Goal: Task Accomplishment & Management: Complete application form

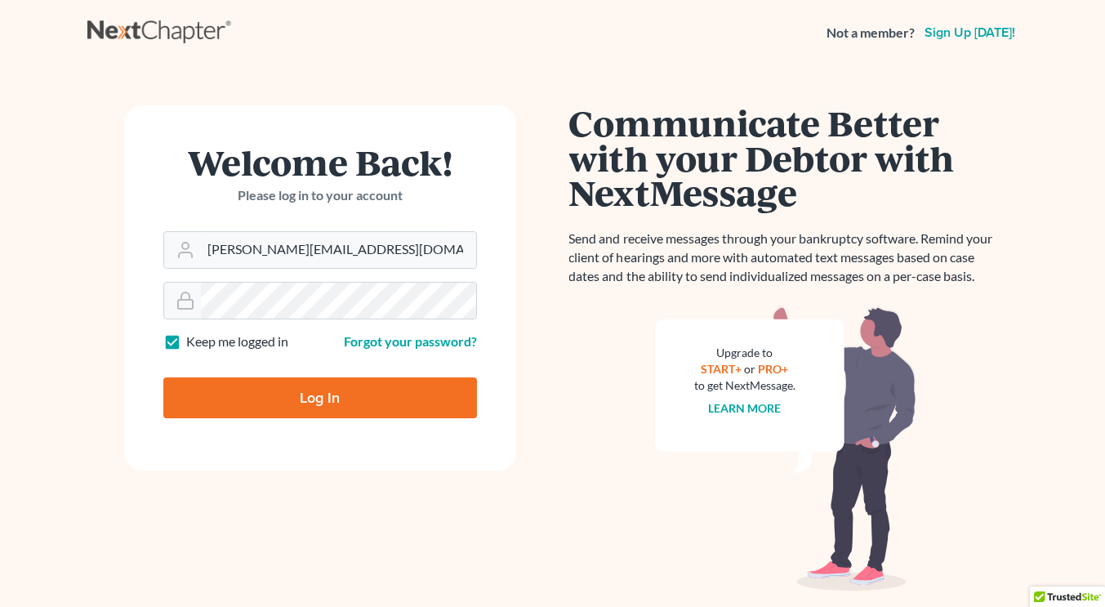
click at [329, 457] on form "Welcome Back! Please log in to your account Email Address jonathan.bierfeld@mar…" at bounding box center [320, 287] width 392 height 365
click at [327, 384] on input "Log In" at bounding box center [320, 397] width 314 height 41
type input "Thinking..."
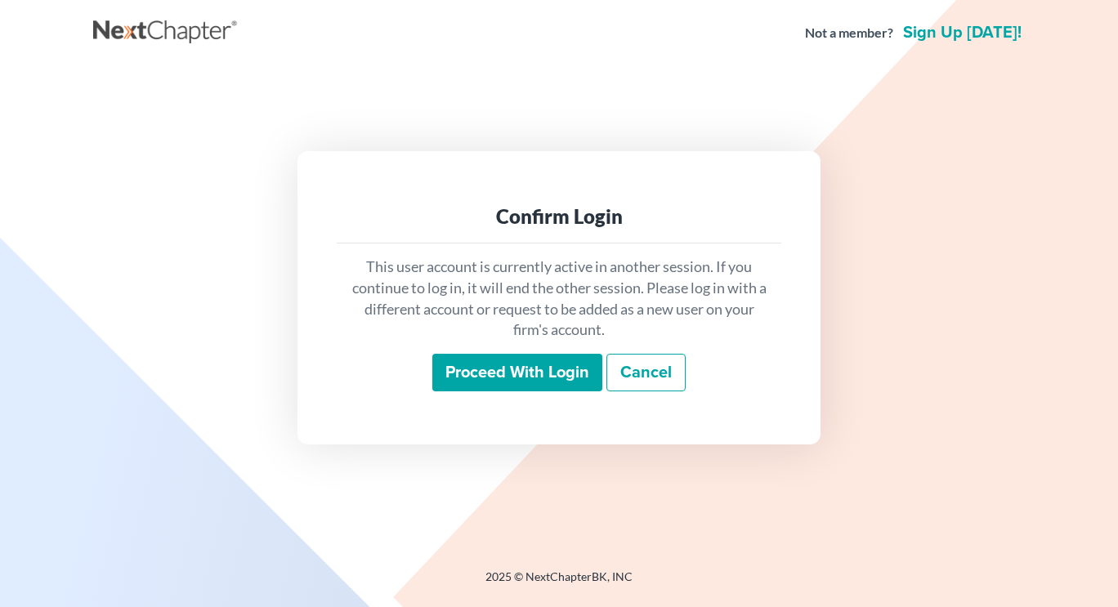
click at [515, 363] on input "Proceed with login" at bounding box center [517, 373] width 170 height 38
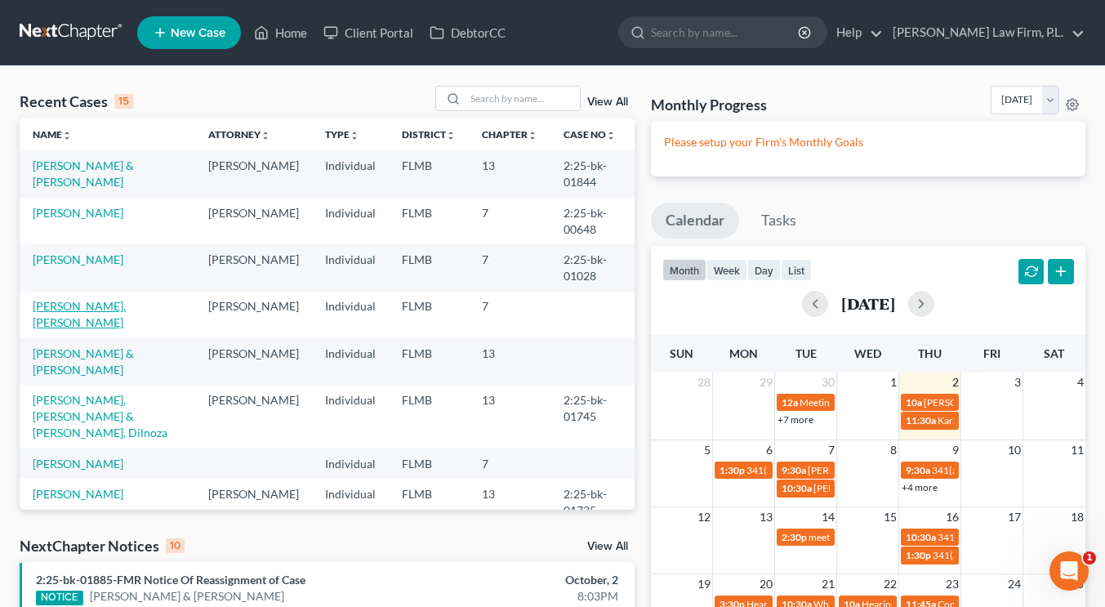
click at [126, 312] on link "[PERSON_NAME], [PERSON_NAME]" at bounding box center [79, 314] width 93 height 30
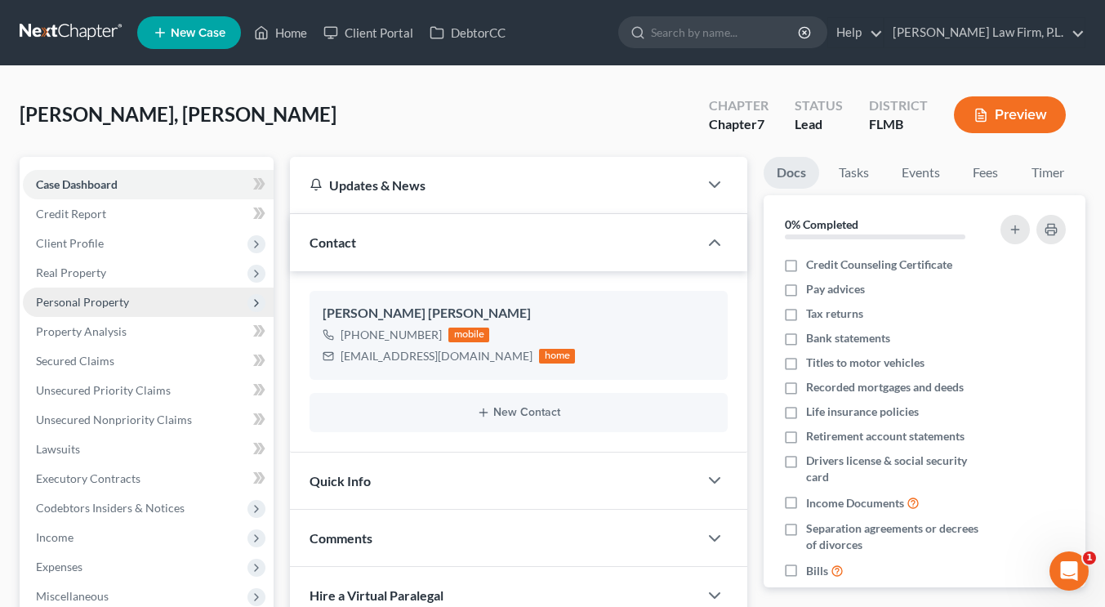
click at [128, 300] on span "Personal Property" at bounding box center [148, 302] width 251 height 29
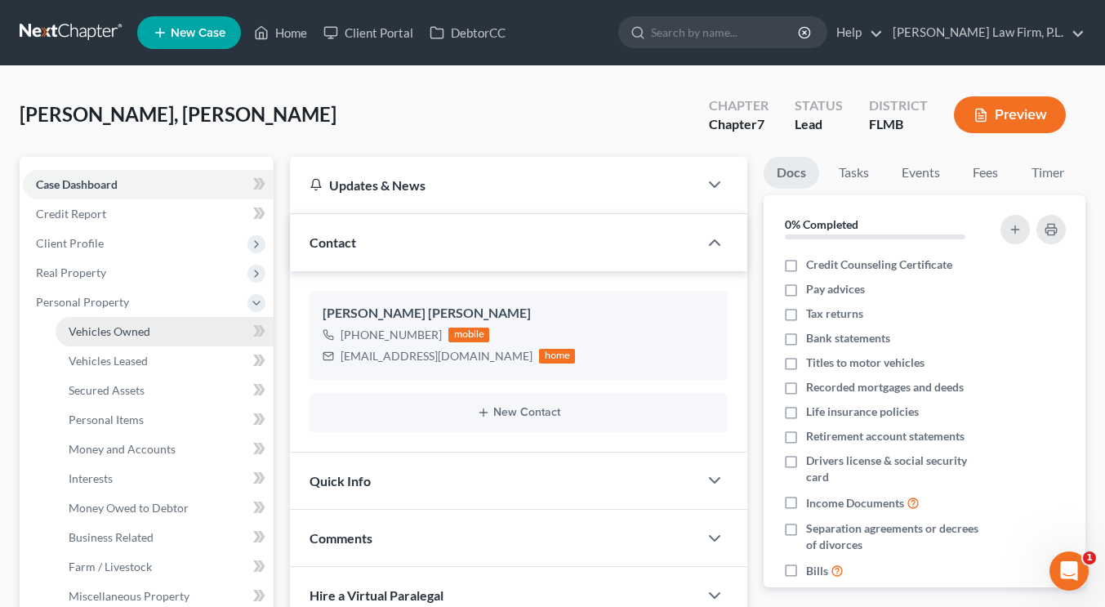
click at [136, 325] on span "Vehicles Owned" at bounding box center [110, 331] width 82 height 14
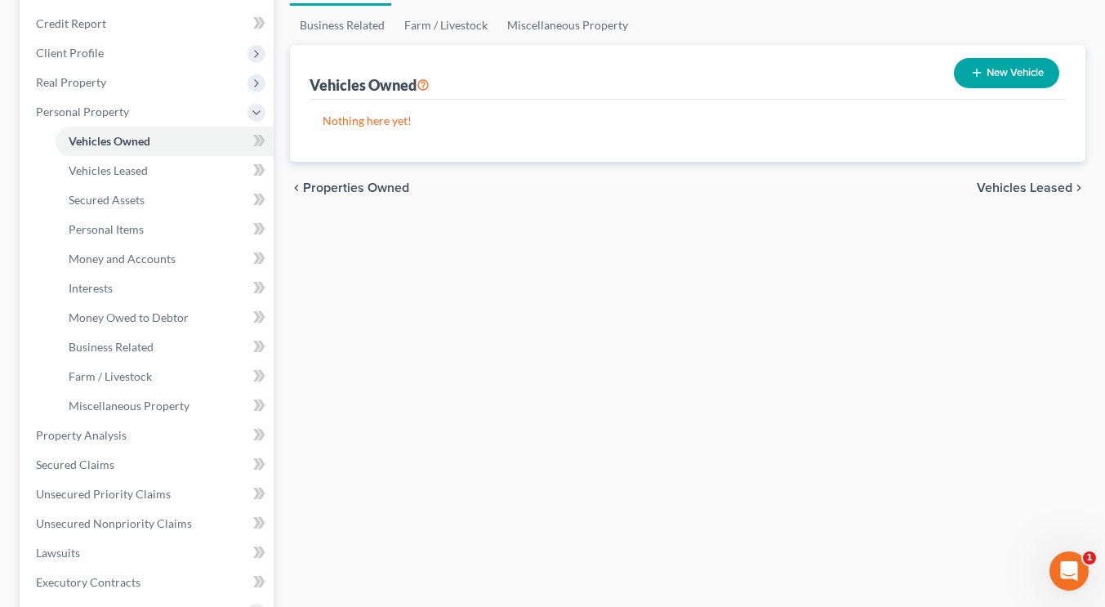
scroll to position [201, 0]
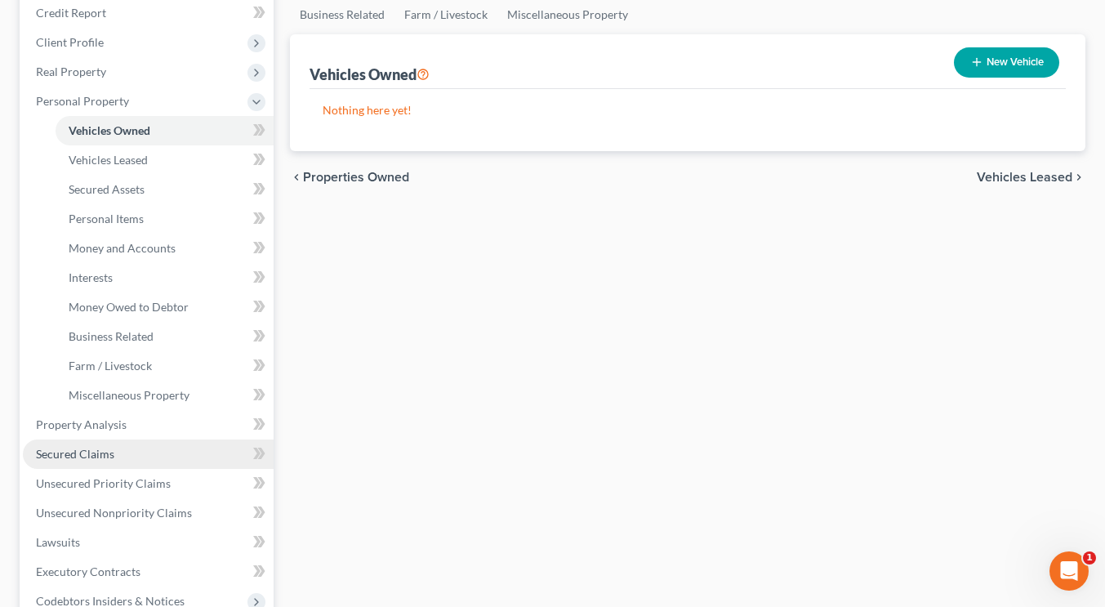
click at [98, 459] on span "Secured Claims" at bounding box center [75, 454] width 78 height 14
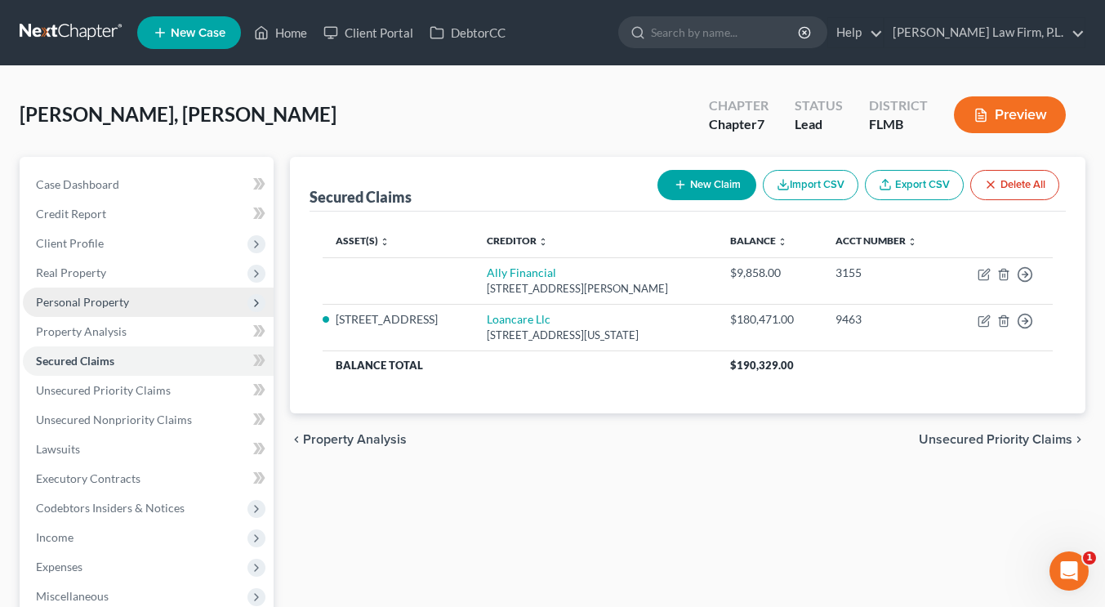
click at [128, 304] on span "Personal Property" at bounding box center [148, 302] width 251 height 29
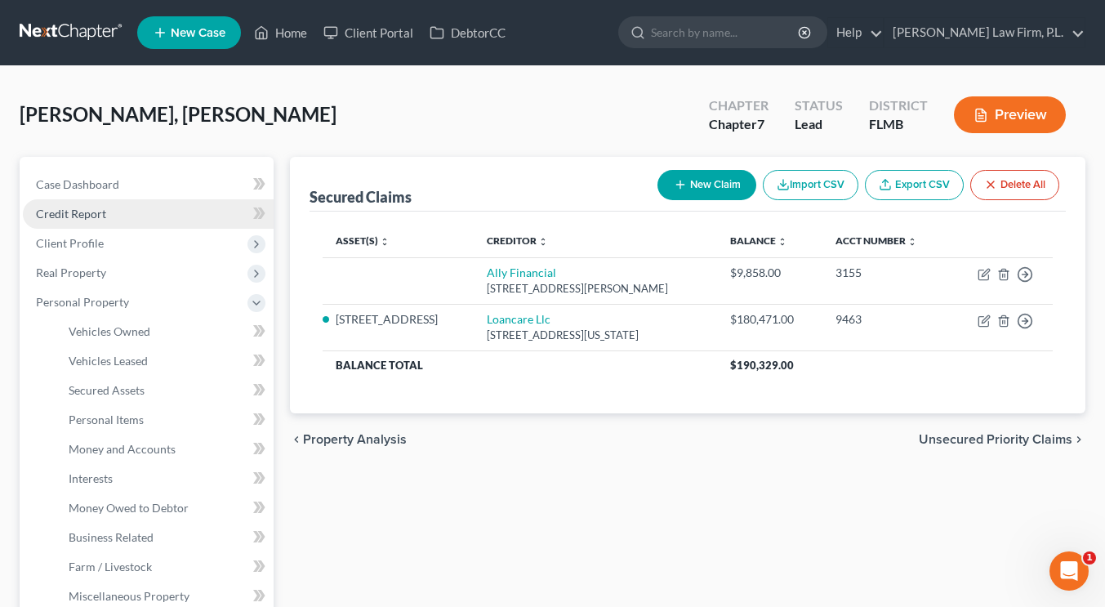
click at [142, 210] on link "Credit Report" at bounding box center [148, 213] width 251 height 29
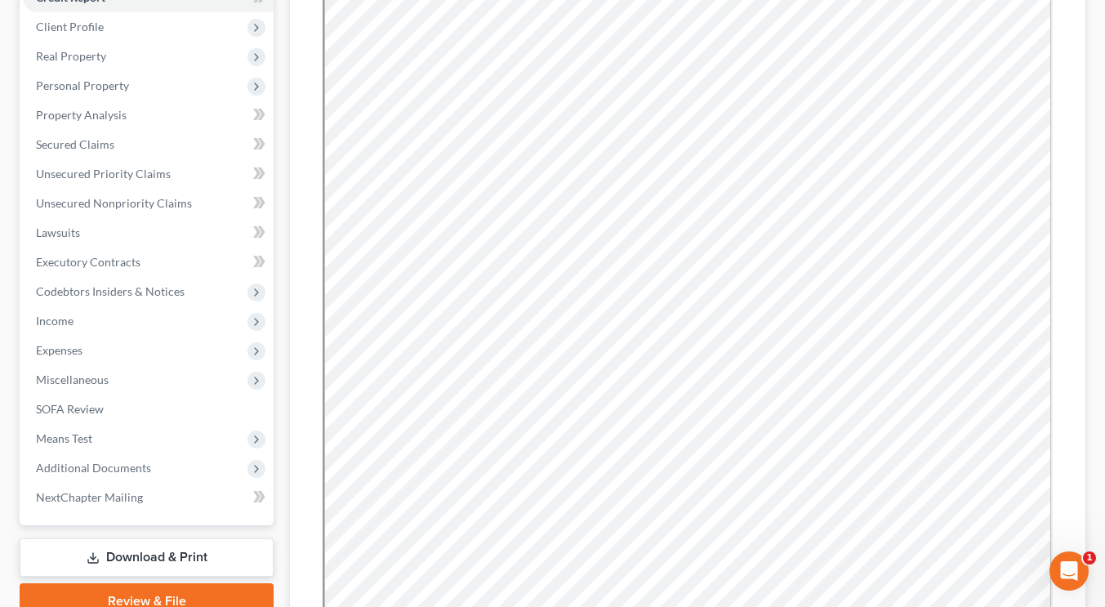
scroll to position [234, 0]
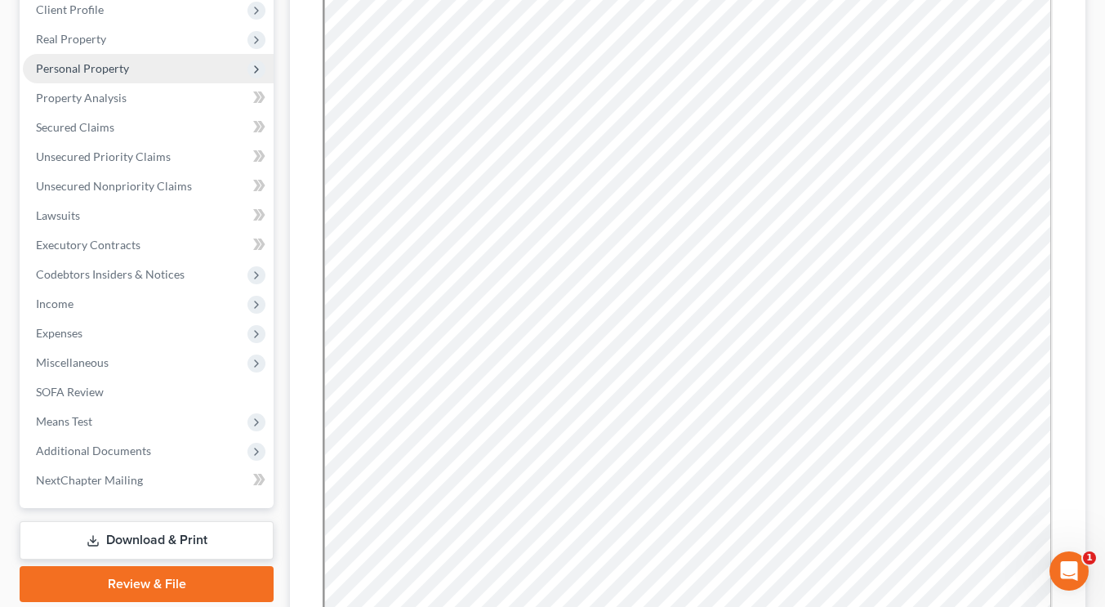
click at [118, 74] on span "Personal Property" at bounding box center [82, 68] width 93 height 14
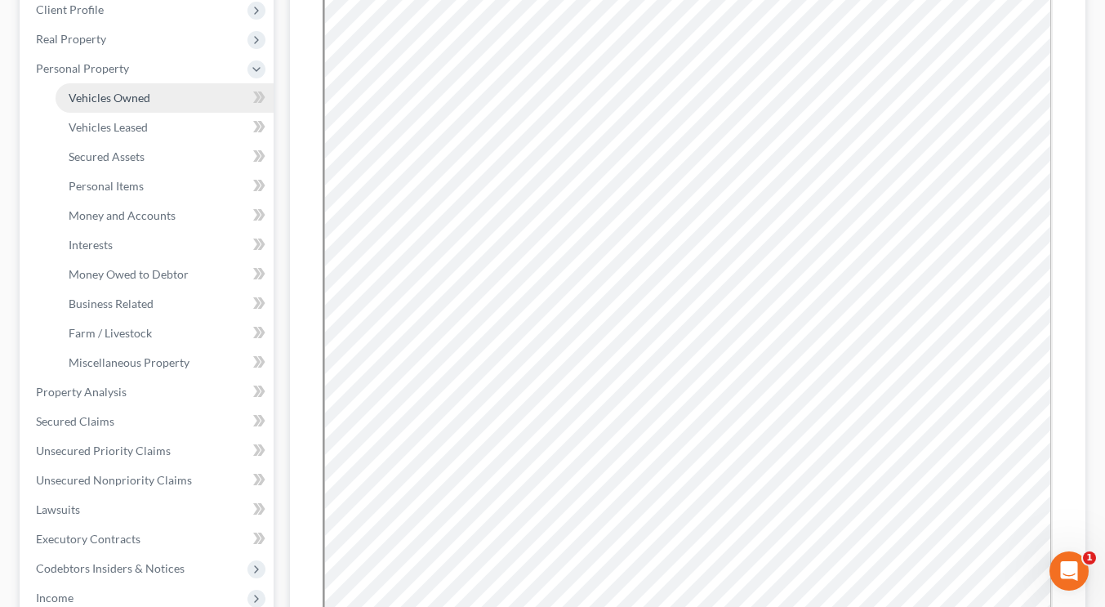
click at [133, 96] on span "Vehicles Owned" at bounding box center [110, 98] width 82 height 14
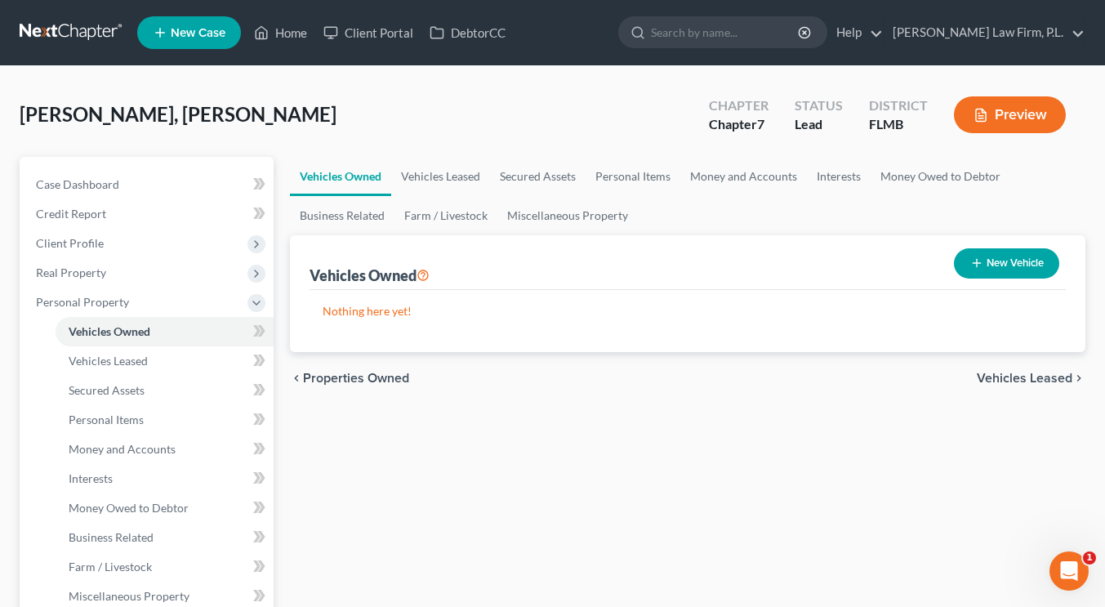
click at [1003, 257] on button "New Vehicle" at bounding box center [1006, 263] width 105 height 30
select select "0"
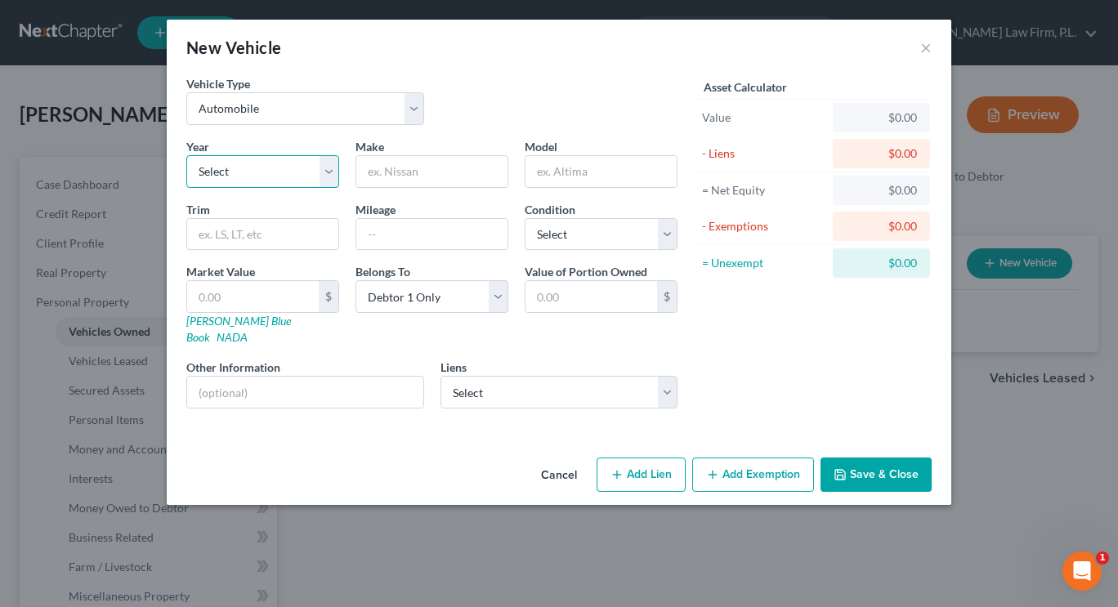
click at [274, 173] on select "Select 2026 2025 2024 2023 2022 2021 2020 2019 2018 2017 2016 2015 2014 2013 20…" at bounding box center [262, 171] width 153 height 33
select select "12"
click at [186, 155] on select "Select 2026 2025 2024 2023 2022 2021 2020 2019 2018 2017 2016 2015 2014 2013 20…" at bounding box center [262, 171] width 153 height 33
click at [423, 168] on input "text" at bounding box center [431, 171] width 151 height 31
type input "Hyundai"
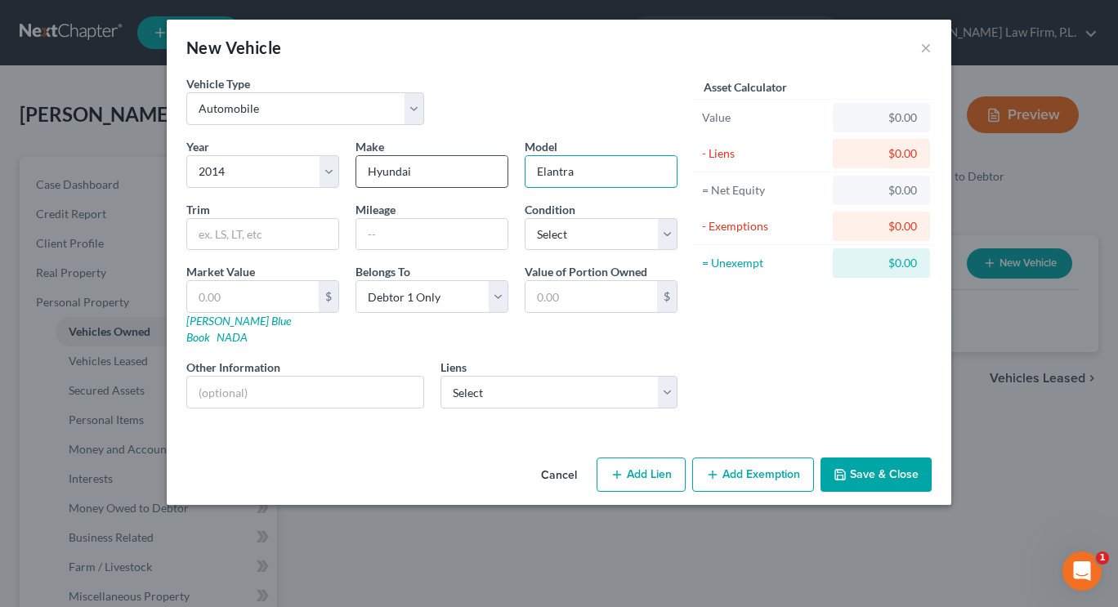
type input "Elantra"
click at [832, 457] on button "Save & Close" at bounding box center [875, 474] width 111 height 34
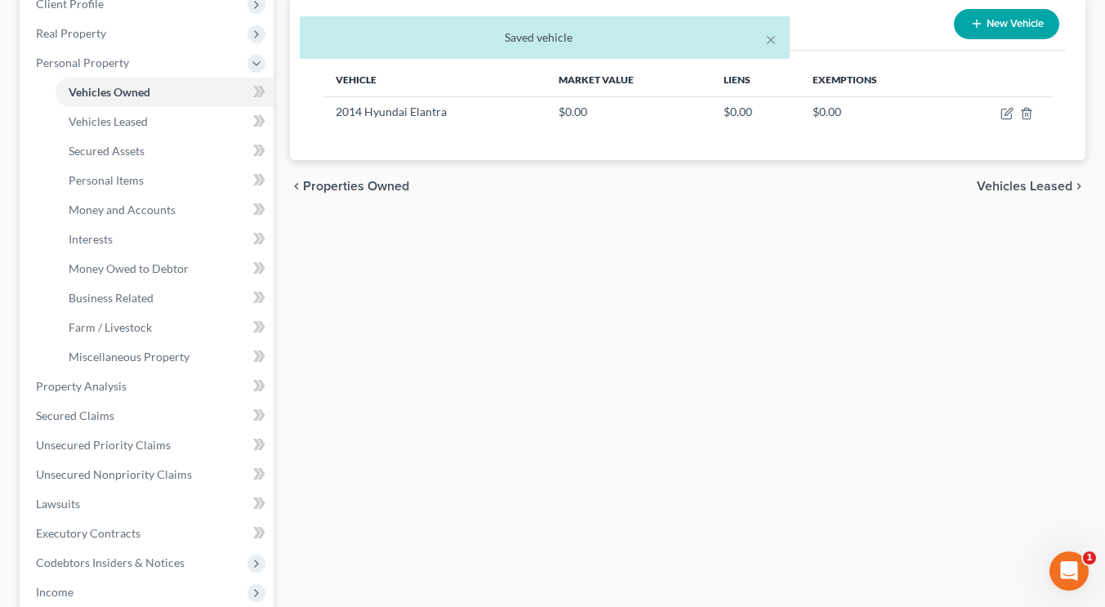
scroll to position [232, 0]
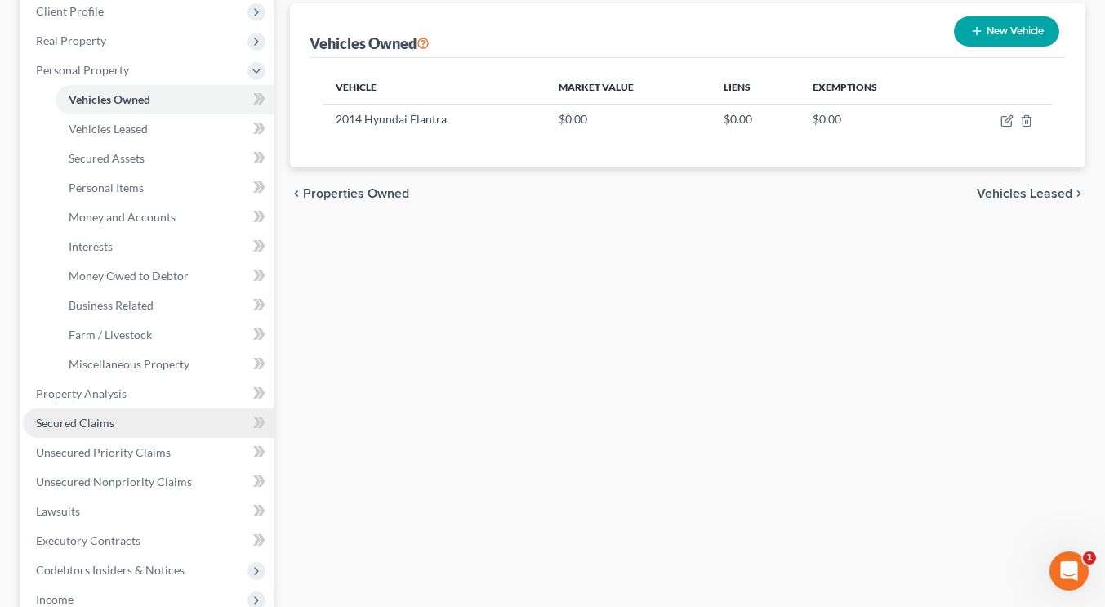
click at [137, 422] on link "Secured Claims" at bounding box center [148, 422] width 251 height 29
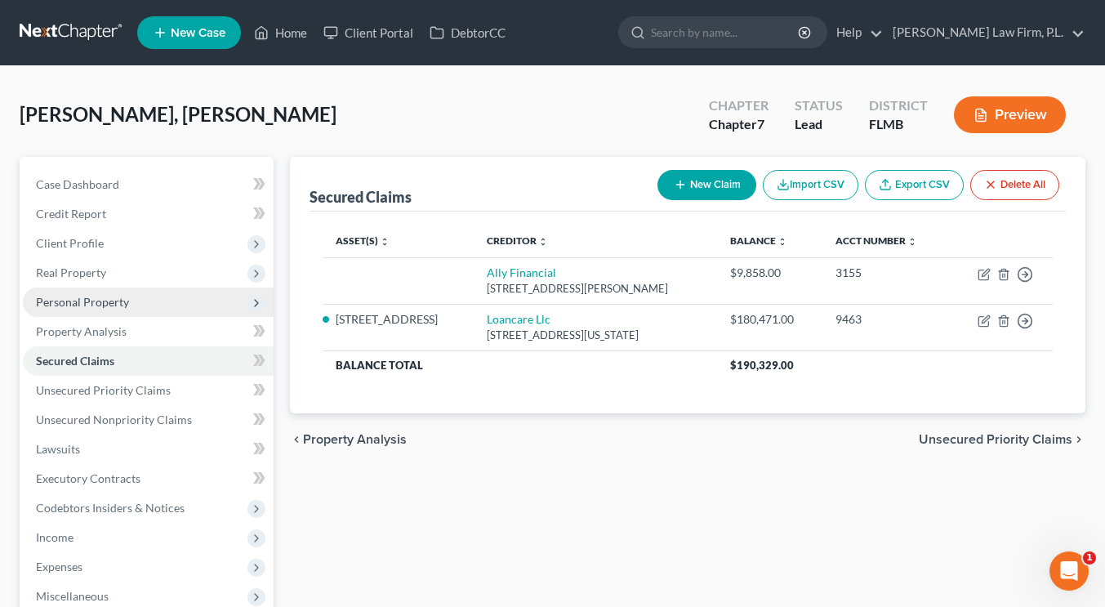
click at [109, 301] on span "Personal Property" at bounding box center [82, 302] width 93 height 14
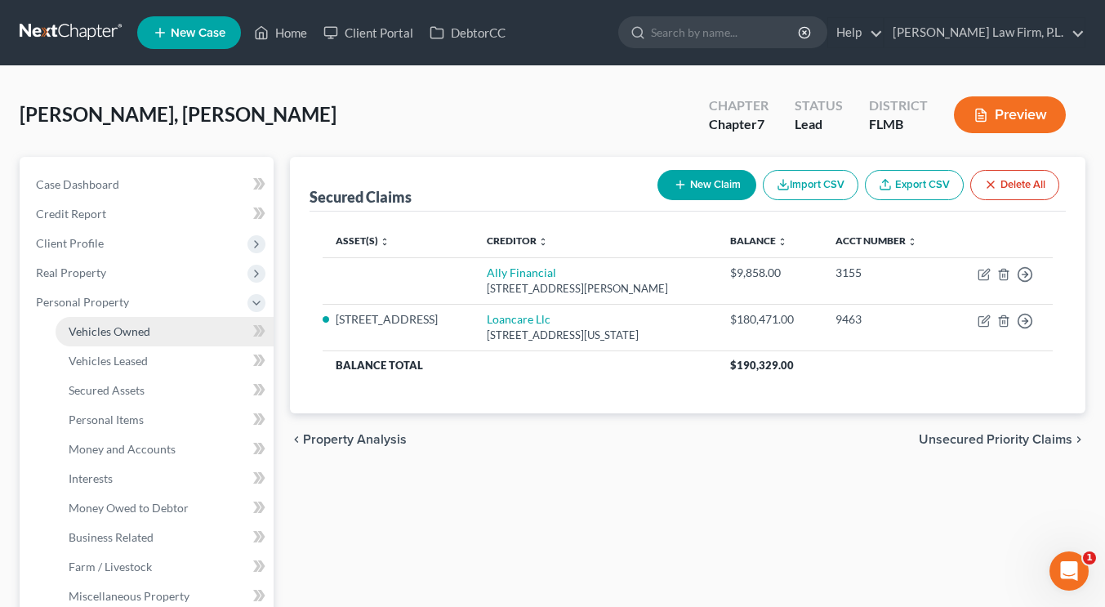
click at [115, 329] on span "Vehicles Owned" at bounding box center [110, 331] width 82 height 14
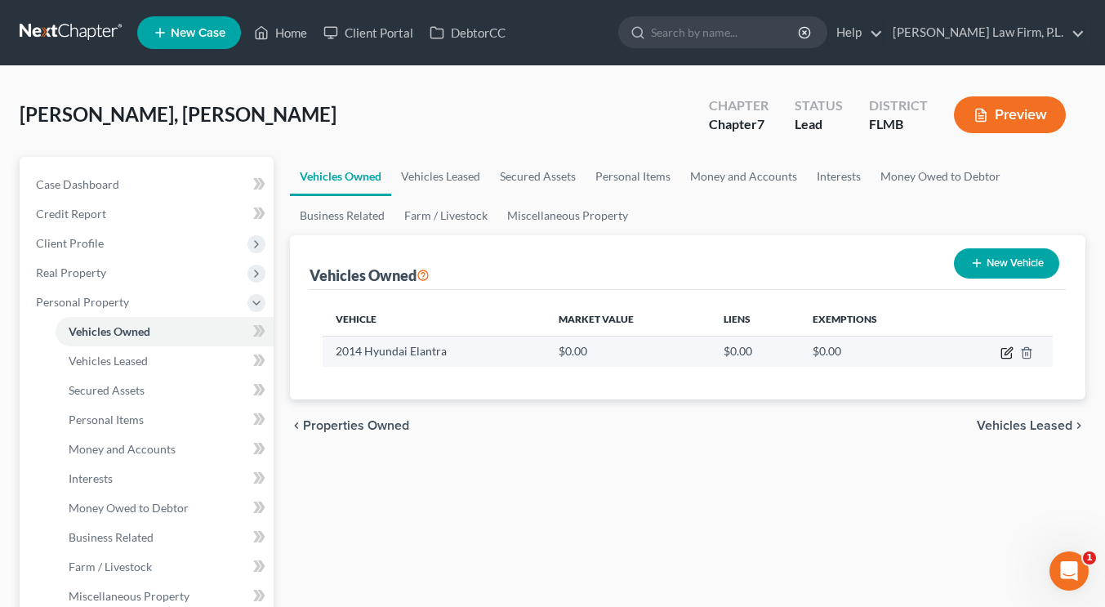
click at [1006, 356] on icon "button" at bounding box center [1007, 352] width 13 height 13
select select "0"
select select "12"
select select "0"
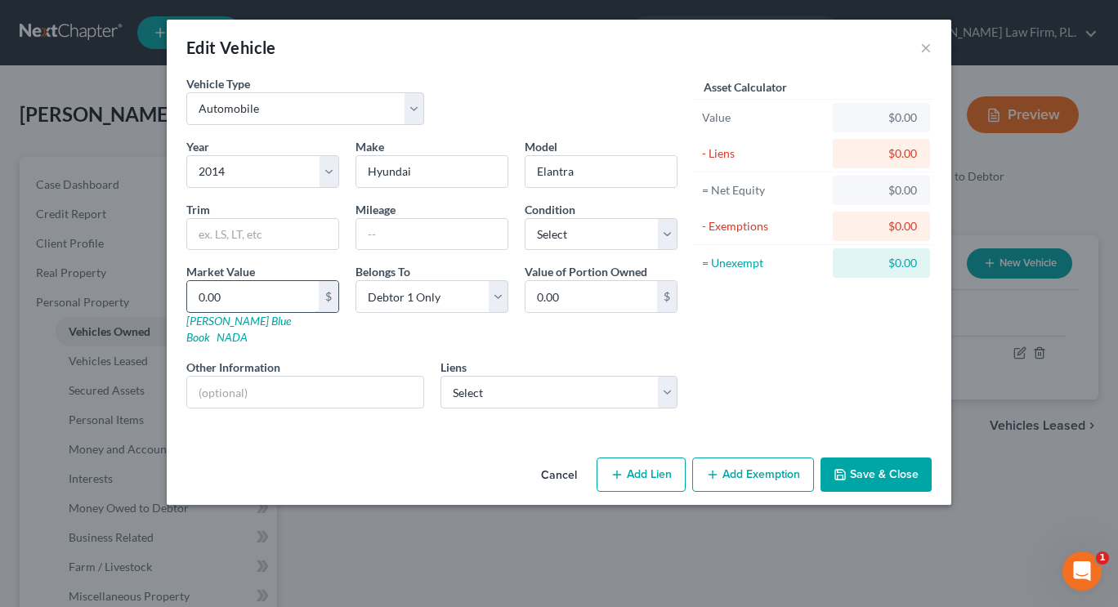
click at [284, 293] on input "0.00" at bounding box center [253, 296] width 132 height 31
type input "4"
type input "4.00"
type input "48"
type input "48.00"
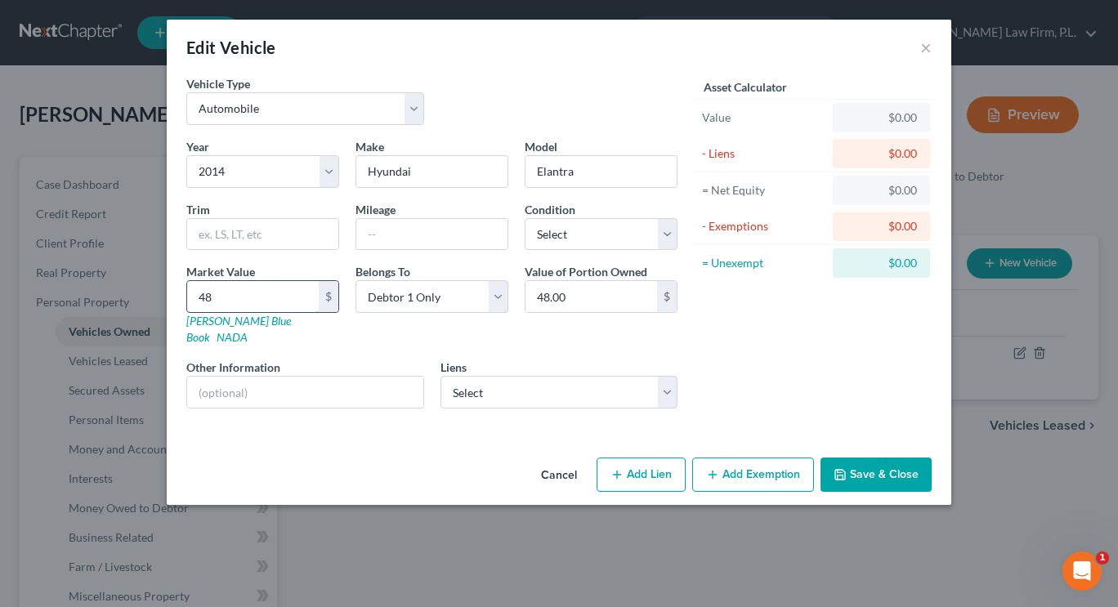
type input "480"
type input "480.00"
type input "4800"
type input "4,800.00"
type input "4,800"
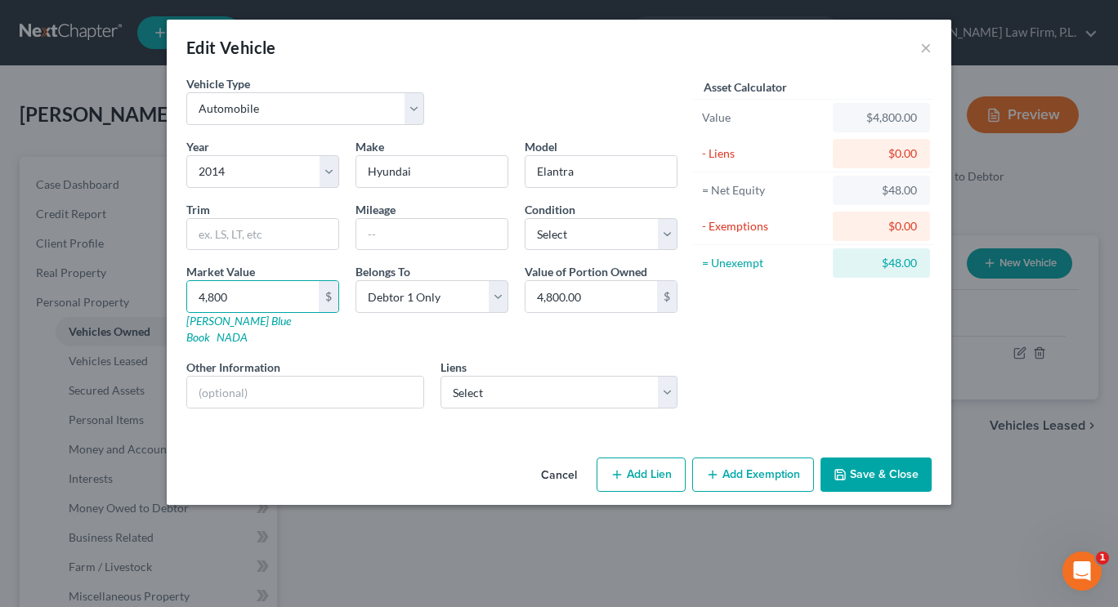
click at [729, 460] on button "Add Exemption" at bounding box center [753, 474] width 122 height 34
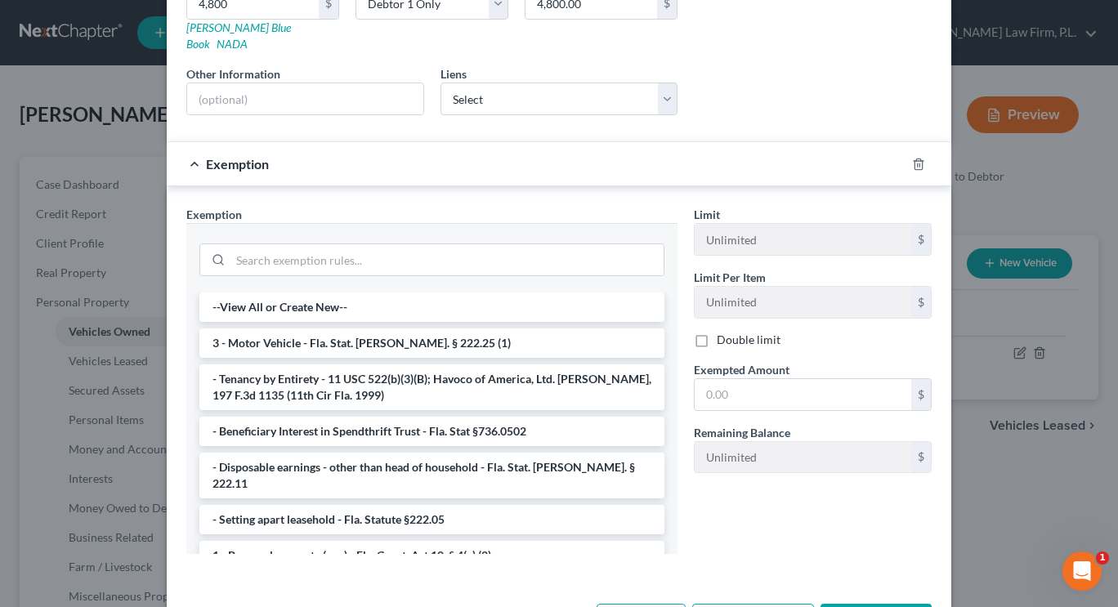
scroll to position [302, 0]
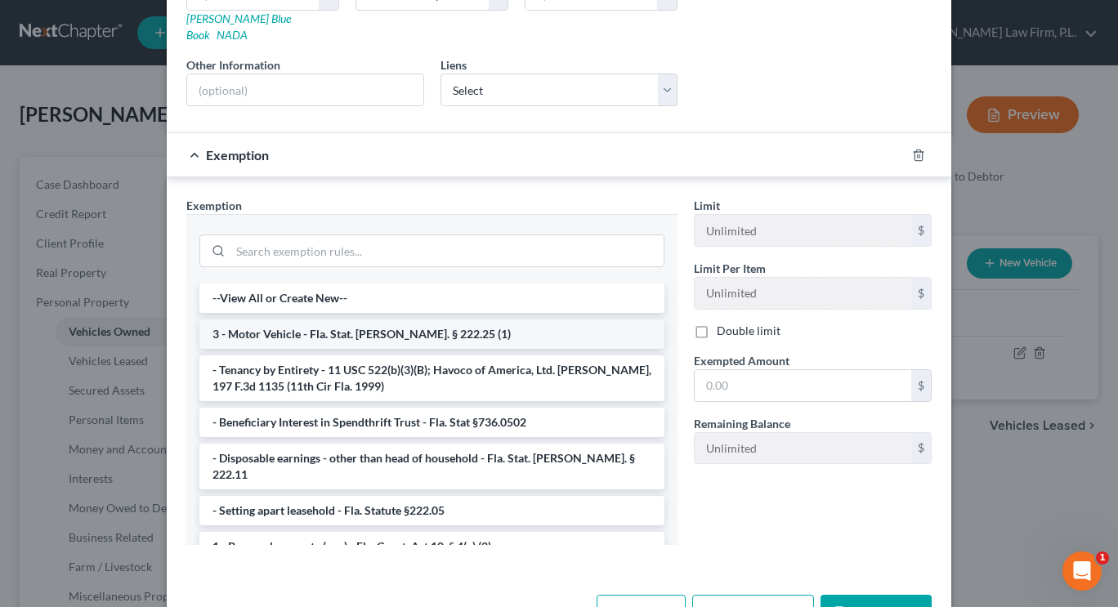
click at [484, 330] on li "3 - Motor Vehicle - Fla. Stat. [PERSON_NAME]. § 222.25 (1)" at bounding box center [431, 333] width 465 height 29
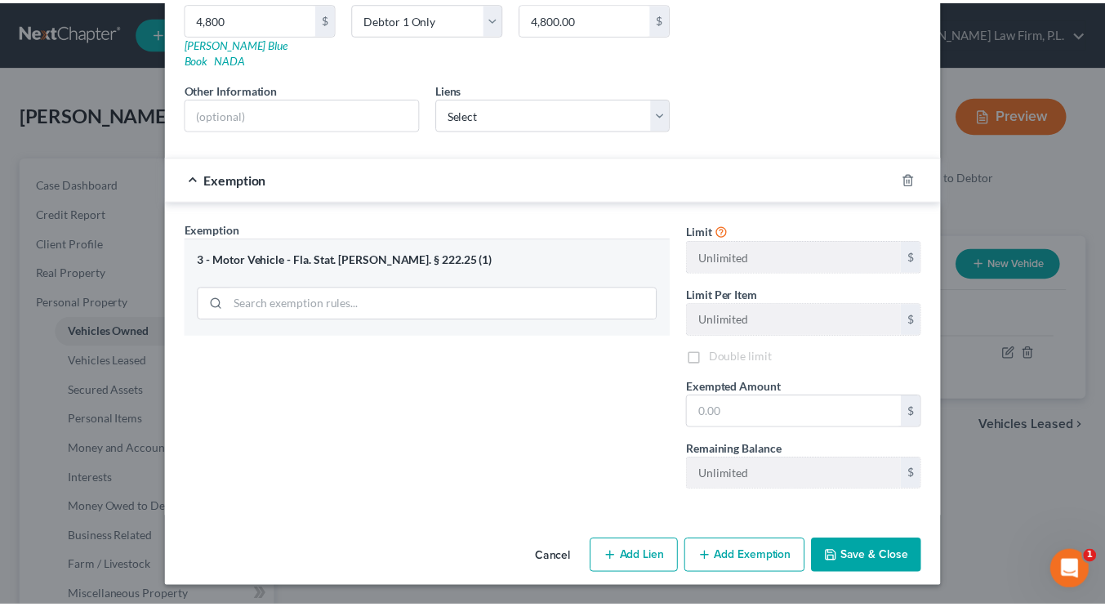
scroll to position [262, 0]
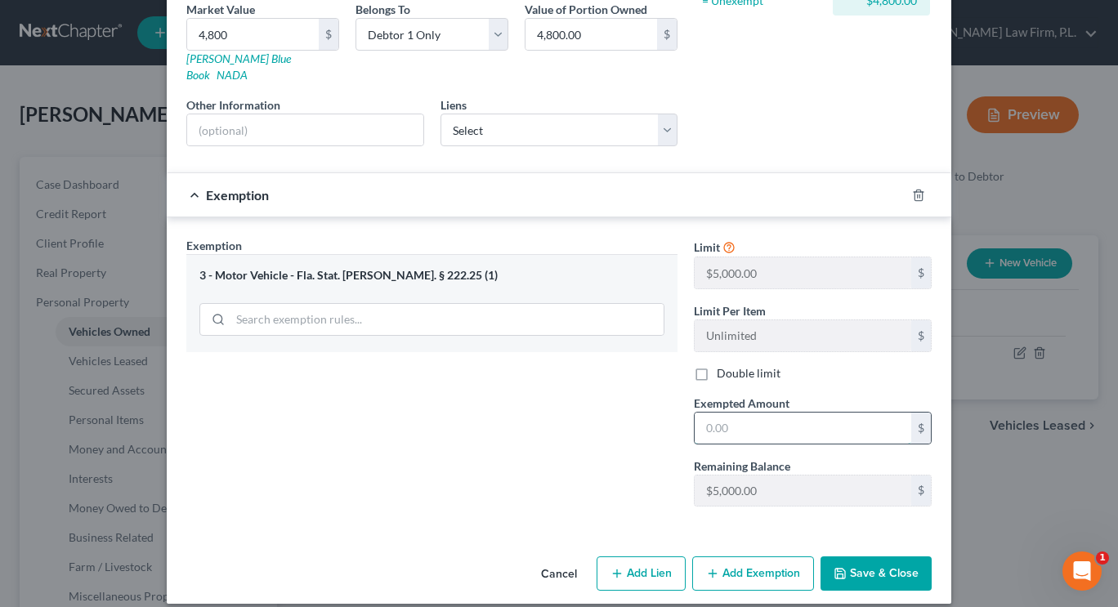
click at [747, 415] on input "text" at bounding box center [802, 428] width 216 height 31
type input "5,000"
click at [862, 563] on button "Save & Close" at bounding box center [875, 573] width 111 height 34
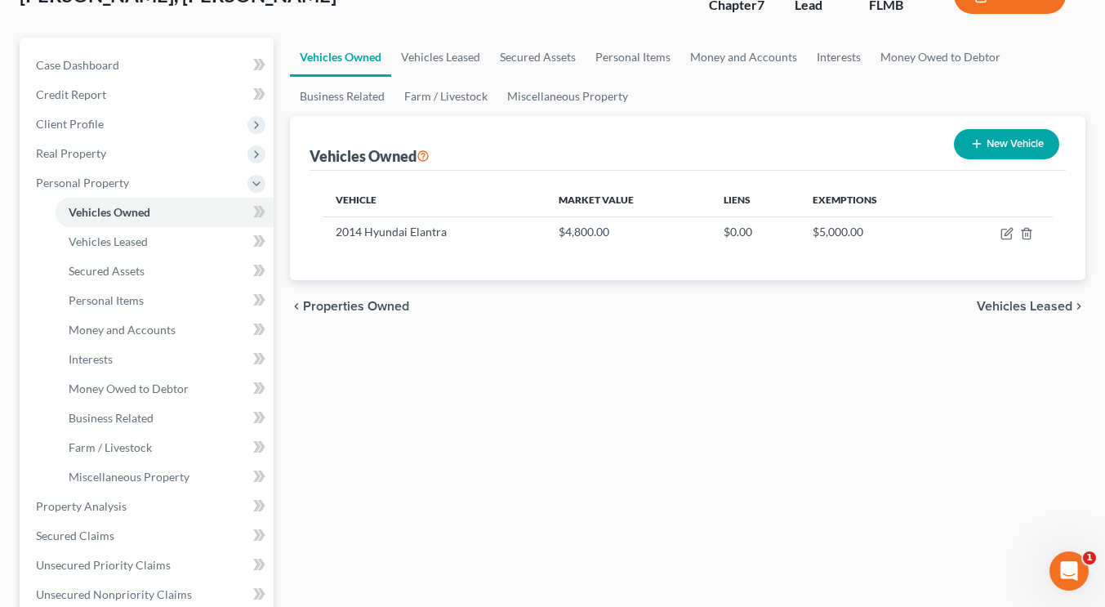
scroll to position [130, 0]
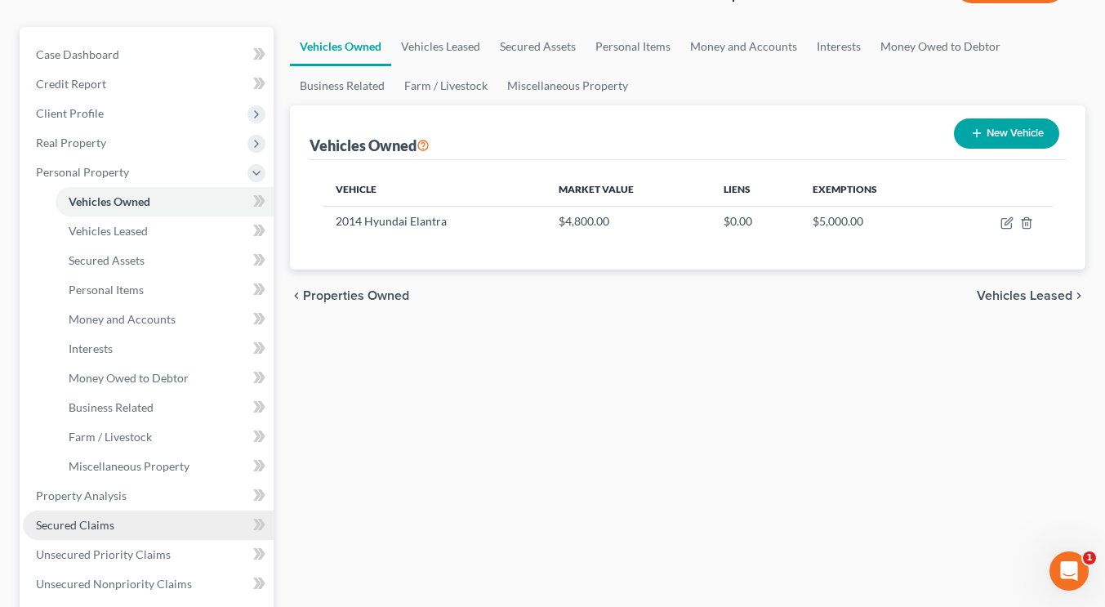
click at [123, 523] on link "Secured Claims" at bounding box center [148, 525] width 251 height 29
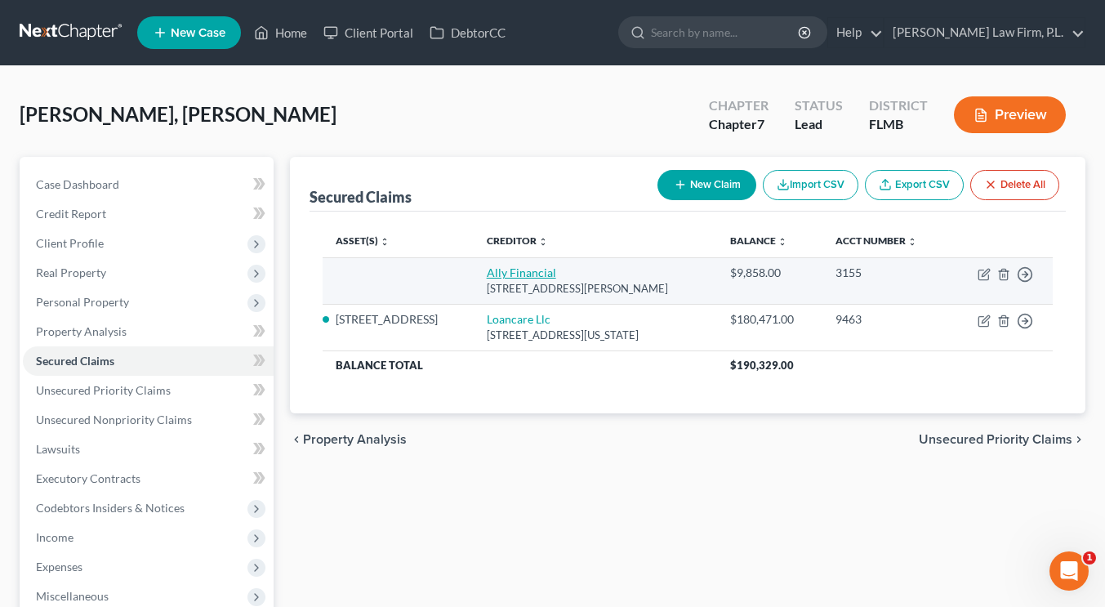
click at [542, 272] on link "Ally Financial" at bounding box center [521, 272] width 69 height 14
select select "23"
select select "0"
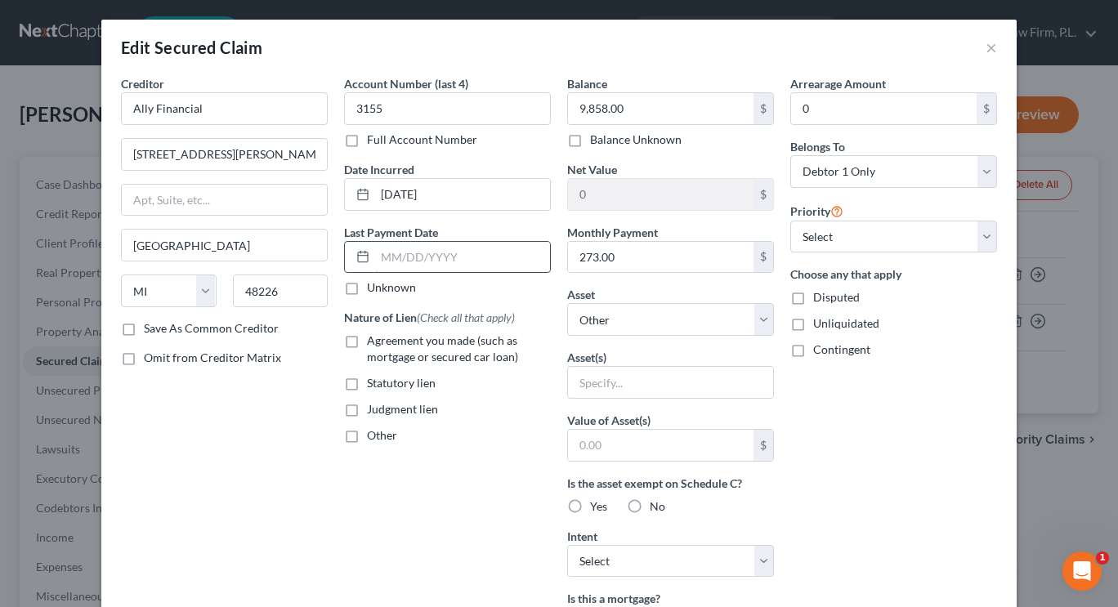
click at [444, 261] on input "text" at bounding box center [462, 257] width 175 height 31
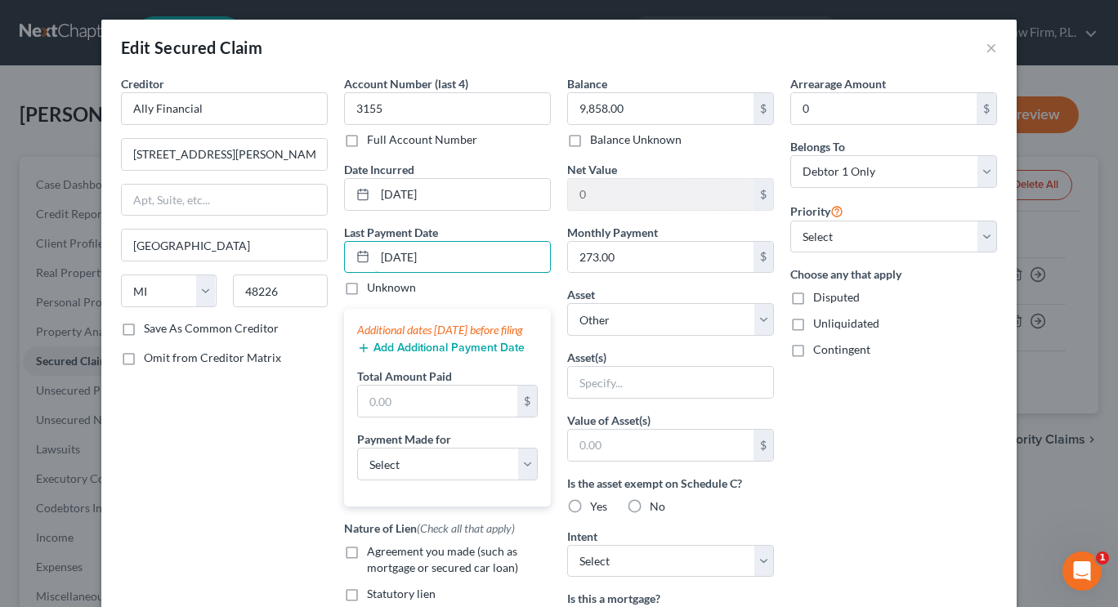
type input "[DATE]"
click at [430, 355] on button "Add Additional Payment Date" at bounding box center [440, 347] width 167 height 13
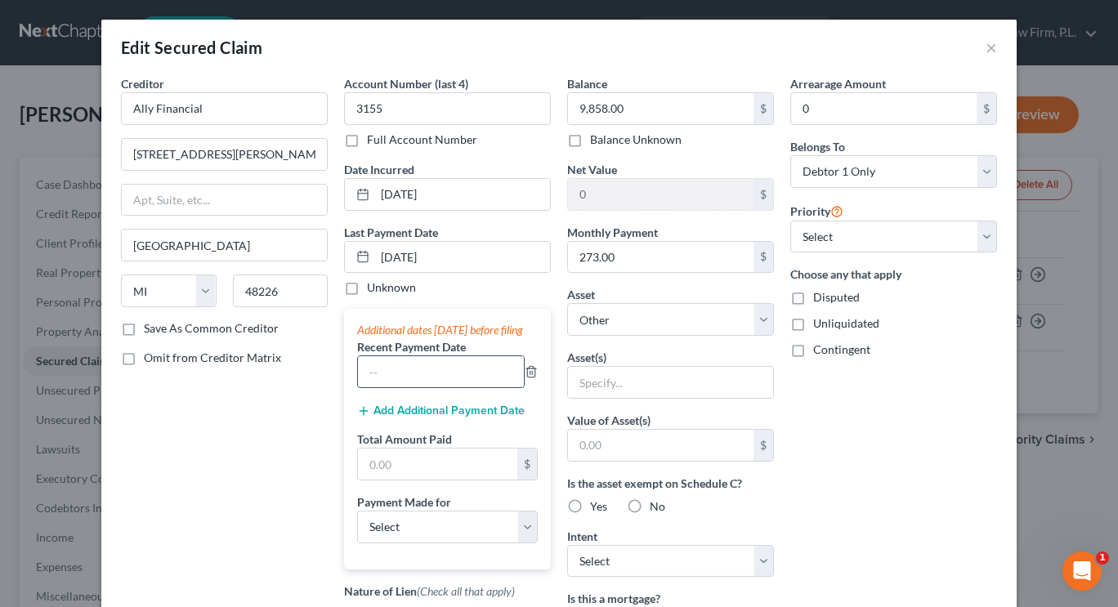
click at [420, 384] on input "text" at bounding box center [441, 371] width 166 height 31
type input "[DATE]"
click at [431, 417] on button "Add Additional Payment Date" at bounding box center [440, 410] width 167 height 13
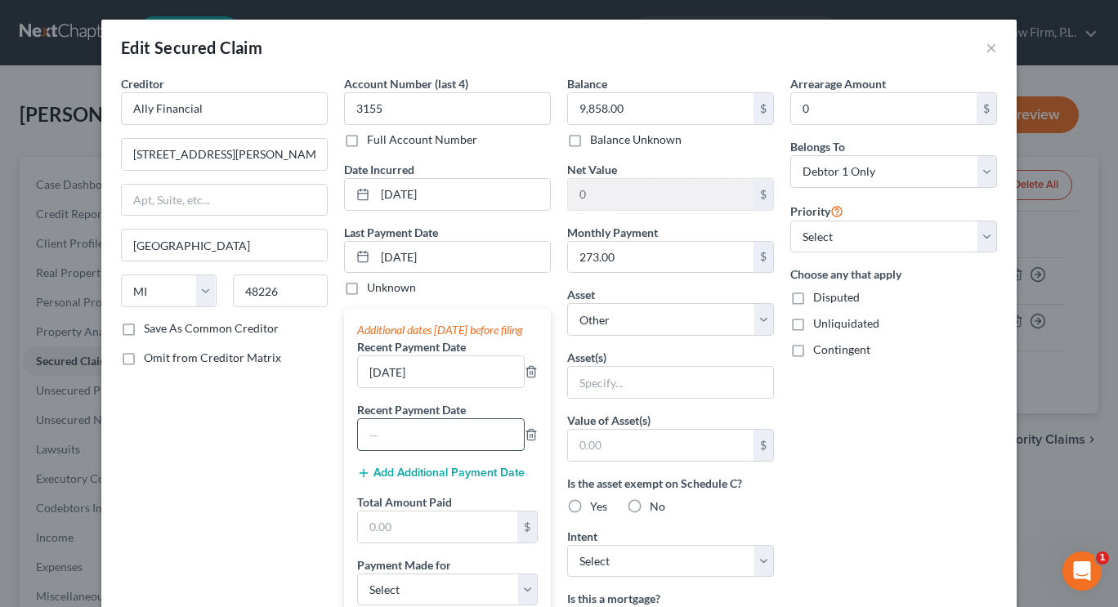
click at [426, 440] on input "text" at bounding box center [441, 434] width 166 height 31
type input "[DATE]"
click at [400, 542] on input "text" at bounding box center [437, 526] width 159 height 31
type input "819"
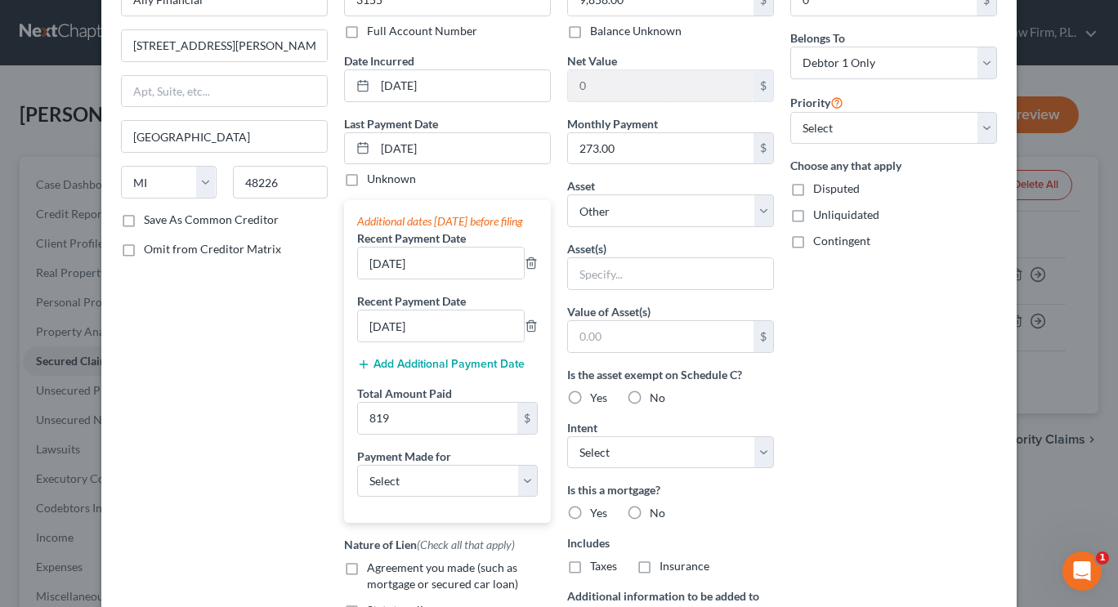
scroll to position [156, 0]
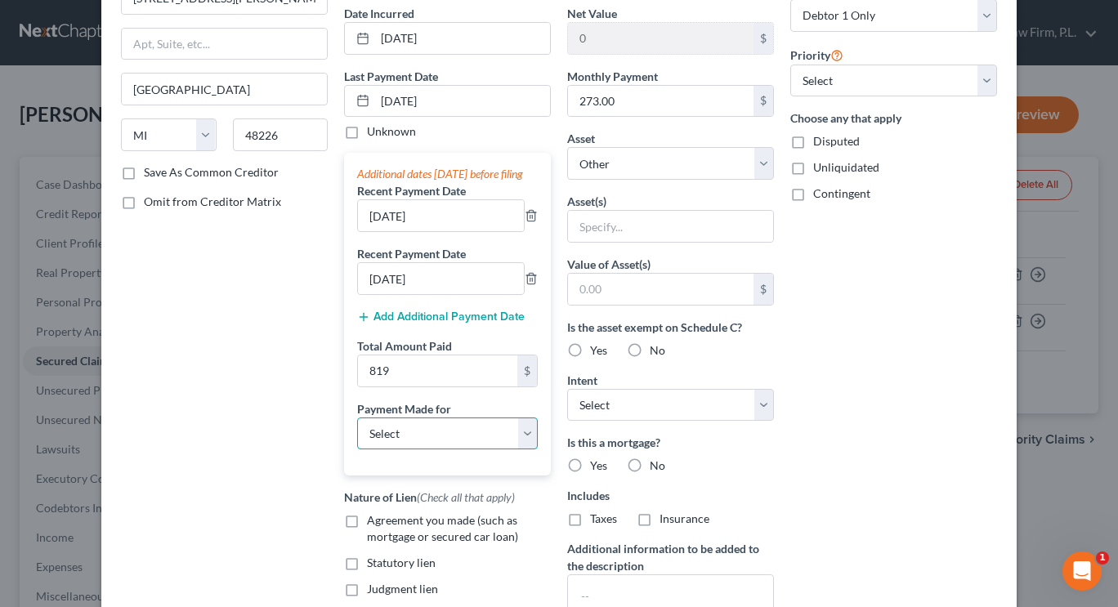
click at [524, 450] on select "Select Car Credit Card Loan Repayment Mortgage Other Suppliers Or Vendors" at bounding box center [447, 433] width 181 height 33
select select "0"
click at [357, 433] on select "Select Car Credit Card Loan Repayment Mortgage Other Suppliers Or Vendors" at bounding box center [447, 433] width 181 height 33
click at [590, 356] on label "Yes" at bounding box center [598, 350] width 17 height 16
click at [596, 353] on input "Yes" at bounding box center [601, 347] width 11 height 11
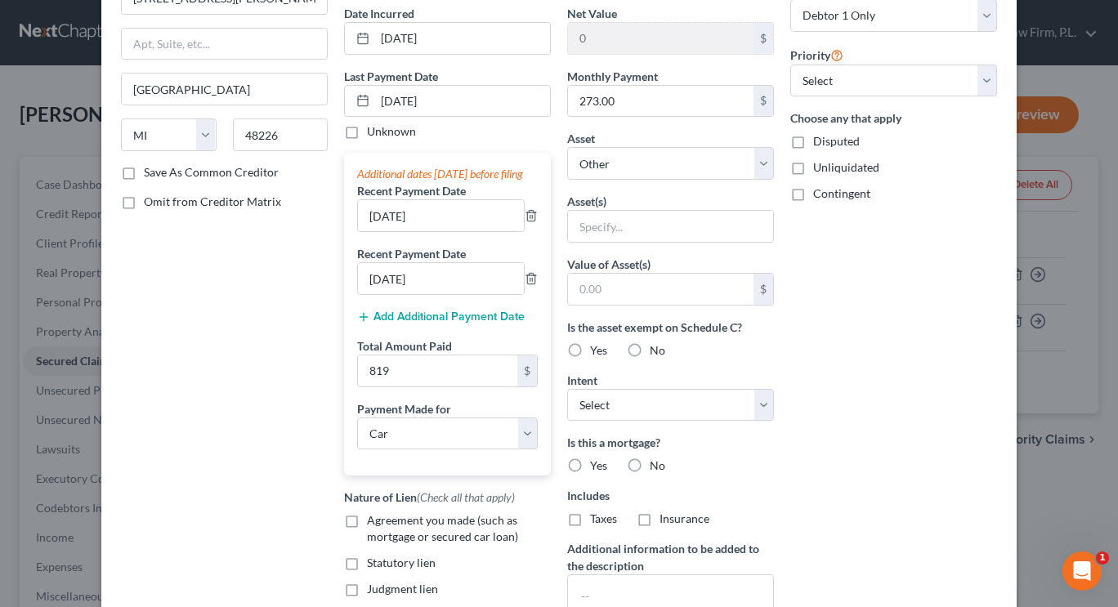
radio input "true"
click at [590, 395] on select "Select Surrender Redeem Reaffirm Avoid Other" at bounding box center [670, 405] width 207 height 33
select select "2"
click at [567, 389] on select "Select Surrender Redeem Reaffirm Avoid Other" at bounding box center [670, 405] width 207 height 33
click at [649, 464] on label "No" at bounding box center [657, 465] width 16 height 16
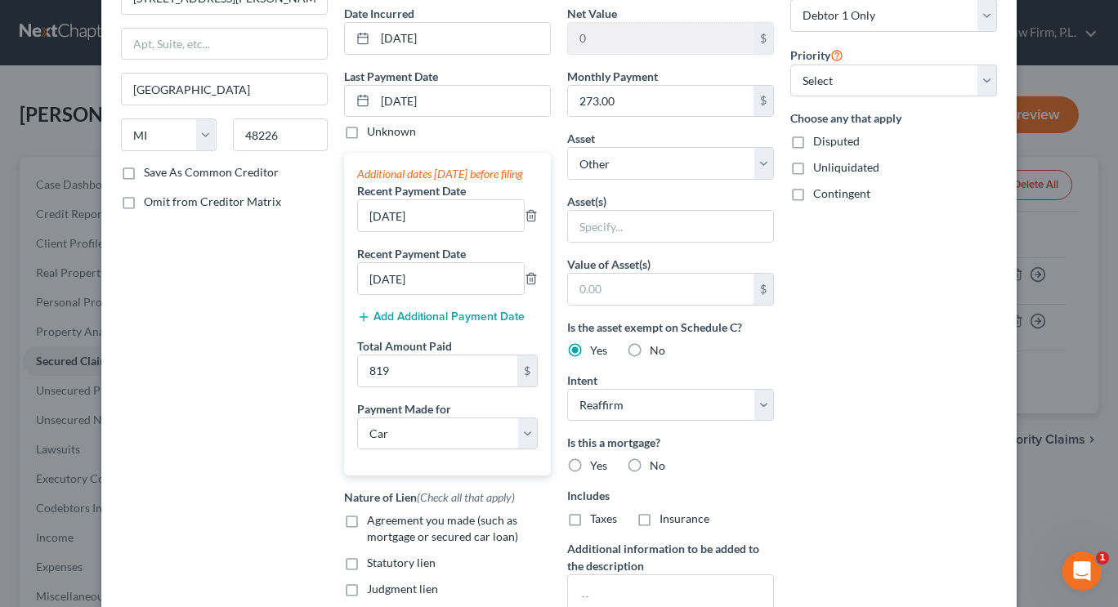
click at [656, 464] on input "No" at bounding box center [661, 462] width 11 height 11
radio input "true"
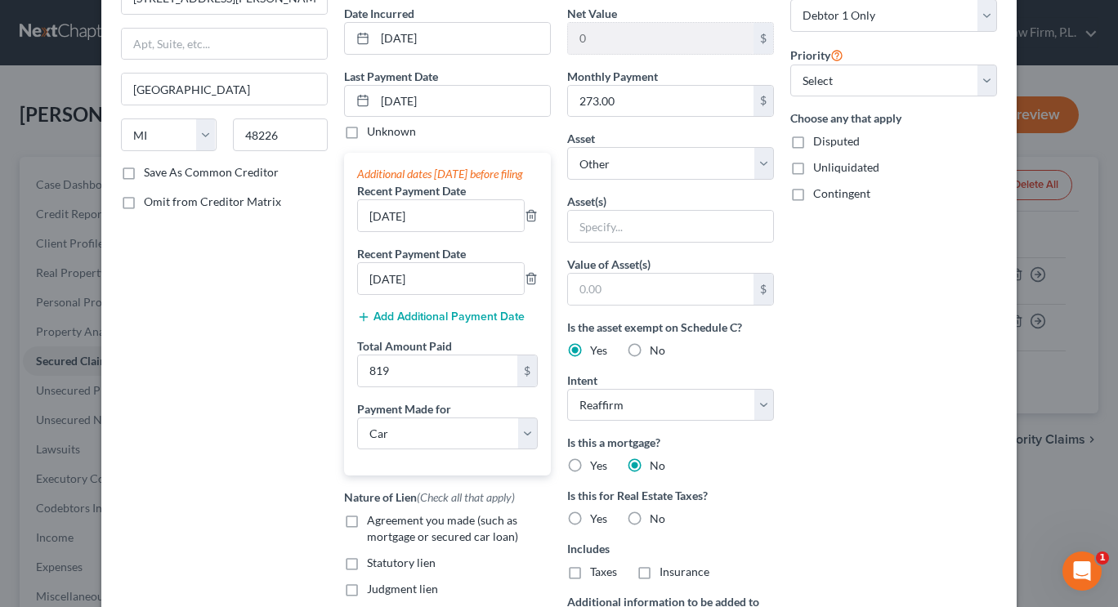
click at [649, 519] on label "No" at bounding box center [657, 519] width 16 height 16
click at [656, 519] on input "No" at bounding box center [661, 516] width 11 height 11
radio input "true"
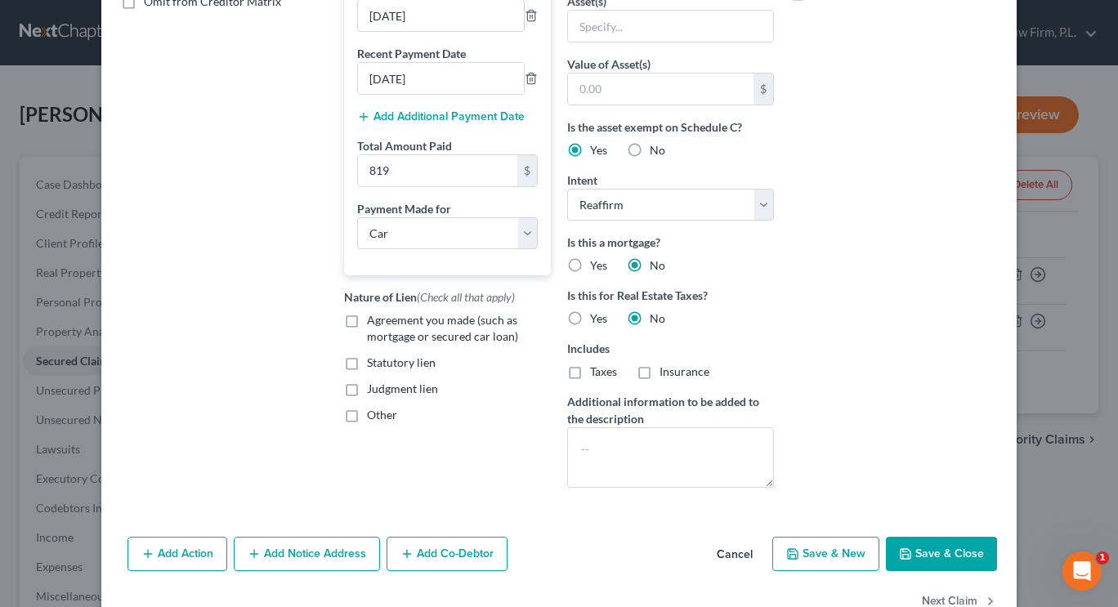
scroll to position [368, 0]
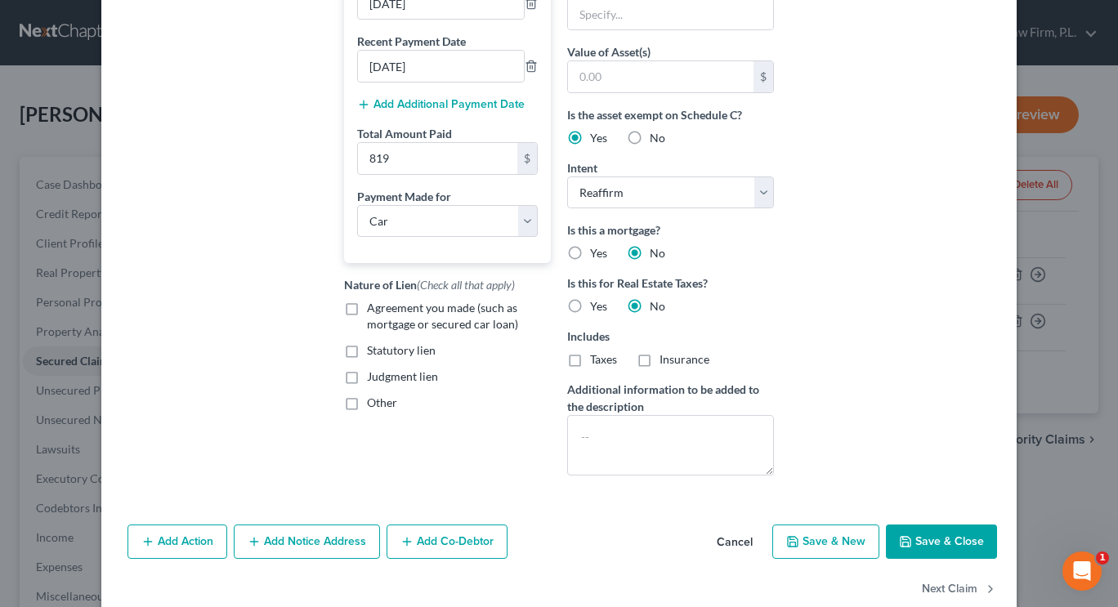
click at [367, 328] on label "Agreement you made (such as mortgage or secured car loan)" at bounding box center [459, 316] width 184 height 33
click at [373, 310] on input "Agreement you made (such as mortgage or secured car loan)" at bounding box center [378, 305] width 11 height 11
checkbox input "true"
click at [909, 546] on button "Save & Close" at bounding box center [941, 541] width 111 height 34
select select
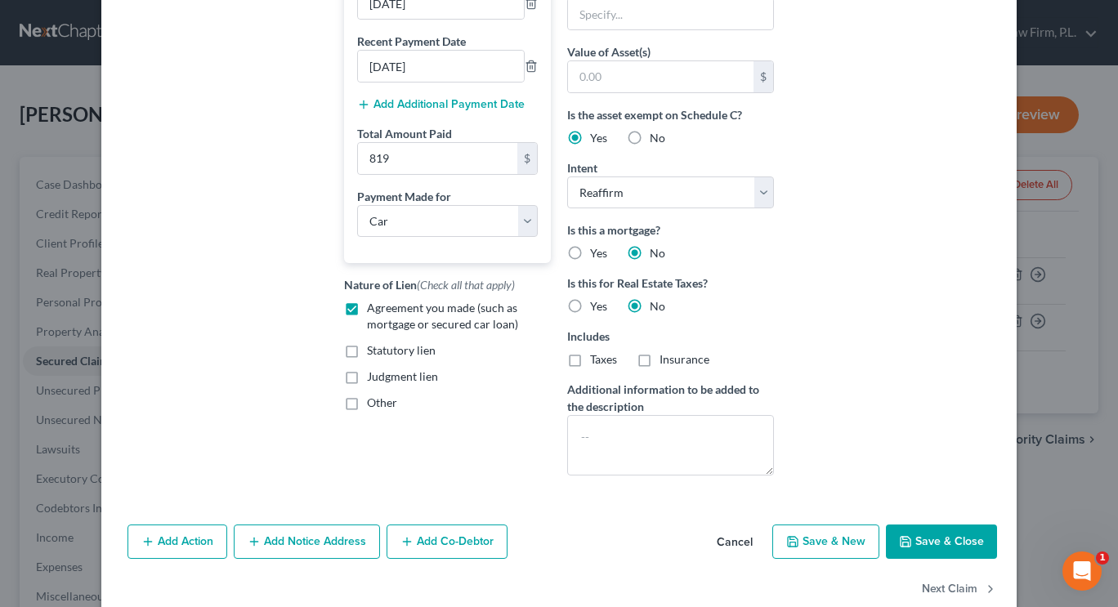
select select
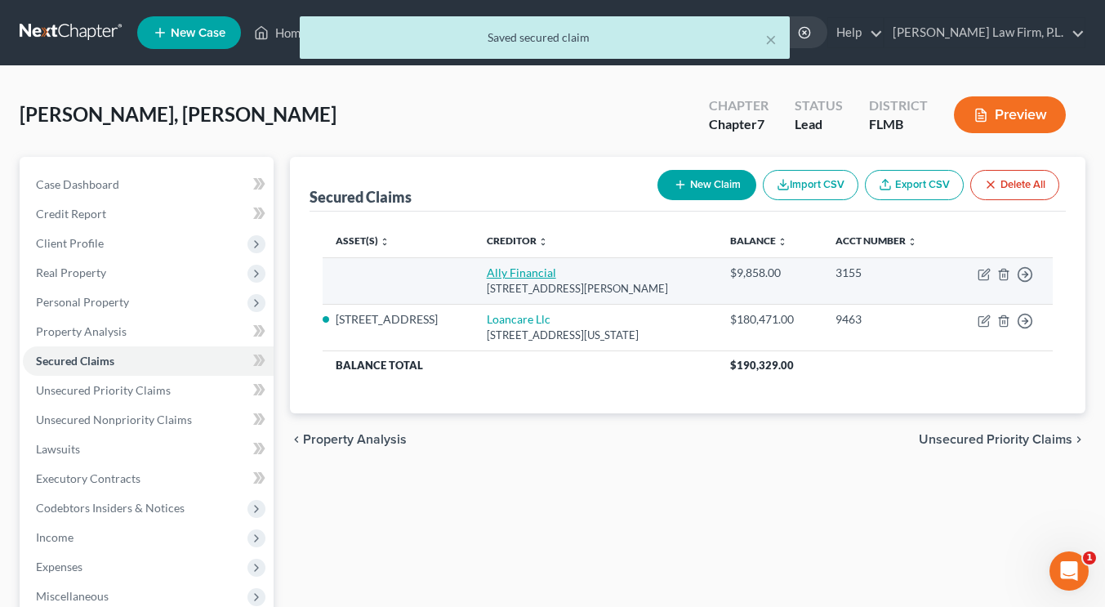
click at [538, 270] on link "Ally Financial" at bounding box center [521, 272] width 69 height 14
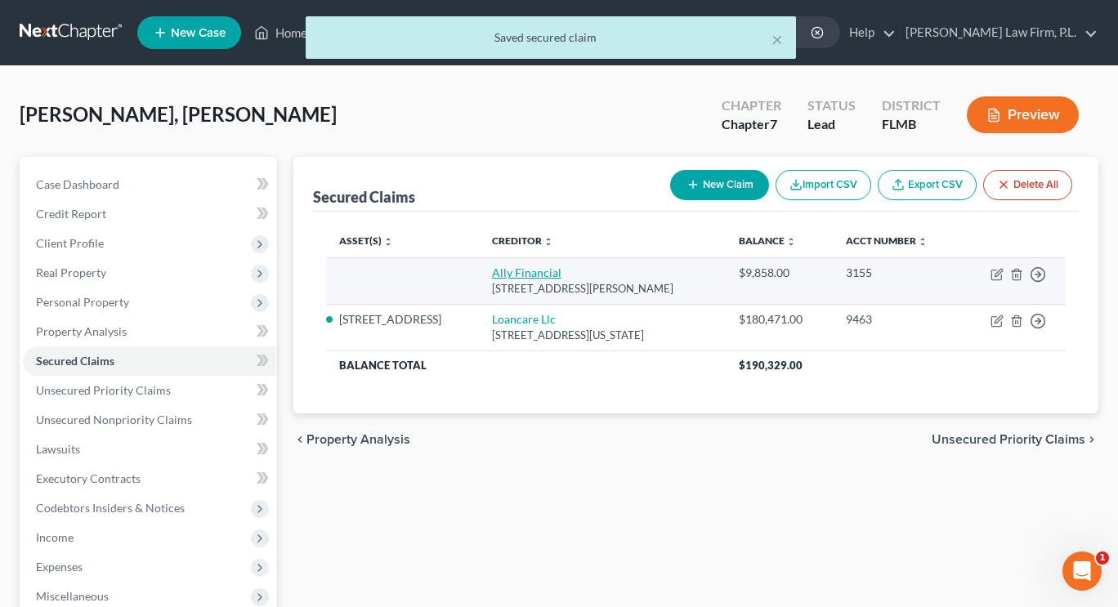
select select "23"
select select "0"
select select "2"
select select "0"
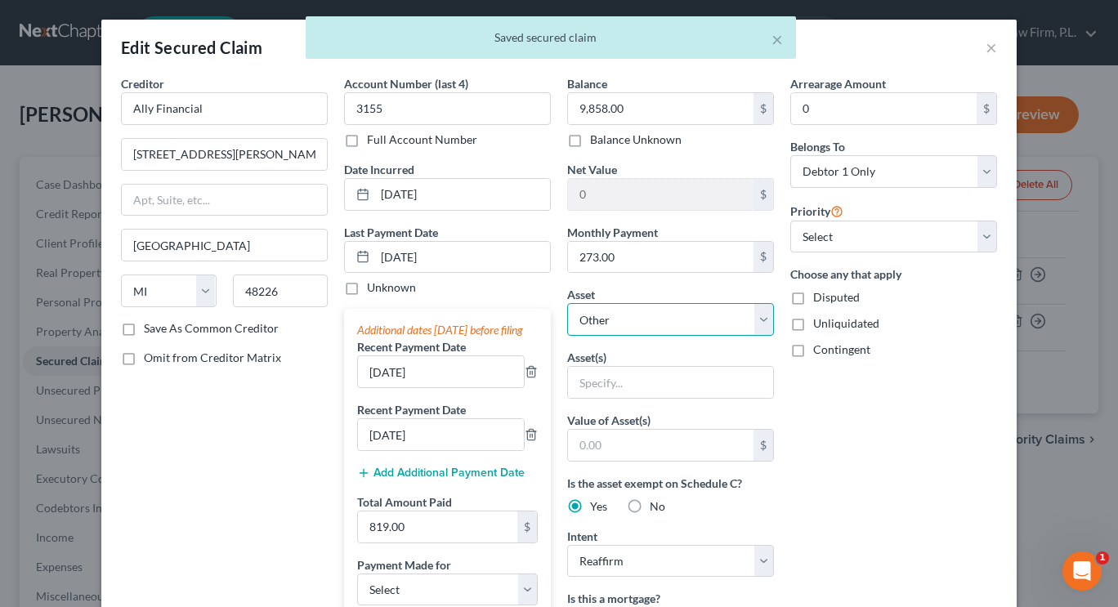
click at [600, 318] on select "Select Other Multiple Assets Cash on Hand (Cash on Hand) - $800.0 8089 Gopher T…" at bounding box center [670, 319] width 207 height 33
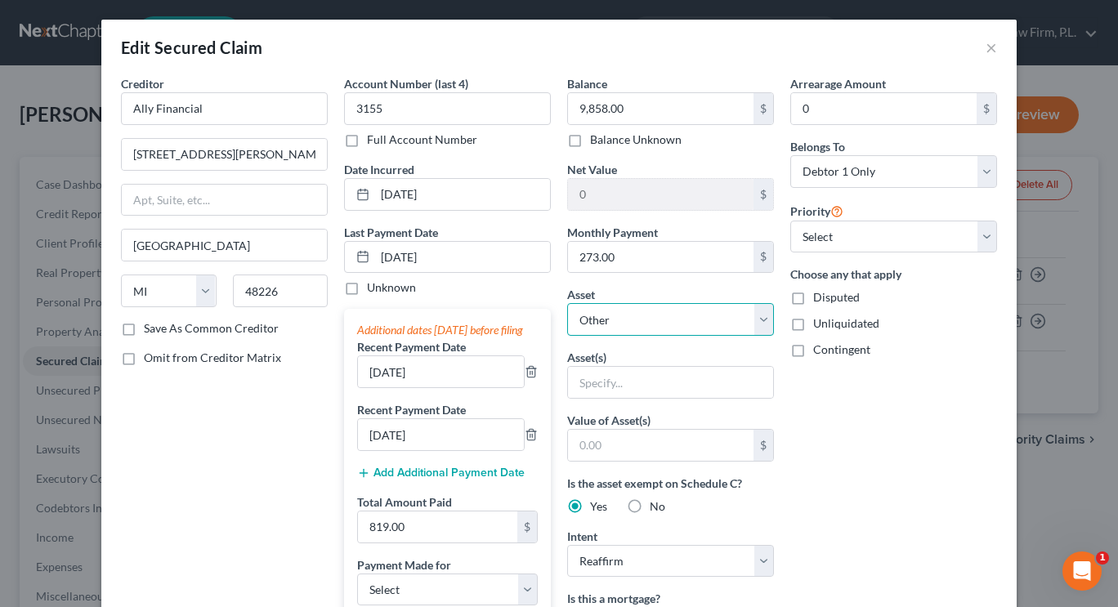
select select "9"
click at [567, 303] on select "Select Other Multiple Assets Cash on Hand (Cash on Hand) - $800.0 8089 Gopher T…" at bounding box center [670, 319] width 207 height 33
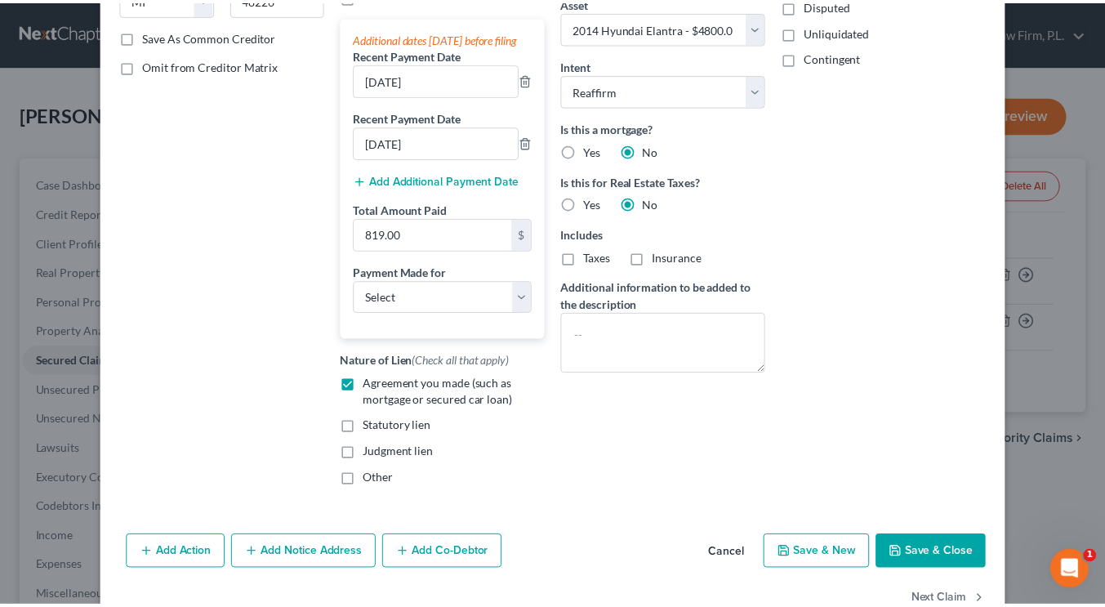
scroll to position [292, 0]
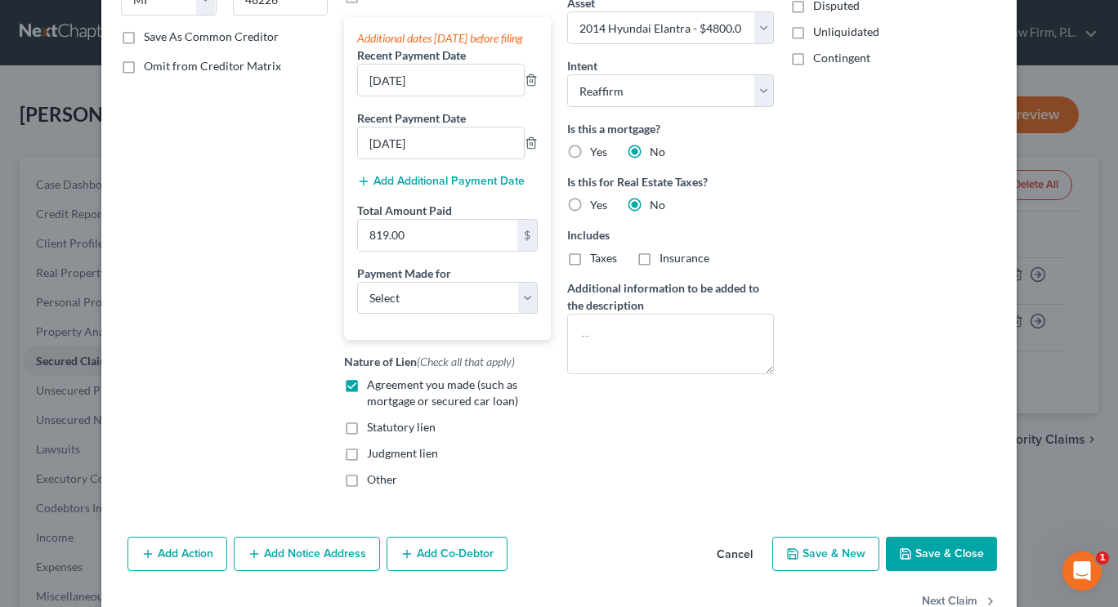
click at [920, 560] on button "Save & Close" at bounding box center [941, 554] width 111 height 34
select select
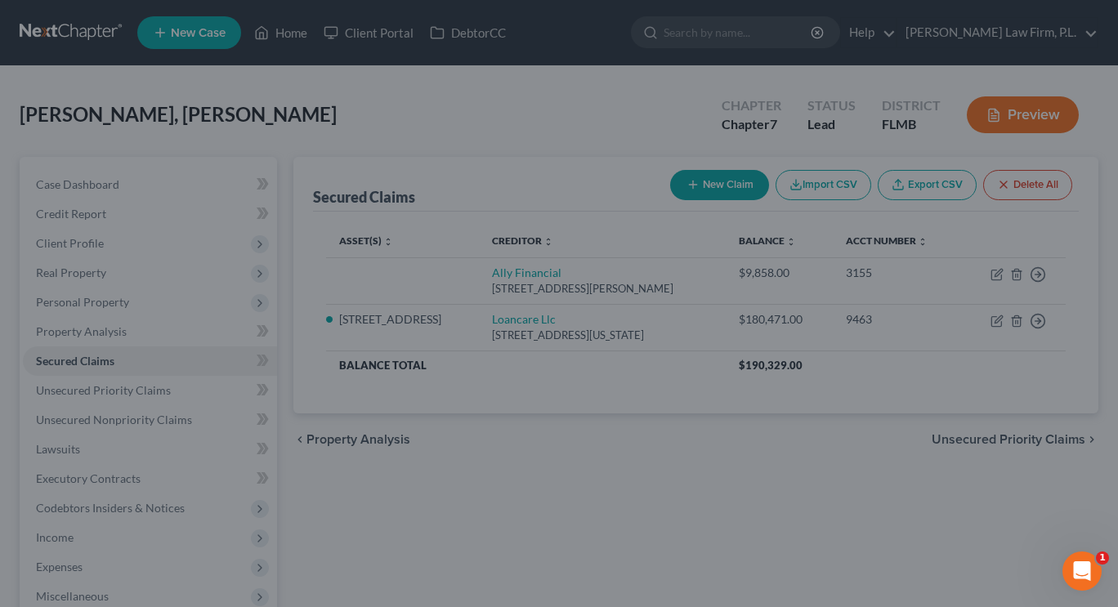
type input "-5,058.00"
select select "9"
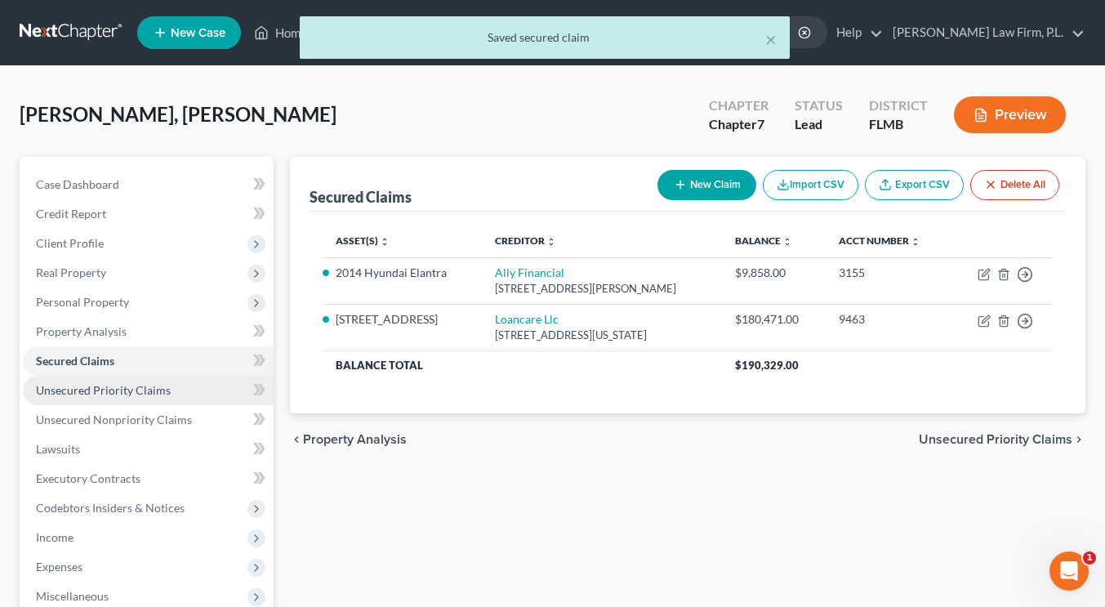
click at [127, 383] on span "Unsecured Priority Claims" at bounding box center [103, 390] width 135 height 14
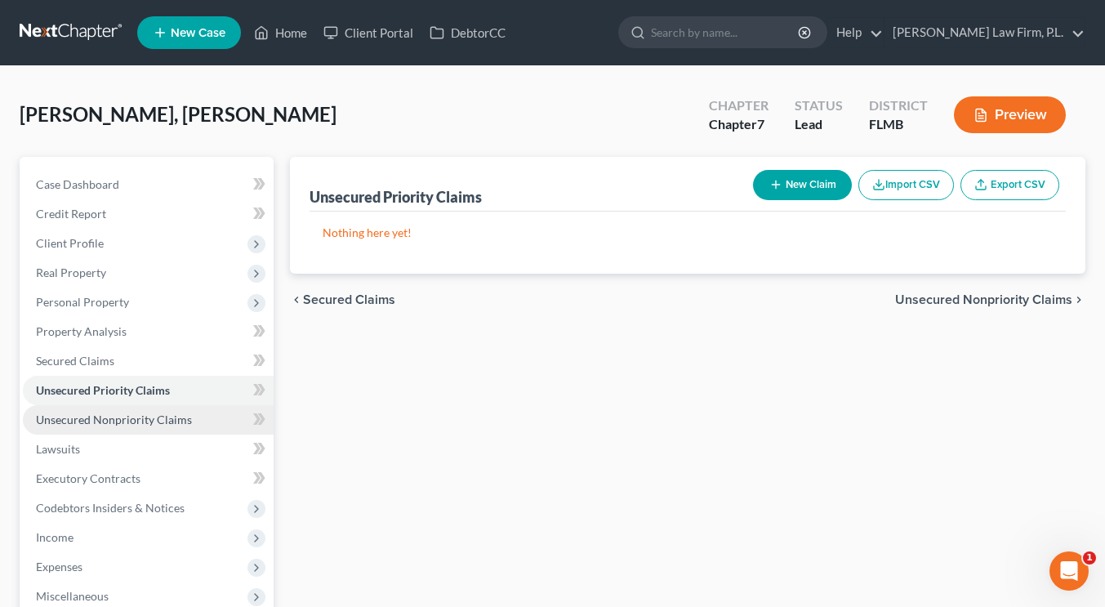
click at [133, 413] on span "Unsecured Nonpriority Claims" at bounding box center [114, 420] width 156 height 14
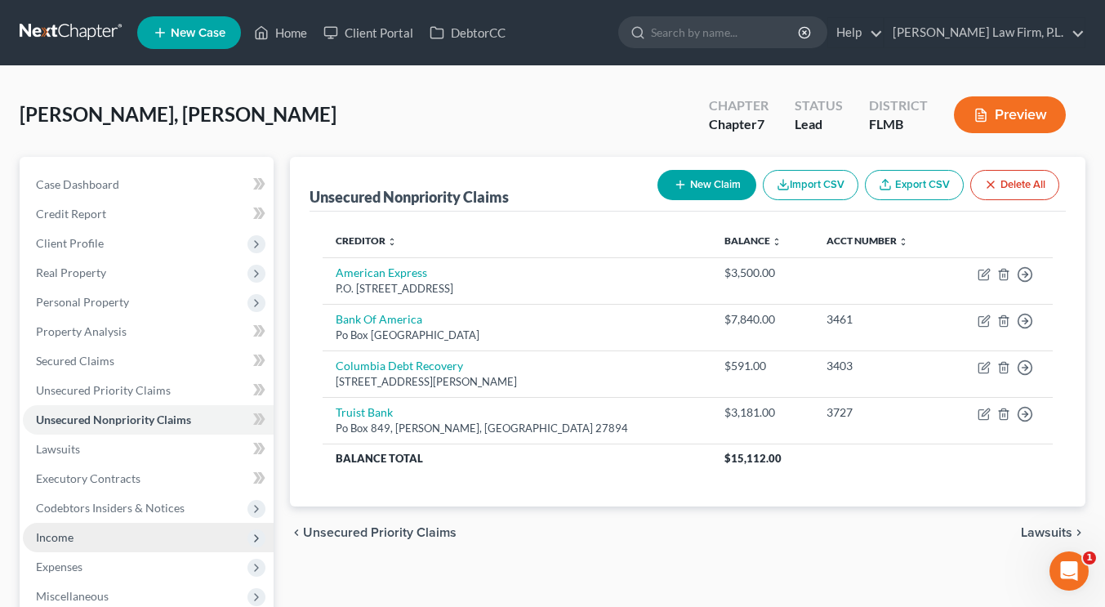
click at [83, 529] on span "Income" at bounding box center [148, 537] width 251 height 29
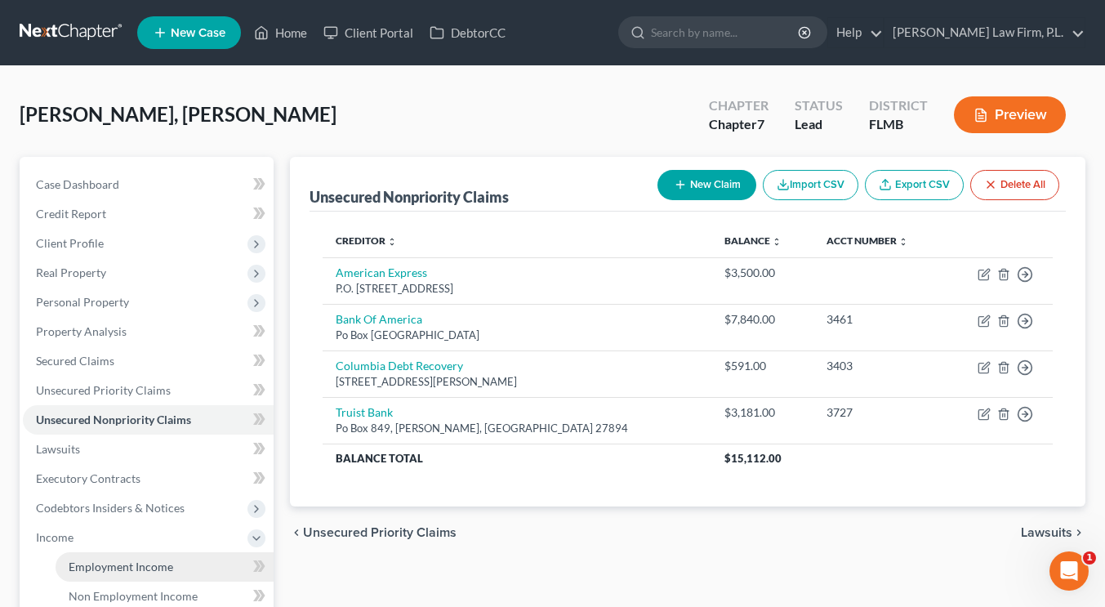
click at [100, 566] on span "Employment Income" at bounding box center [121, 567] width 105 height 14
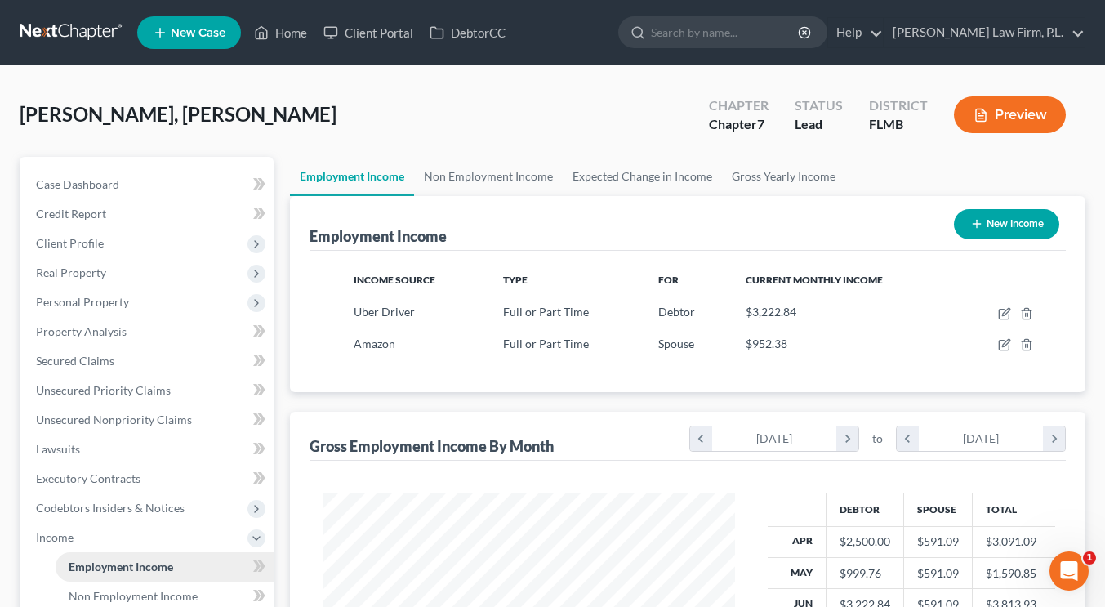
scroll to position [292, 445]
click at [621, 170] on link "Expected Change in Income" at bounding box center [642, 176] width 159 height 39
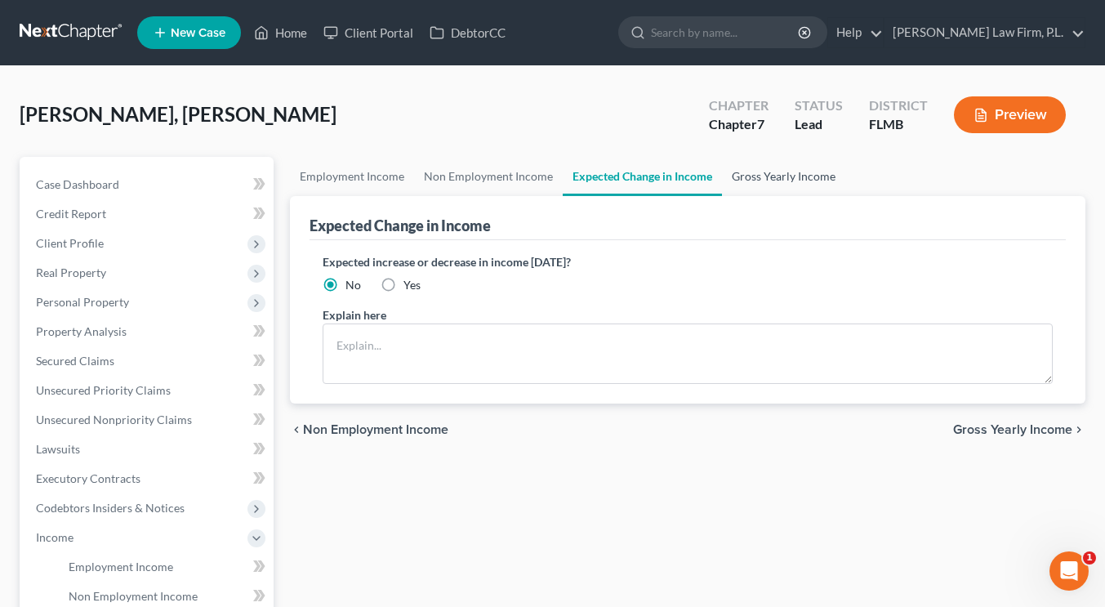
click at [744, 171] on link "Gross Yearly Income" at bounding box center [783, 176] width 123 height 39
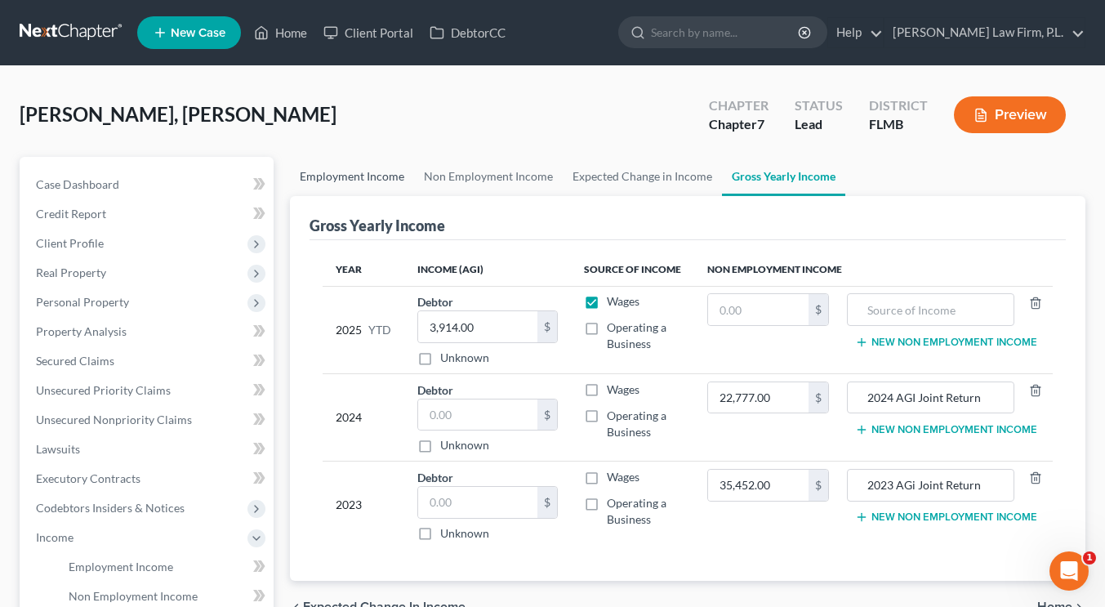
click at [359, 181] on link "Employment Income" at bounding box center [352, 176] width 124 height 39
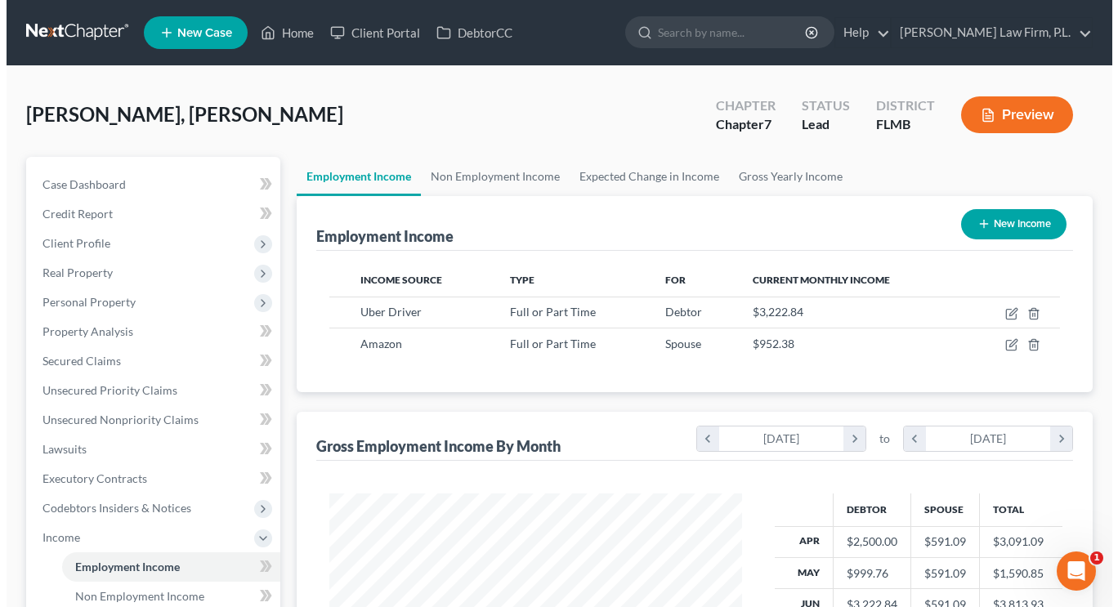
scroll to position [292, 445]
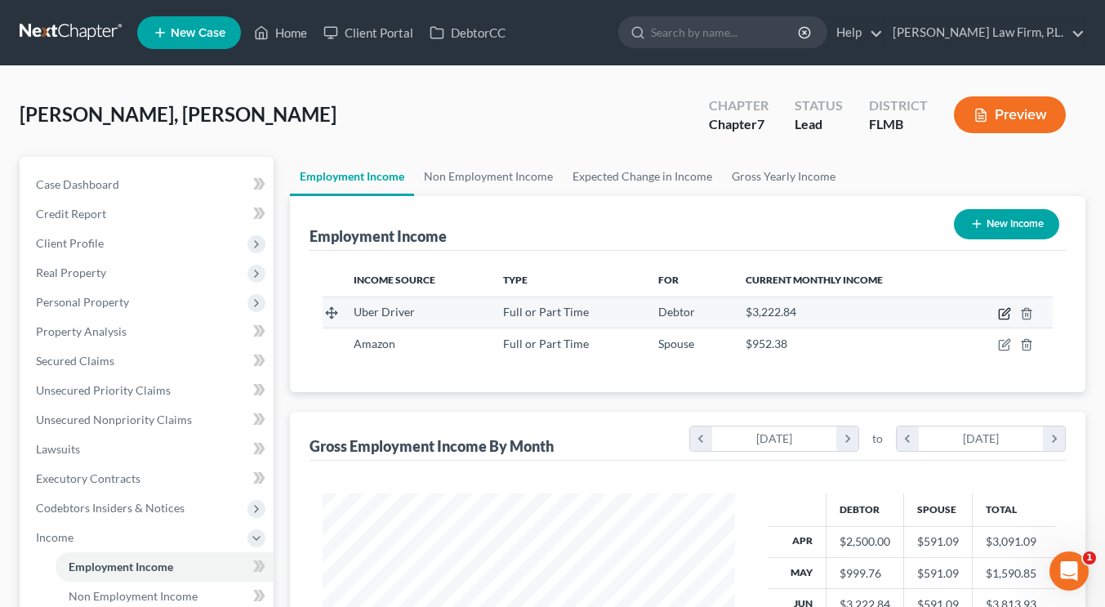
click at [1006, 312] on icon "button" at bounding box center [1004, 313] width 13 height 13
select select "0"
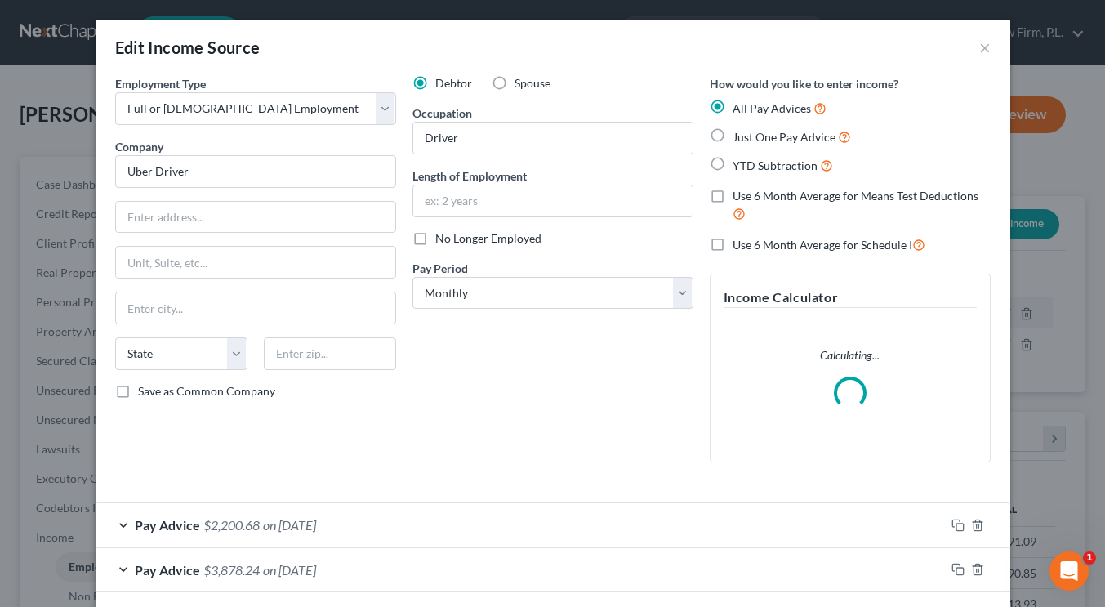
scroll to position [292, 450]
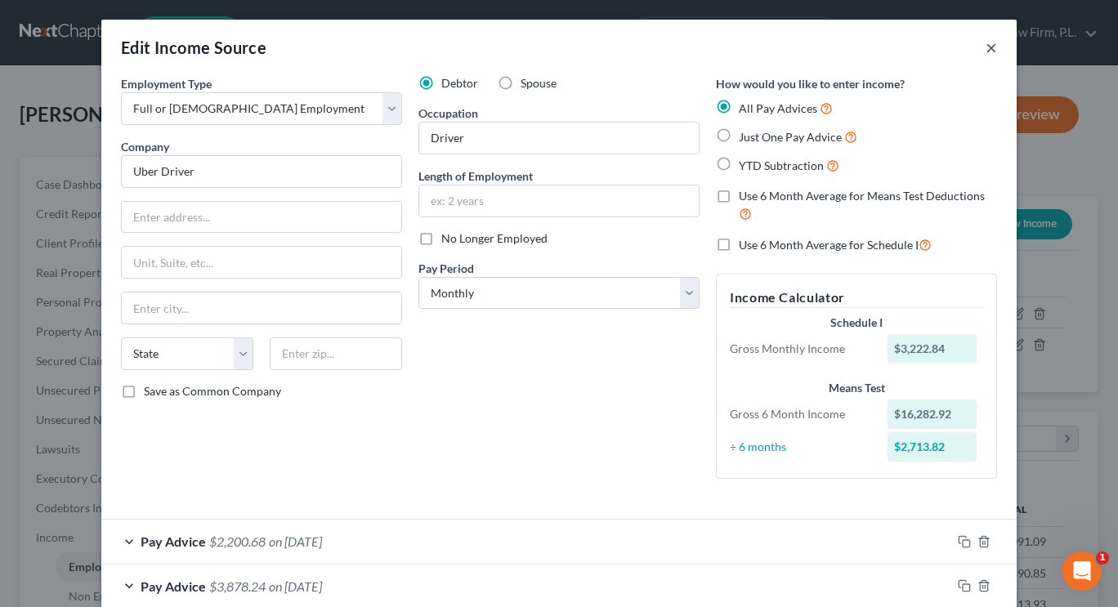
click at [986, 46] on button "×" at bounding box center [990, 48] width 11 height 20
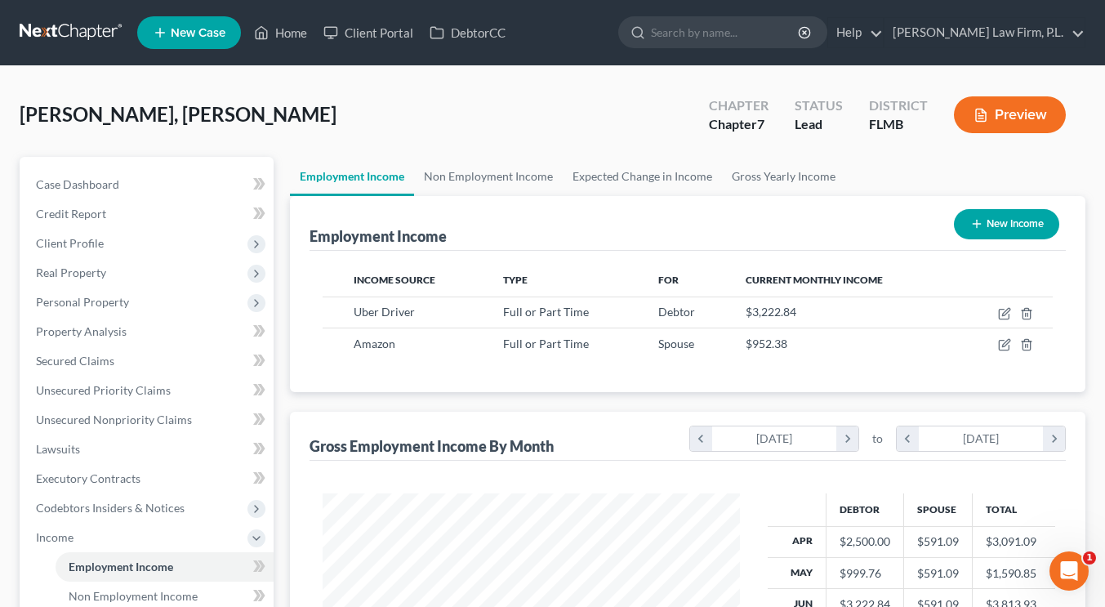
scroll to position [816594, 816442]
click at [774, 177] on link "Gross Yearly Income" at bounding box center [783, 176] width 123 height 39
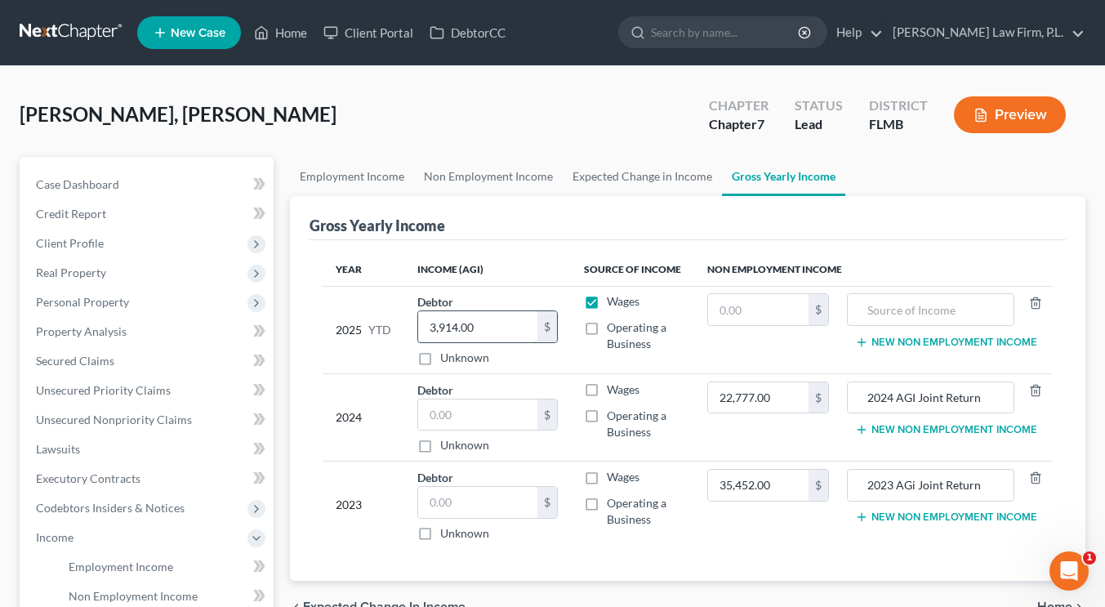
click at [472, 328] on input "3,914.00" at bounding box center [477, 326] width 118 height 31
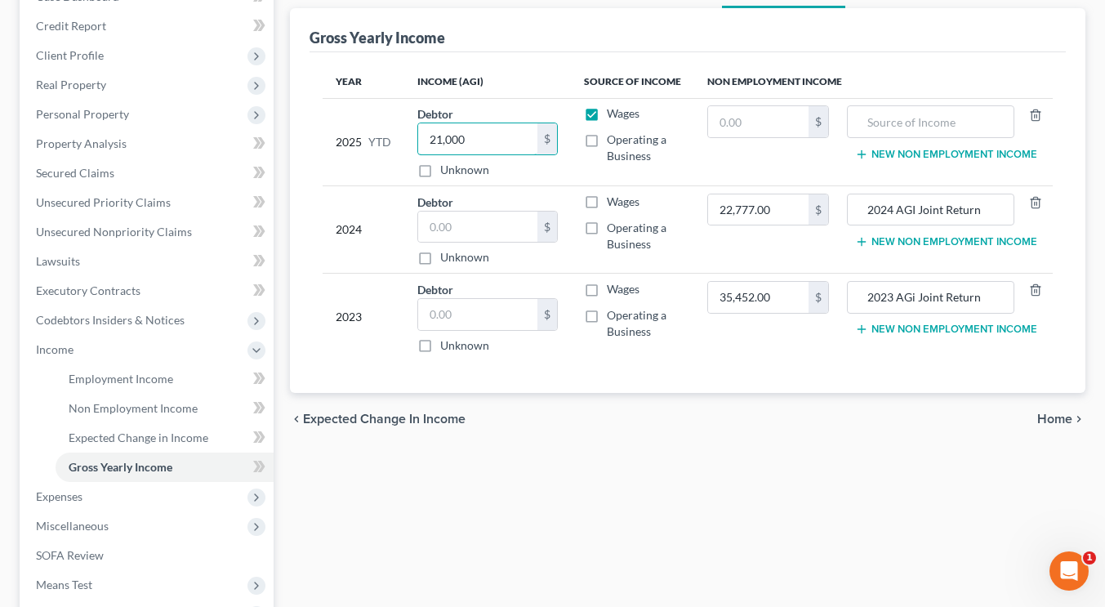
scroll to position [185, 0]
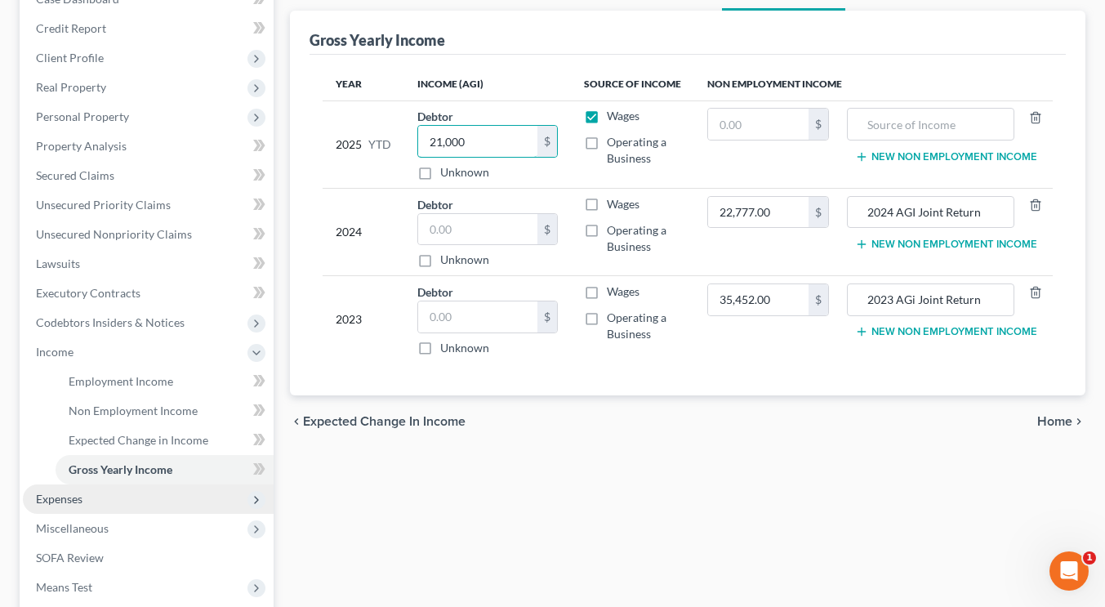
type input "21,000"
click at [96, 498] on span "Expenses" at bounding box center [148, 498] width 251 height 29
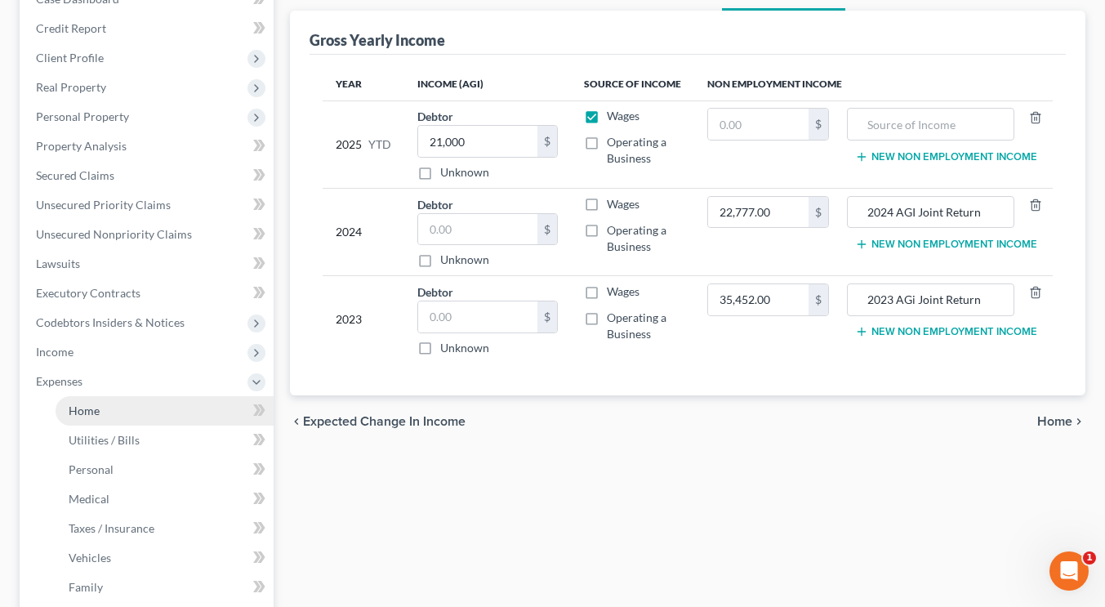
click at [104, 412] on link "Home" at bounding box center [165, 410] width 218 height 29
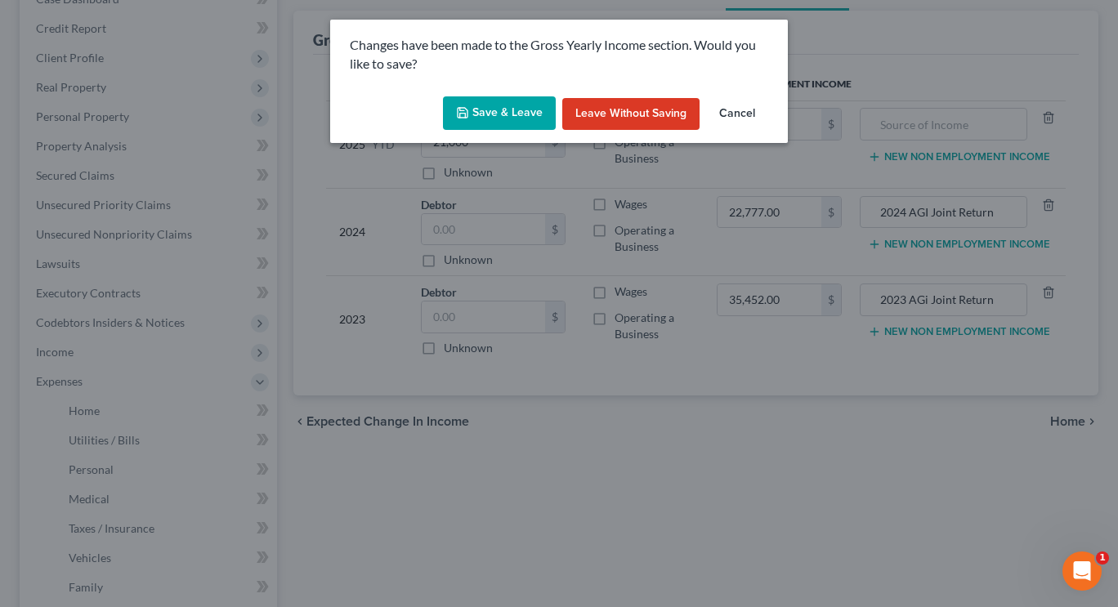
click at [505, 118] on button "Save & Leave" at bounding box center [499, 113] width 113 height 34
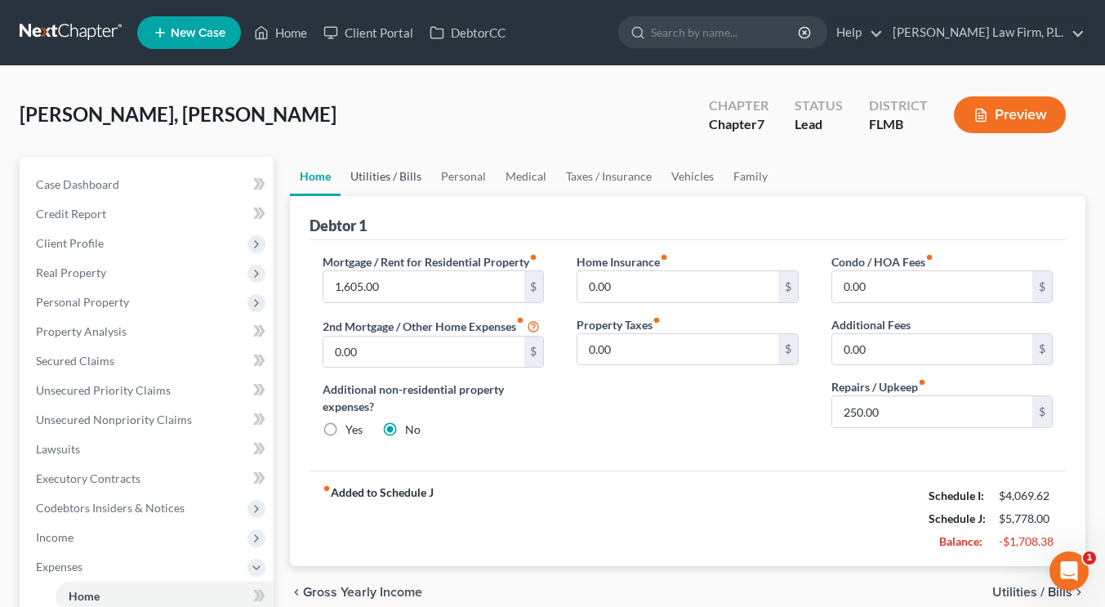
click at [383, 173] on link "Utilities / Bills" at bounding box center [386, 176] width 91 height 39
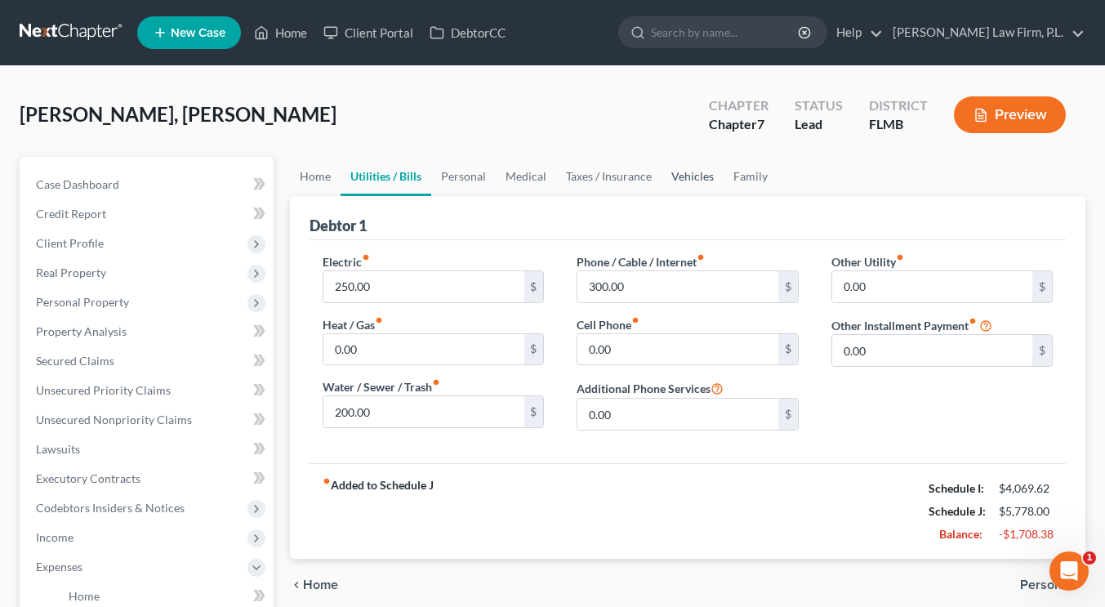
click at [677, 181] on link "Vehicles" at bounding box center [693, 176] width 62 height 39
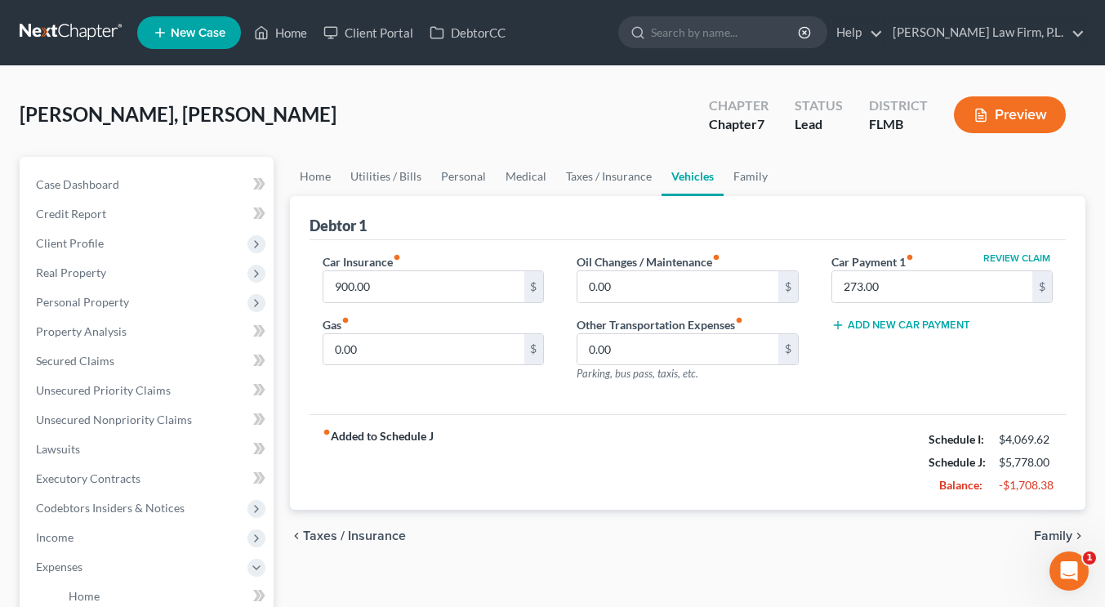
click at [869, 319] on button "Add New Car Payment" at bounding box center [901, 325] width 139 height 13
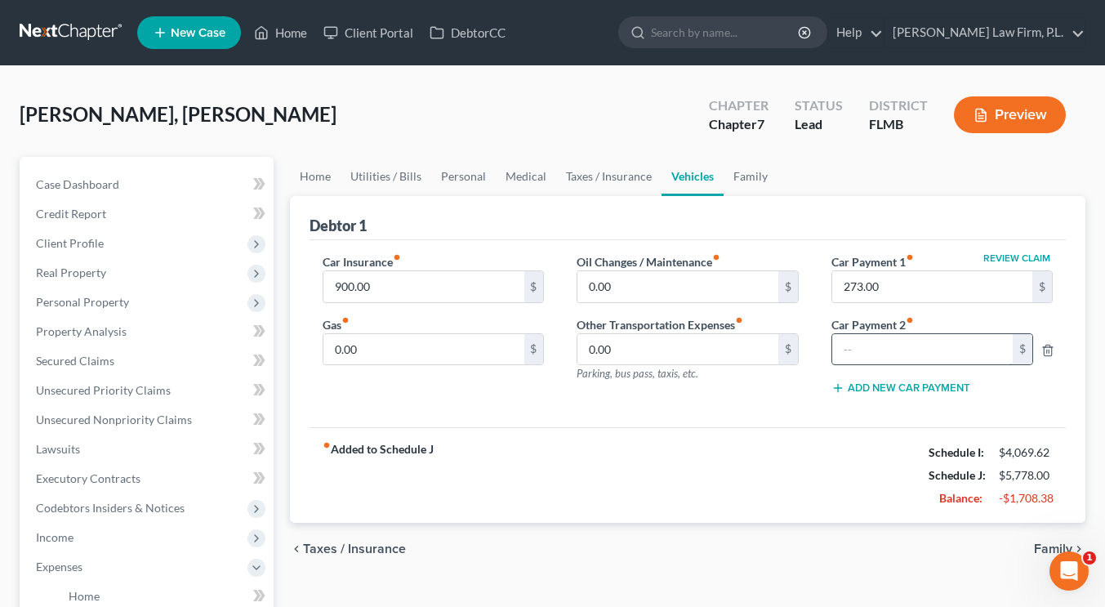
click at [877, 344] on input "text" at bounding box center [922, 349] width 181 height 31
type input "450"
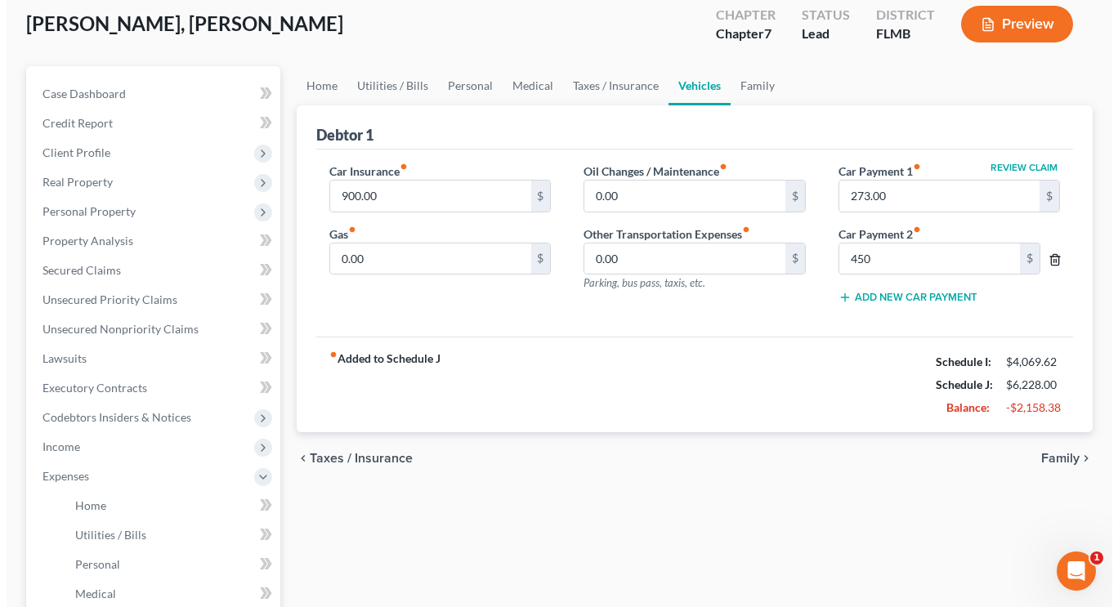
scroll to position [96, 0]
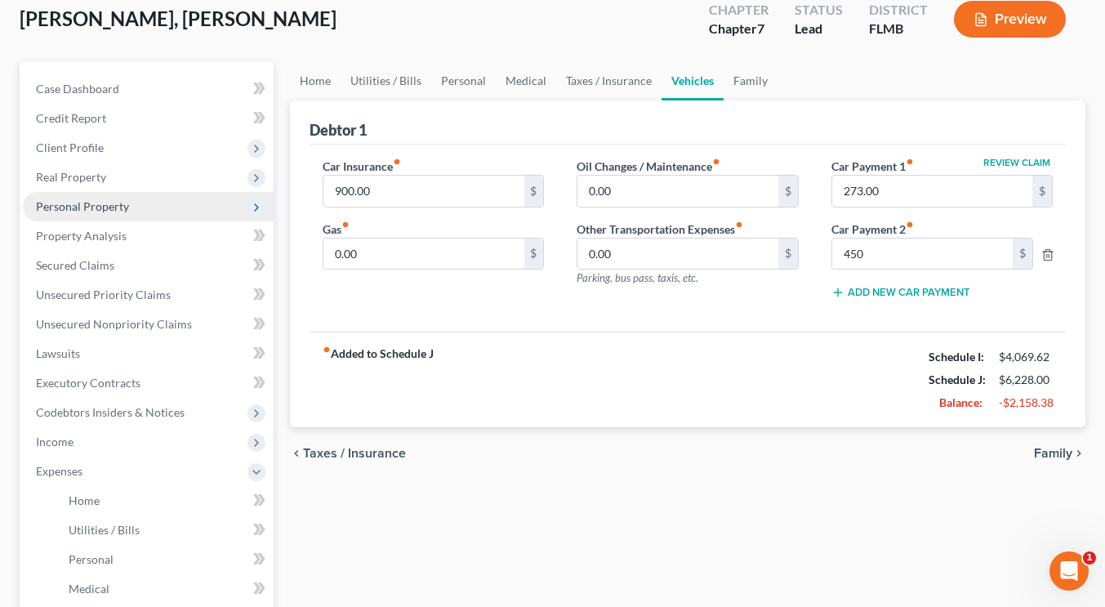
click at [113, 200] on span "Personal Property" at bounding box center [82, 206] width 93 height 14
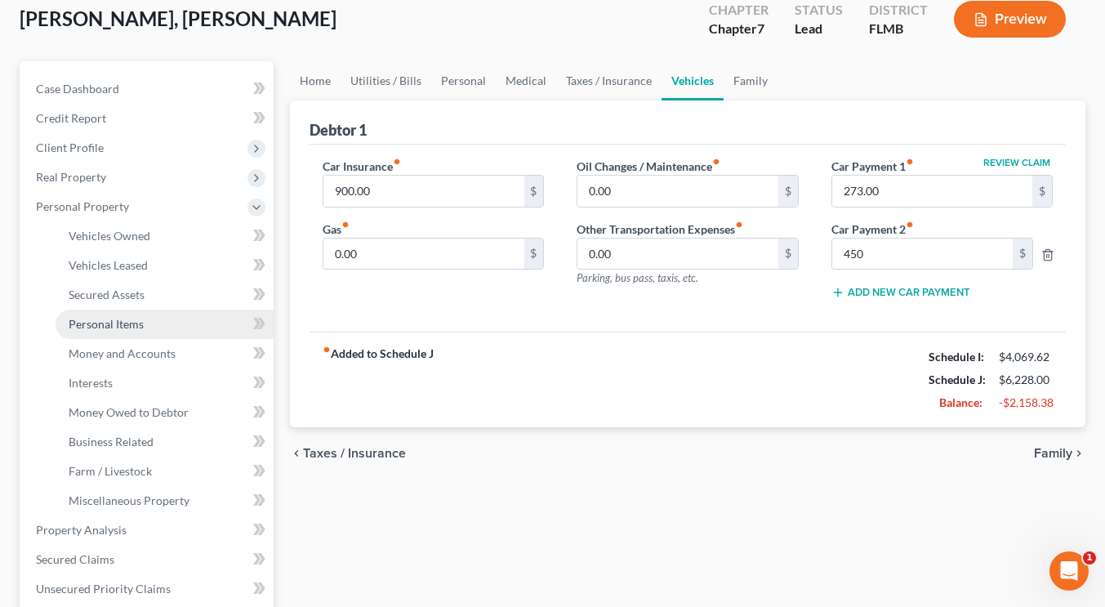
click at [116, 315] on link "Personal Items" at bounding box center [165, 324] width 218 height 29
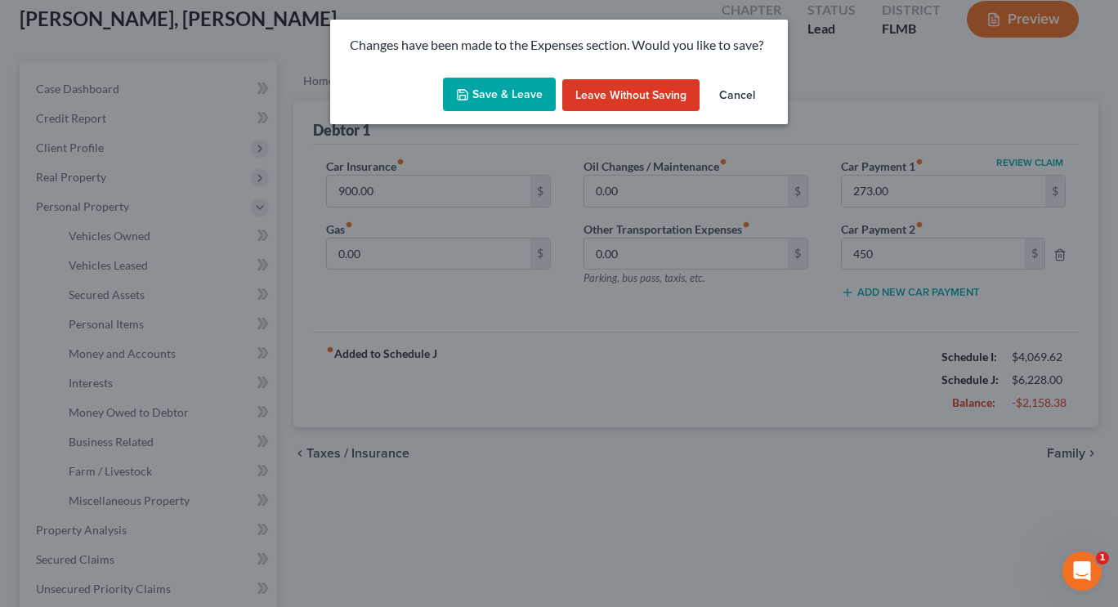
click at [500, 91] on button "Save & Leave" at bounding box center [499, 95] width 113 height 34
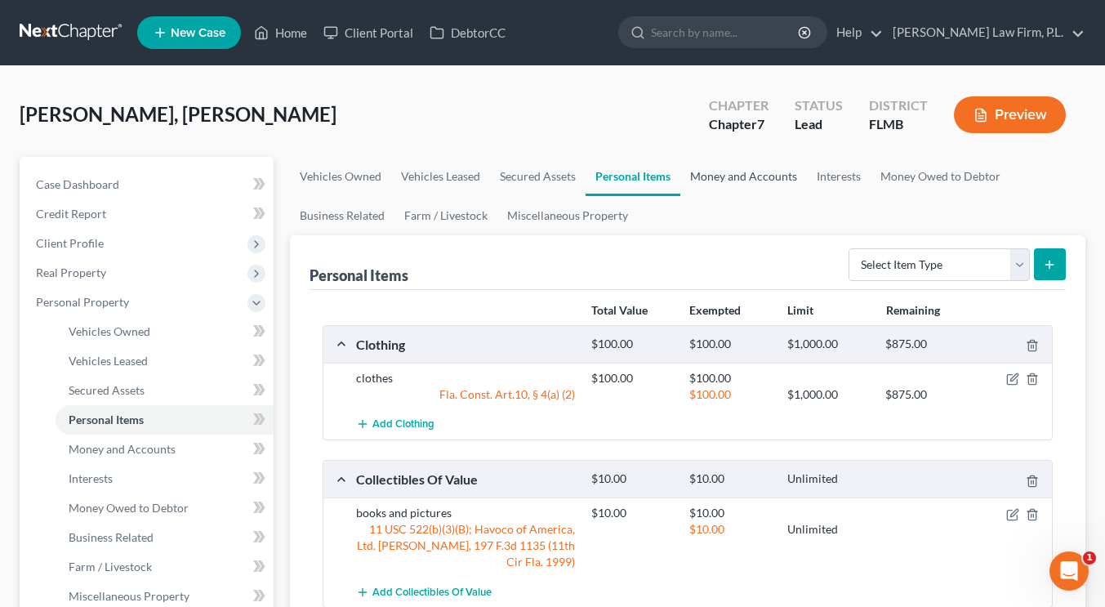
click at [755, 178] on link "Money and Accounts" at bounding box center [743, 176] width 127 height 39
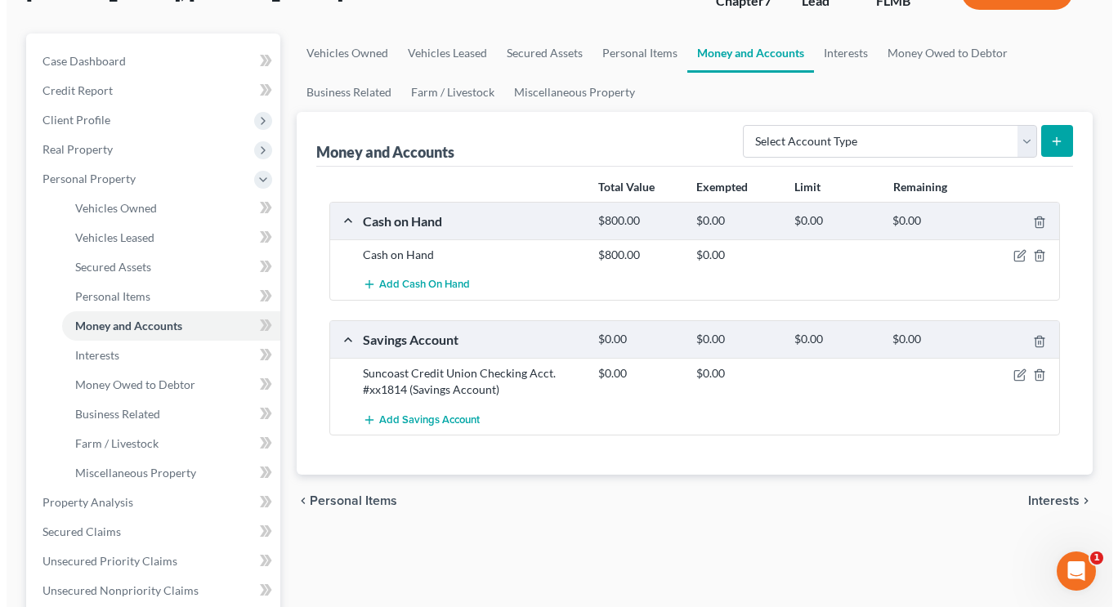
scroll to position [124, 0]
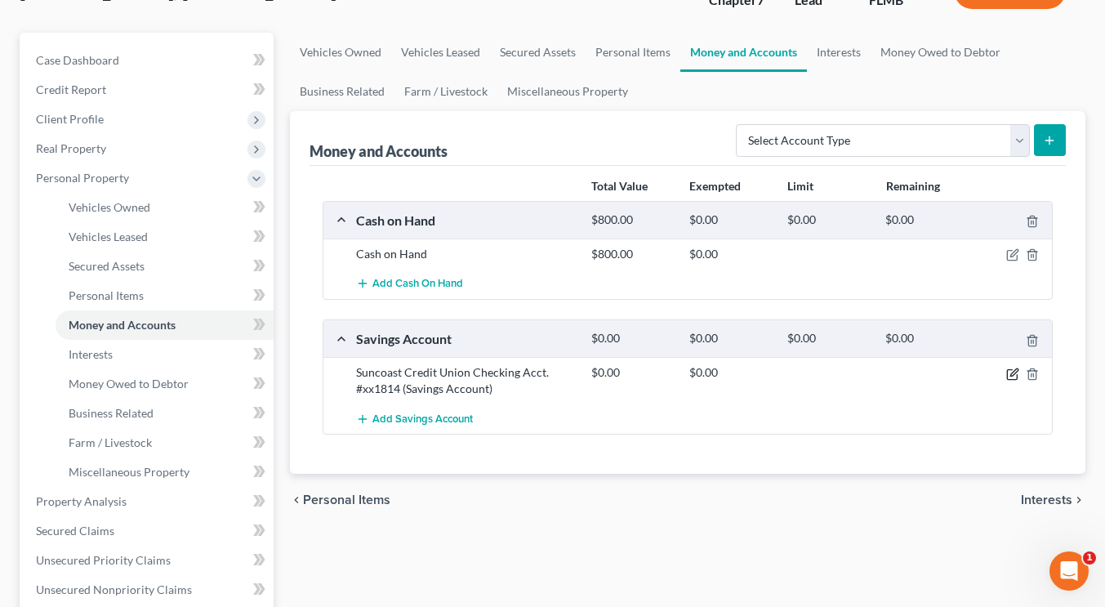
click at [1011, 371] on icon "button" at bounding box center [1012, 374] width 13 height 13
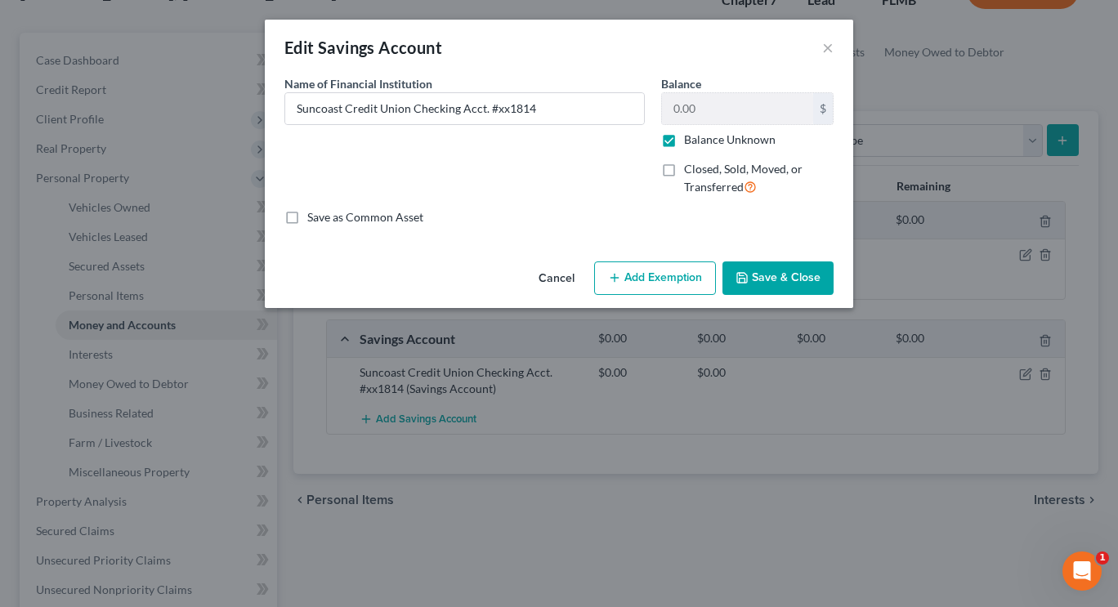
click at [684, 142] on label "Balance Unknown" at bounding box center [729, 140] width 91 height 16
click at [690, 142] on input "Balance Unknown" at bounding box center [695, 137] width 11 height 11
checkbox input "false"
click at [695, 100] on input "0.00" at bounding box center [737, 108] width 151 height 31
type input "200"
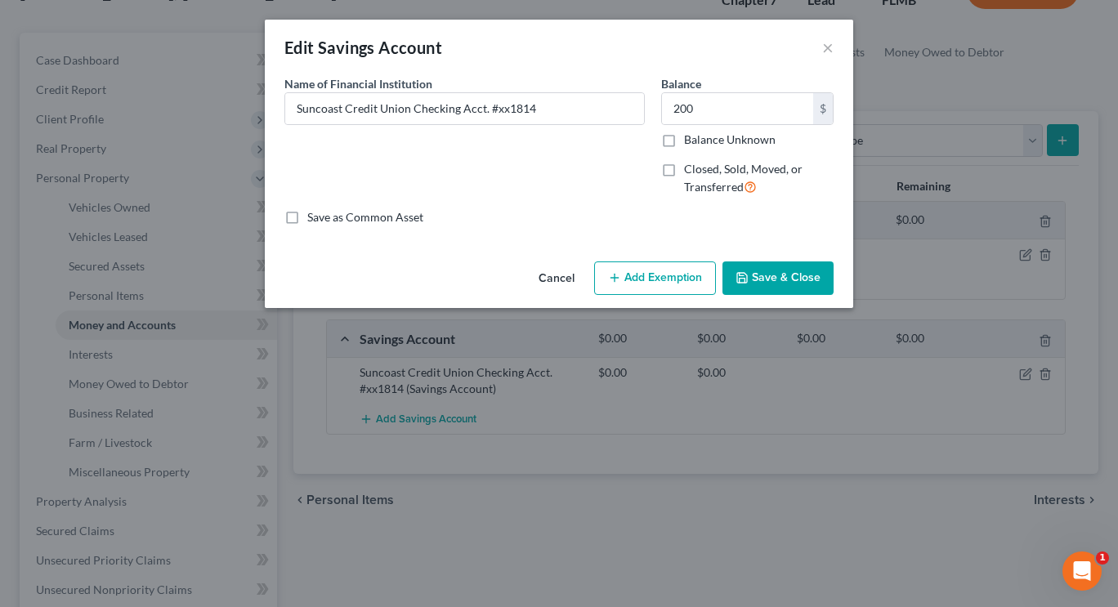
click at [662, 269] on button "Add Exemption" at bounding box center [655, 278] width 122 height 34
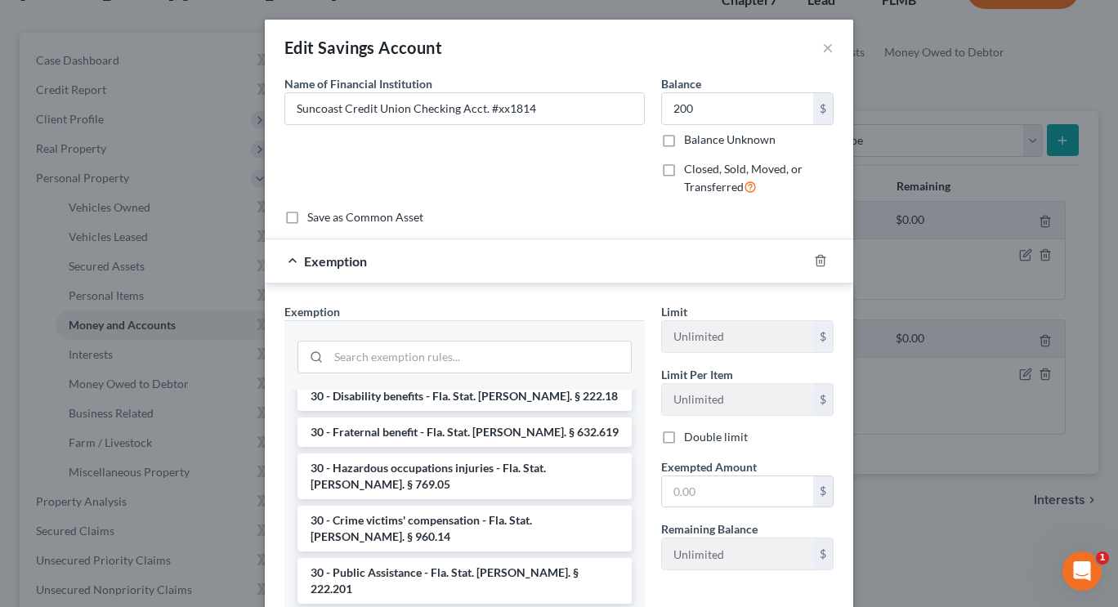
scroll to position [1220, 0]
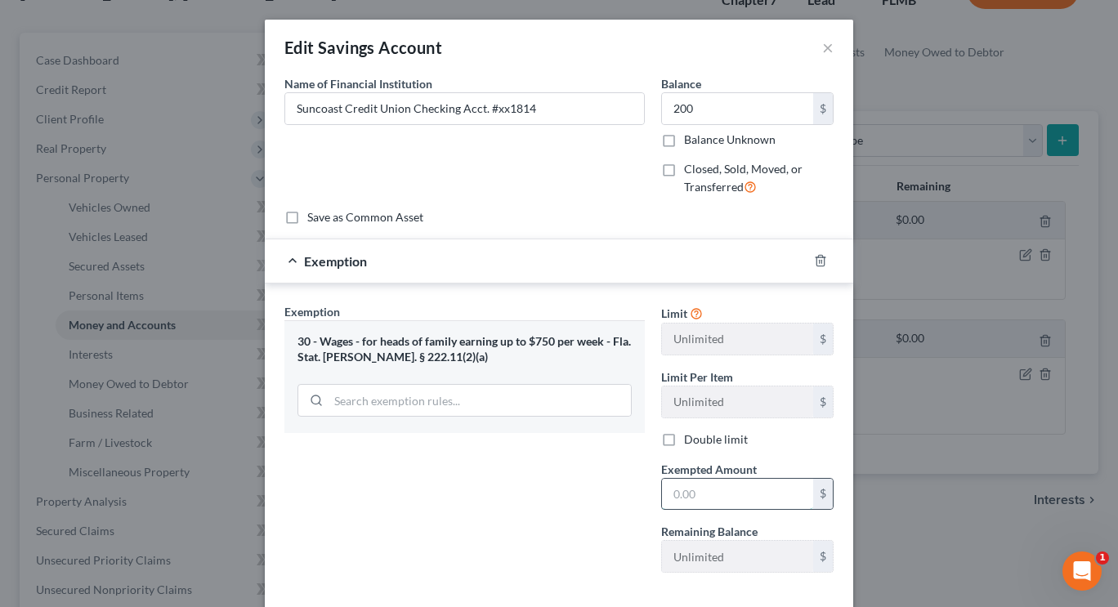
click at [701, 496] on input "text" at bounding box center [737, 494] width 151 height 31
type input "200"
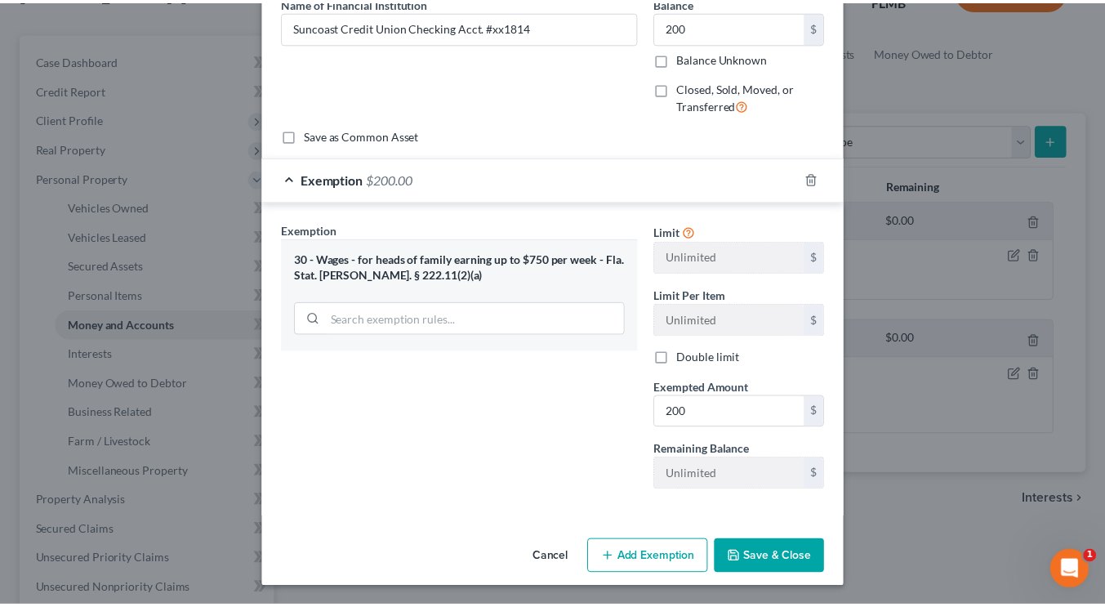
scroll to position [83, 0]
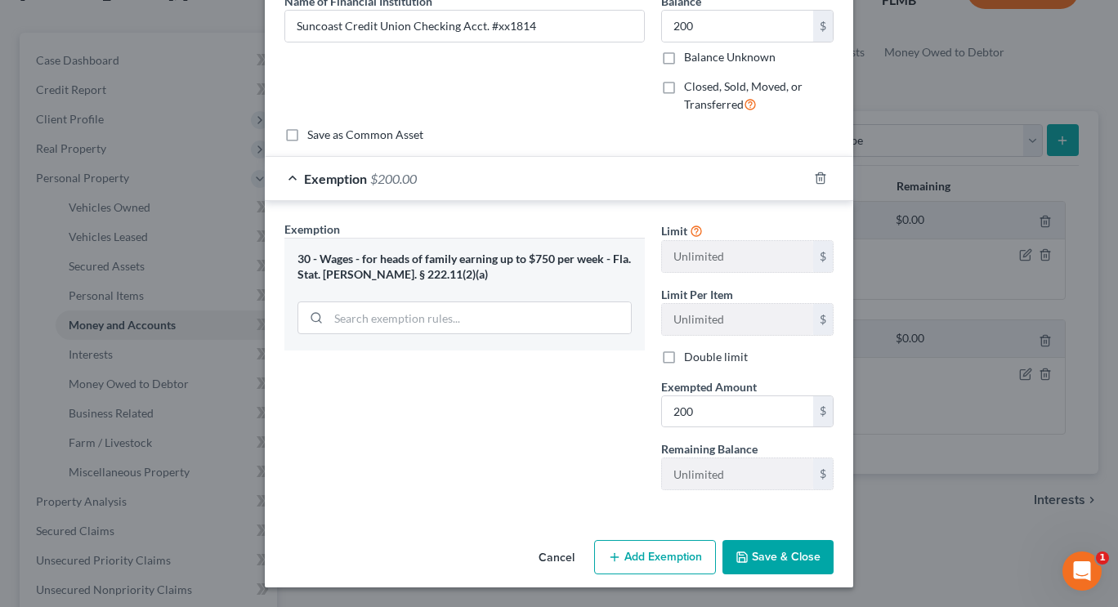
click at [787, 554] on button "Save & Close" at bounding box center [777, 557] width 111 height 34
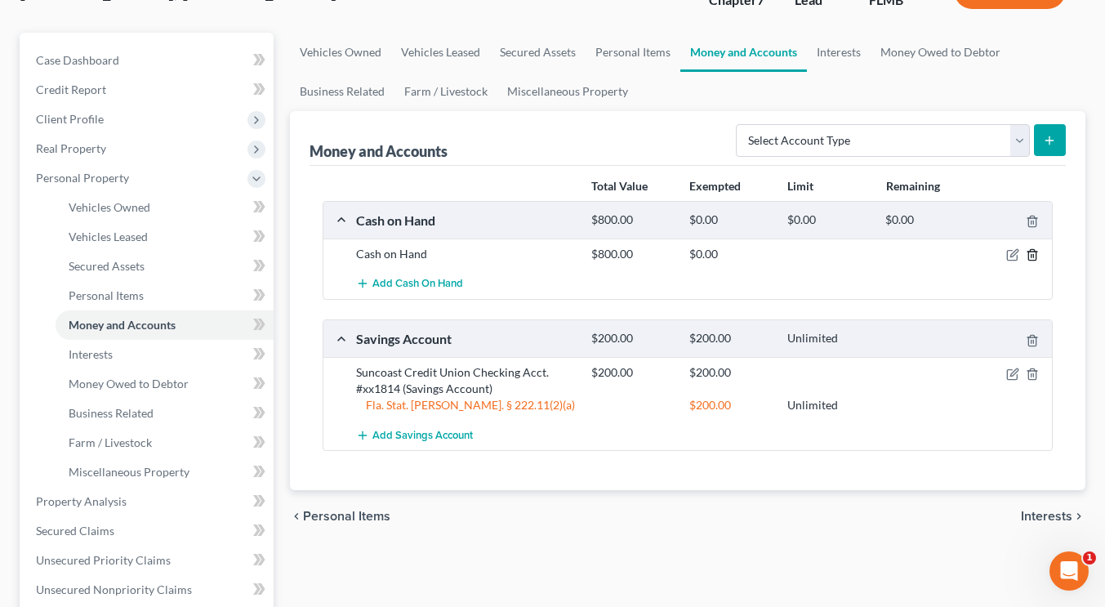
click at [1032, 256] on line "button" at bounding box center [1032, 256] width 0 height 3
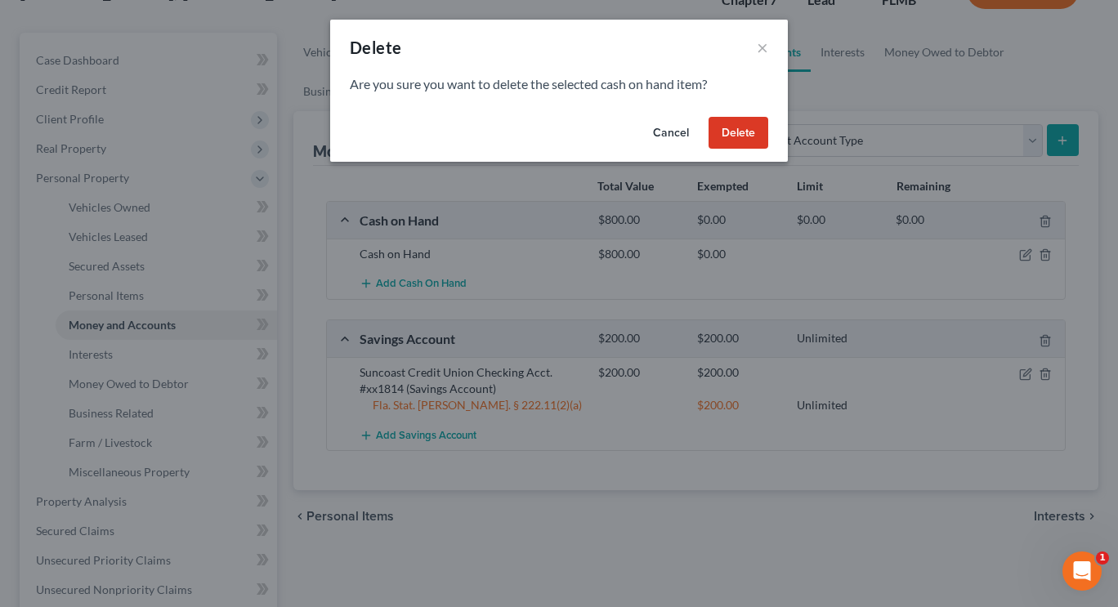
click at [743, 141] on button "Delete" at bounding box center [738, 133] width 60 height 33
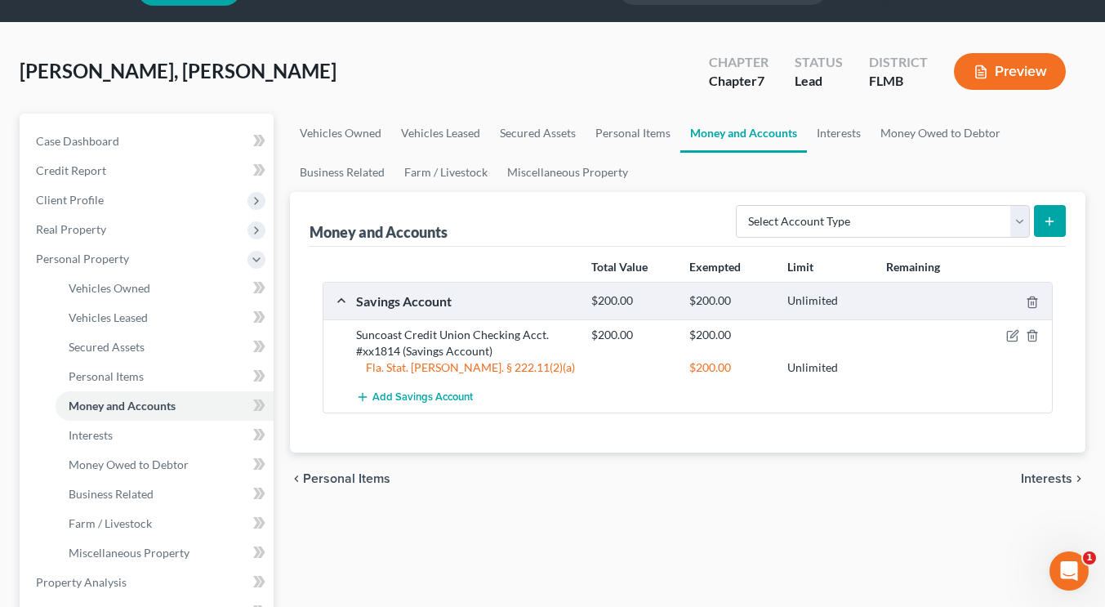
scroll to position [28, 0]
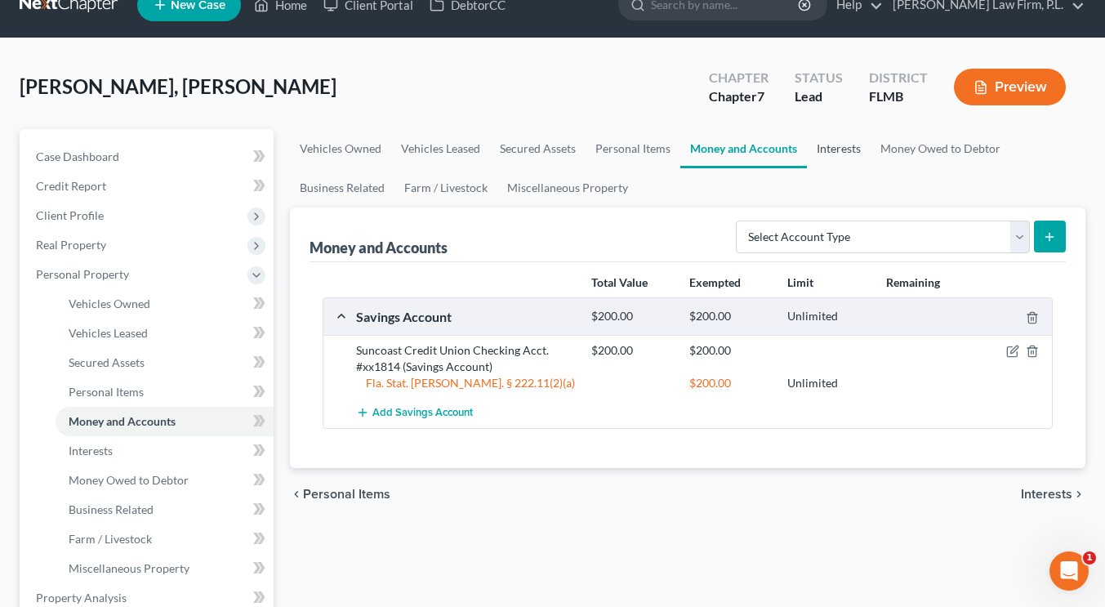
click at [847, 154] on link "Interests" at bounding box center [839, 148] width 64 height 39
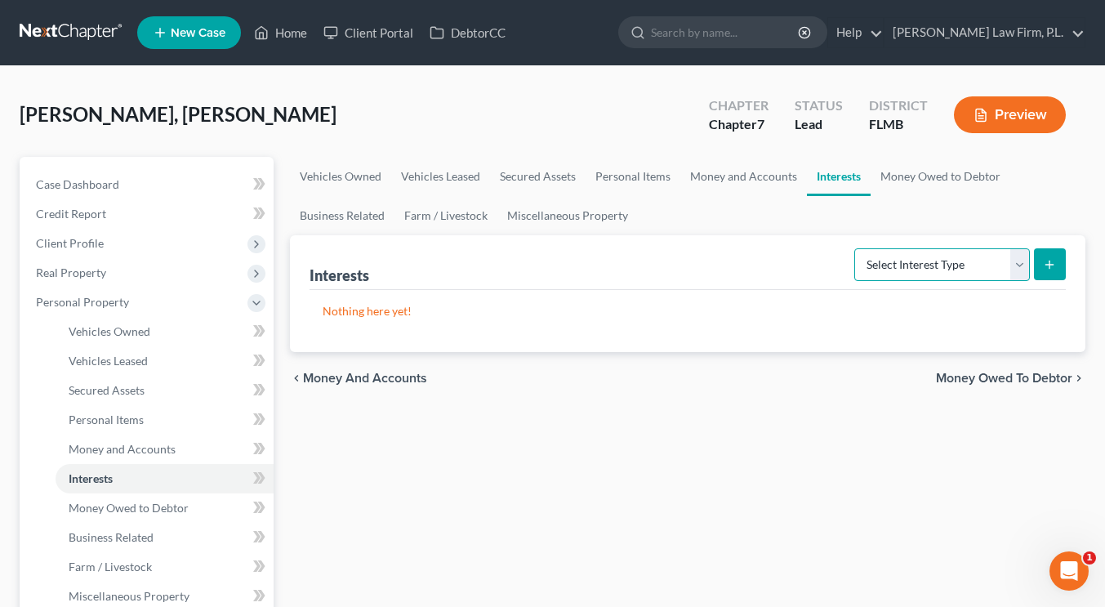
click at [939, 264] on select "Select Interest Type 401K Annuity Bond Education IRA Government Bond Government…" at bounding box center [942, 264] width 176 height 33
select select "term_life_insurance"
click at [856, 248] on select "Select Interest Type 401K Annuity Bond Education IRA Government Bond Government…" at bounding box center [942, 264] width 176 height 33
click at [1046, 261] on icon "submit" at bounding box center [1049, 264] width 13 height 13
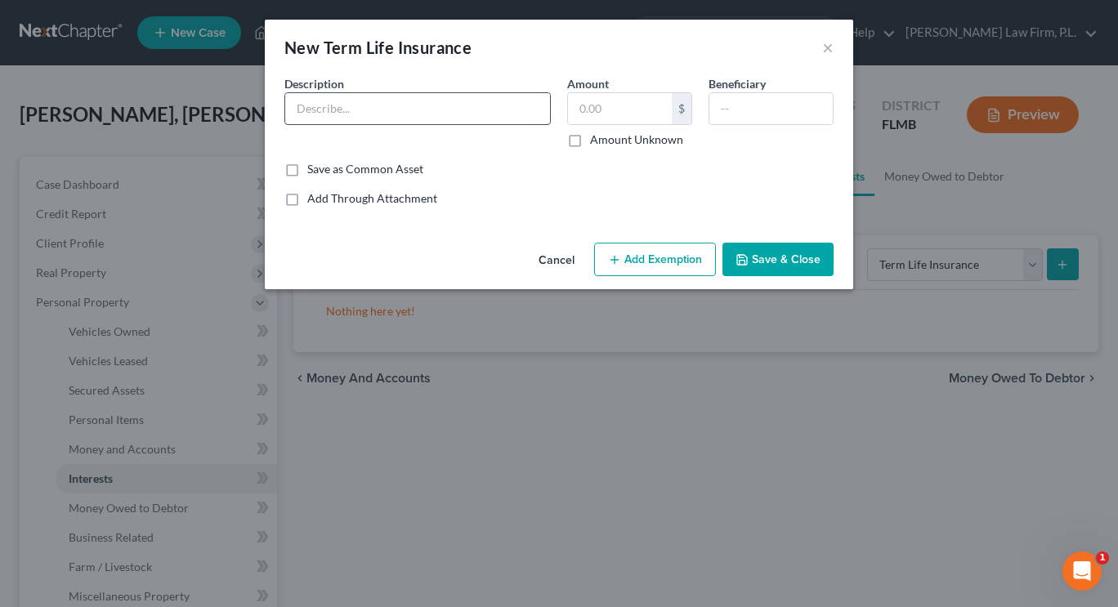
click at [435, 114] on input "text" at bounding box center [417, 108] width 265 height 31
type input "Term Life Insurance Policy"
click at [590, 139] on label "Amount Unknown" at bounding box center [636, 140] width 93 height 16
click at [596, 139] on input "Amount Unknown" at bounding box center [601, 137] width 11 height 11
checkbox input "true"
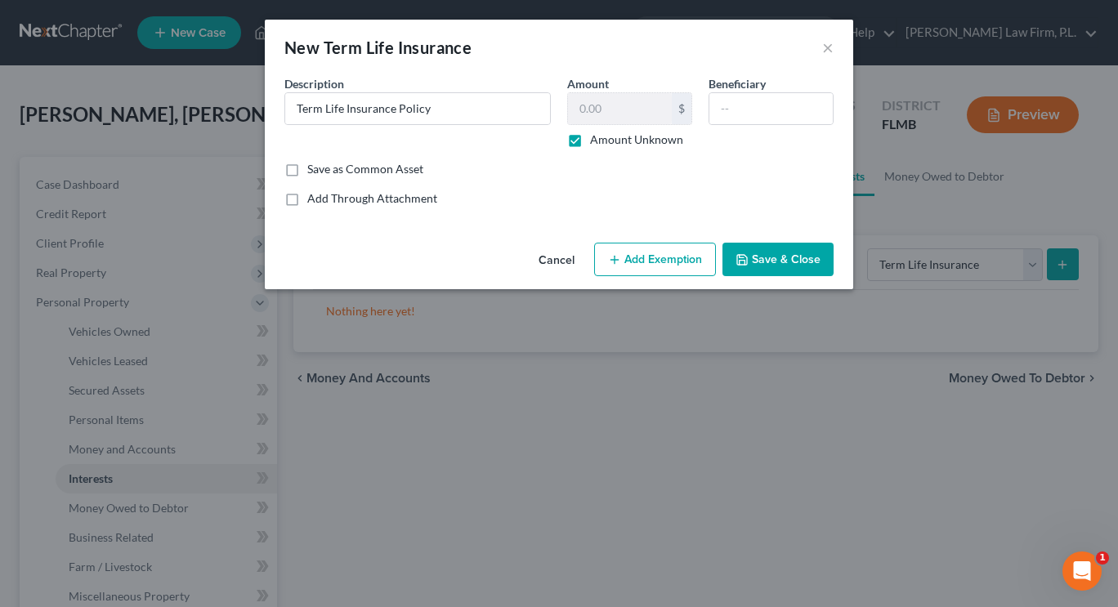
click at [643, 248] on button "Add Exemption" at bounding box center [655, 260] width 122 height 34
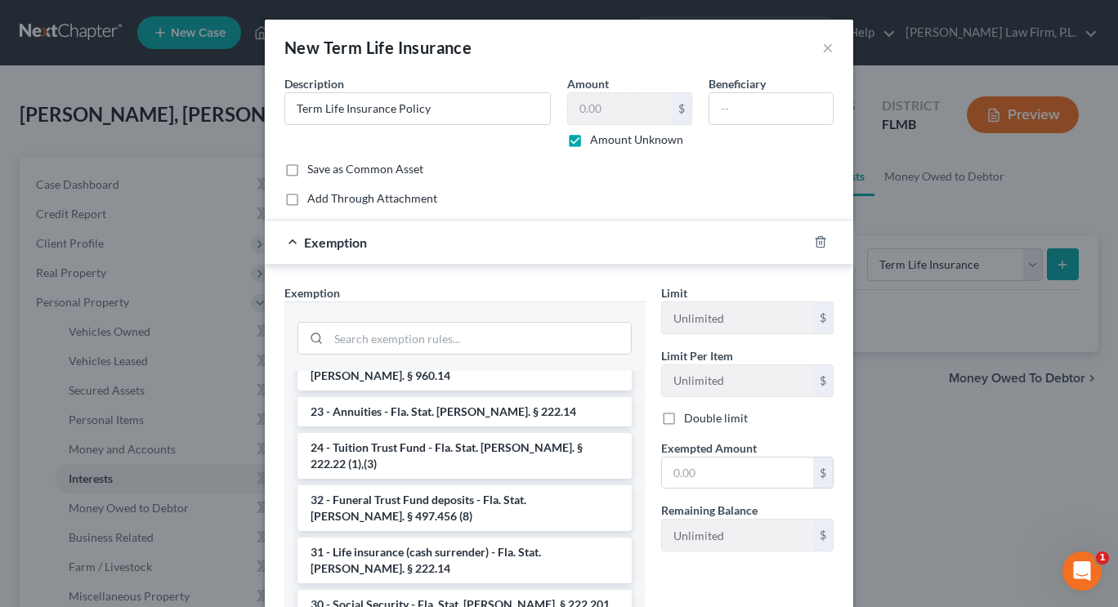
scroll to position [765, 0]
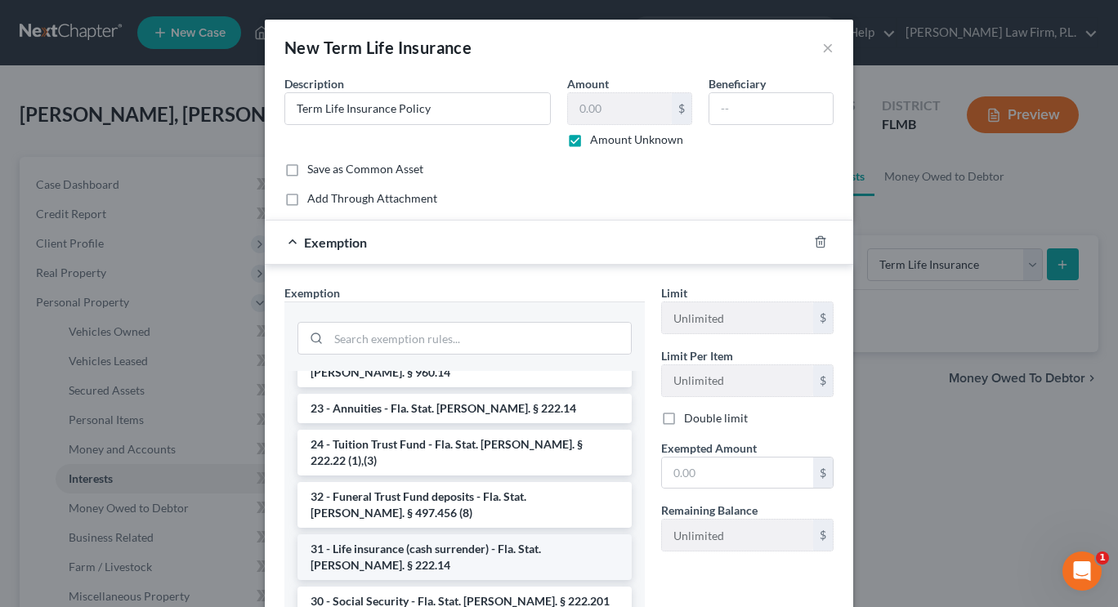
click at [508, 534] on li "31 - Life insurance (cash surrender) - Fla. Stat. [PERSON_NAME]. § 222.14" at bounding box center [464, 557] width 334 height 46
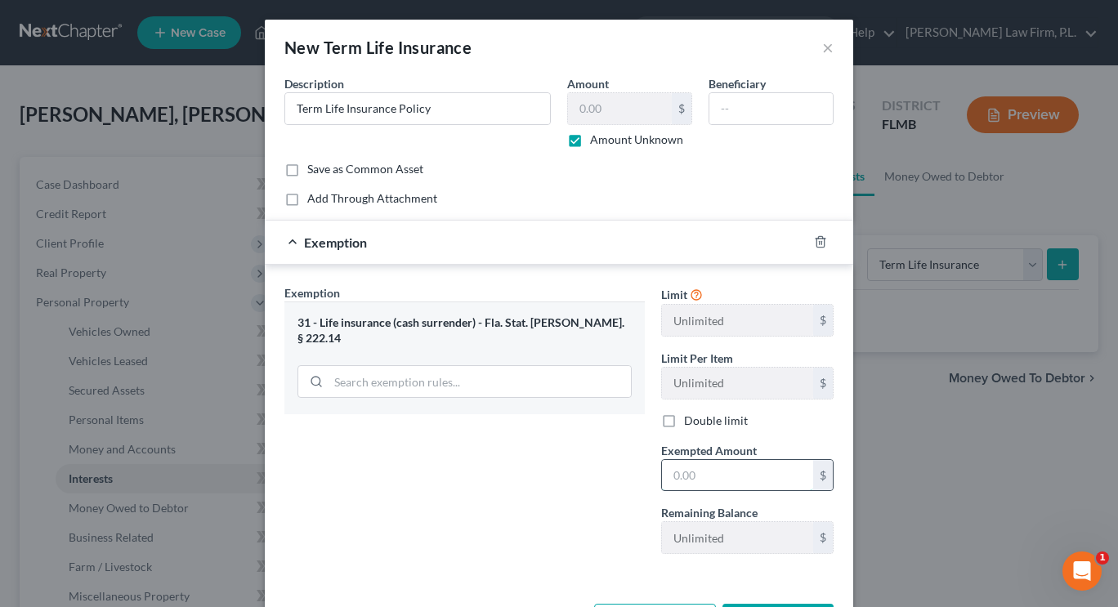
click at [695, 471] on input "text" at bounding box center [737, 475] width 151 height 31
type input "1,500"
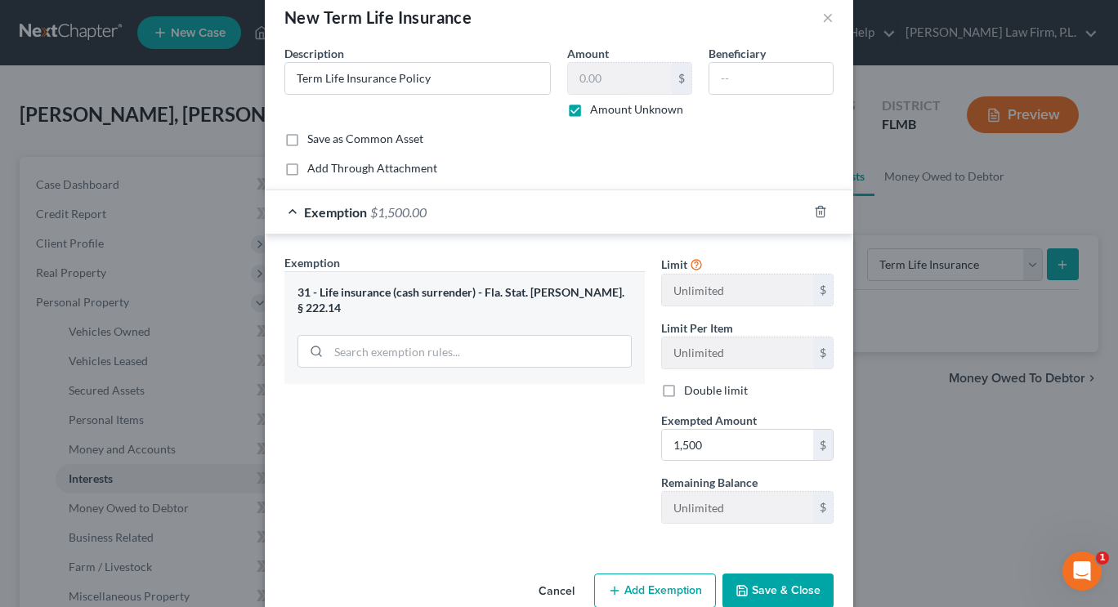
scroll to position [64, 0]
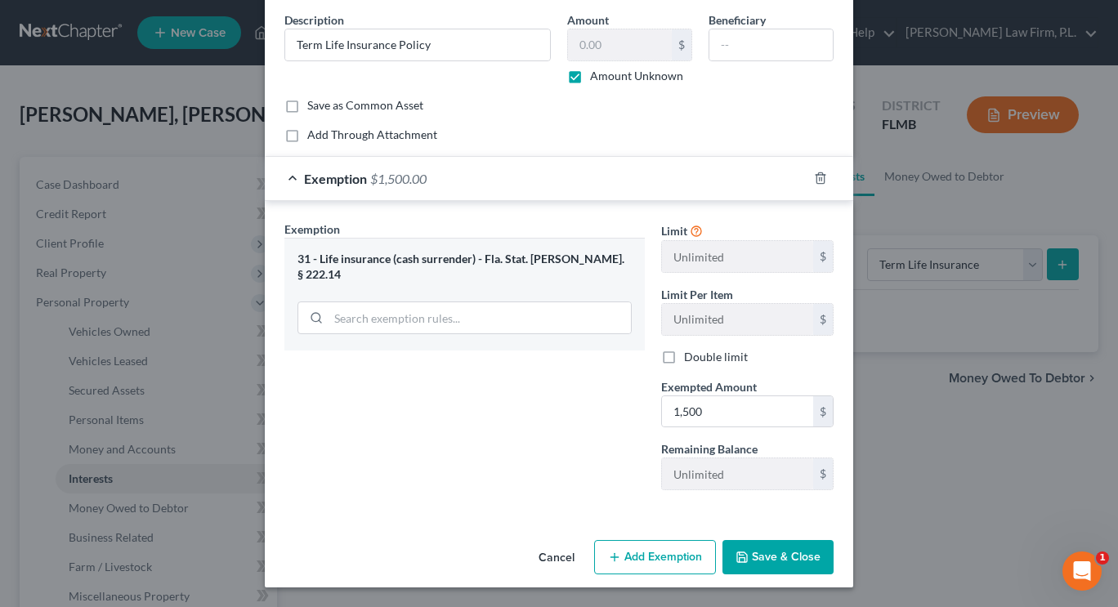
click at [776, 562] on button "Save & Close" at bounding box center [777, 557] width 111 height 34
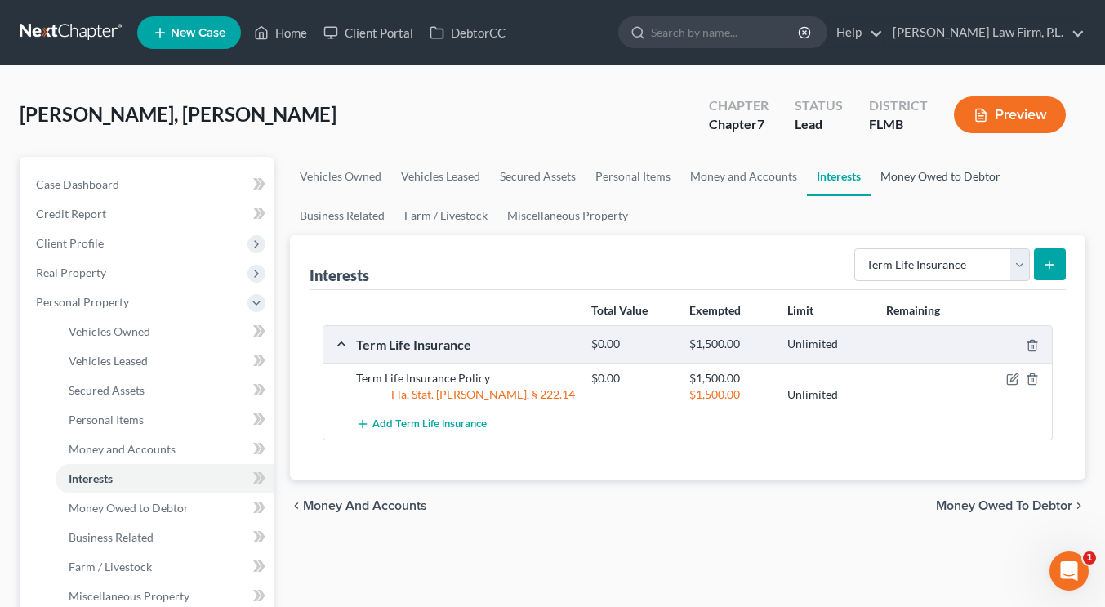
click at [903, 168] on link "Money Owed to Debtor" at bounding box center [941, 176] width 140 height 39
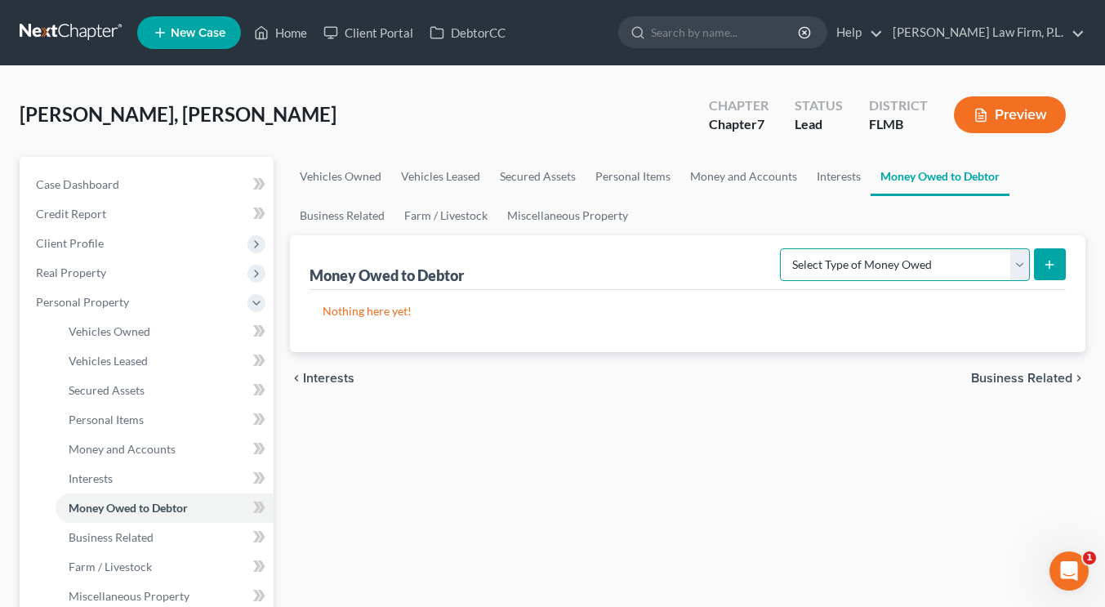
click at [1028, 270] on select "Select Type of Money Owed Accounts Receivable Alimony Child Support Claims Agai…" at bounding box center [905, 264] width 250 height 33
select select "expected_tax_refund"
click at [783, 248] on select "Select Type of Money Owed Accounts Receivable Alimony Child Support Claims Agai…" at bounding box center [905, 264] width 250 height 33
click at [1037, 265] on button "submit" at bounding box center [1050, 264] width 32 height 32
select select "0"
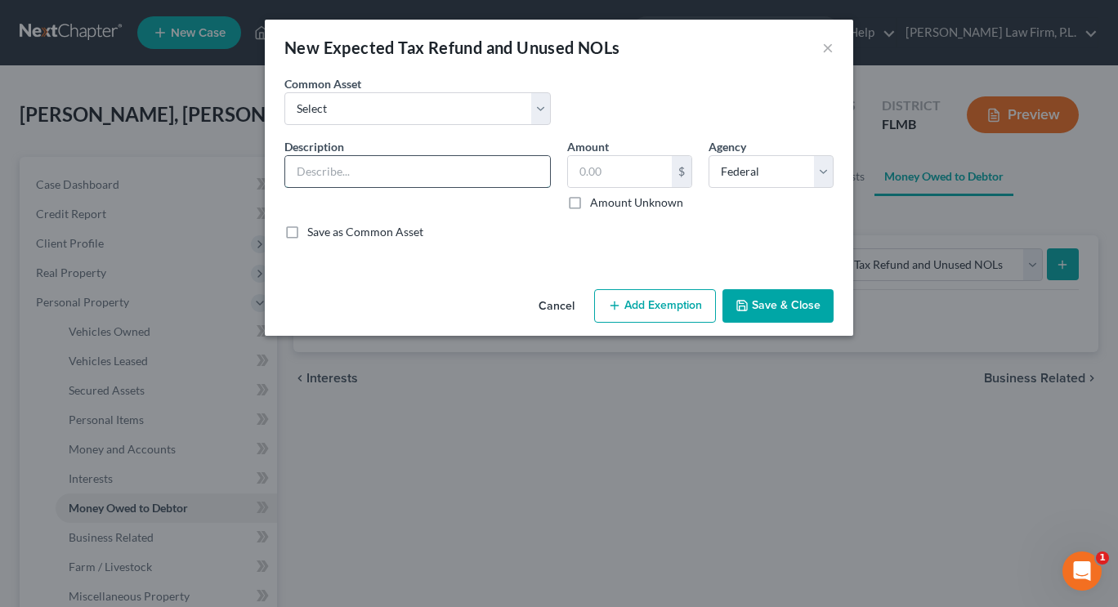
click at [460, 164] on input "text" at bounding box center [417, 171] width 265 height 31
type input "9/12ths of 2025 tax refund minus Earned Income Credit"
click at [590, 205] on label "Amount Unknown" at bounding box center [636, 202] width 93 height 16
click at [596, 205] on input "Amount Unknown" at bounding box center [601, 199] width 11 height 11
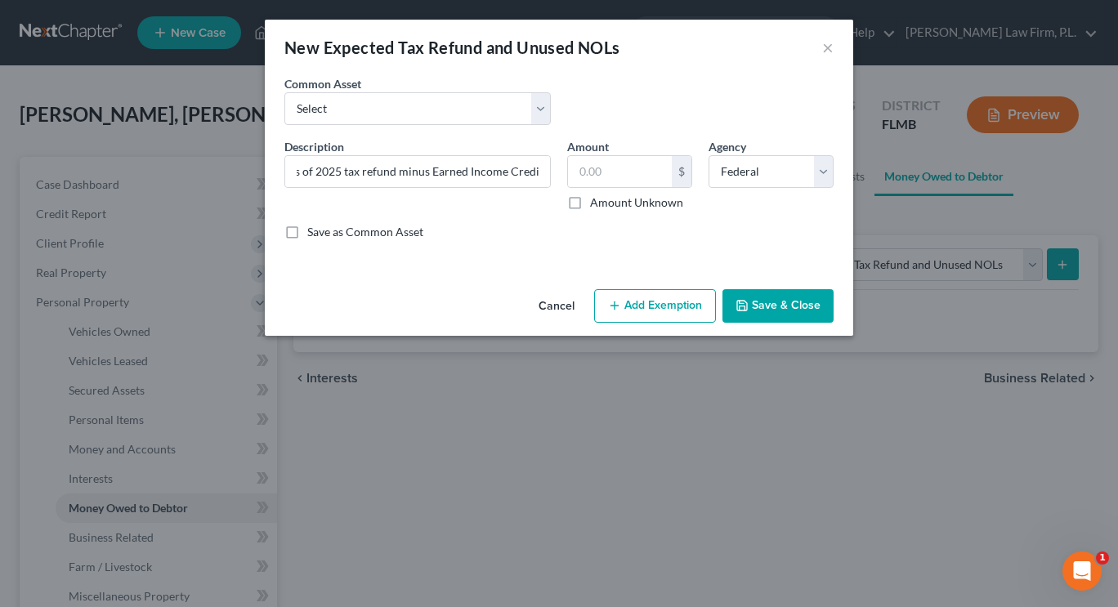
checkbox input "true"
type input "0.00"
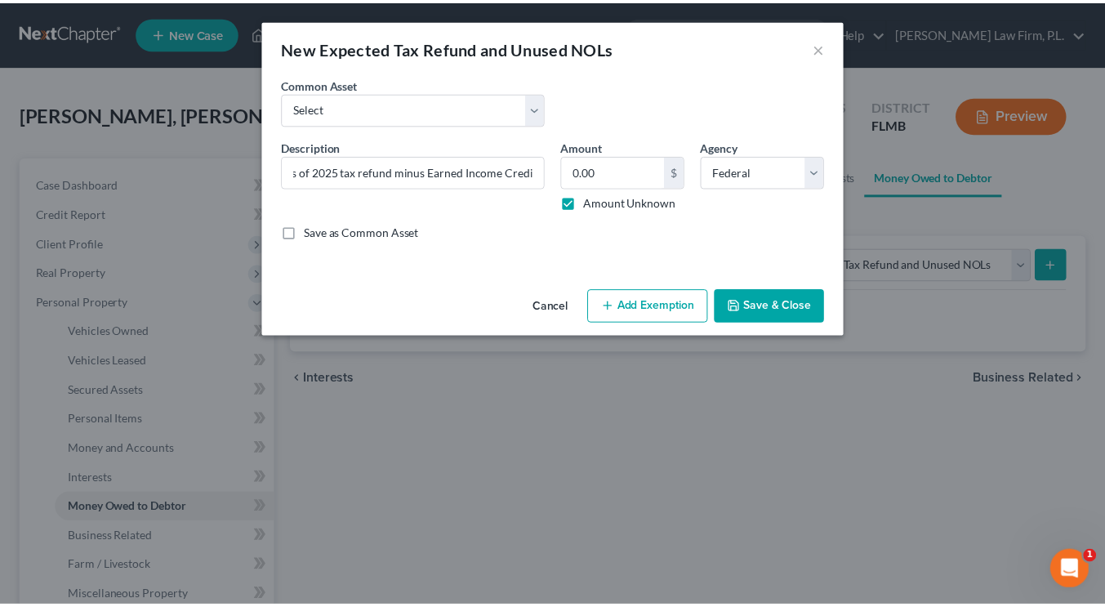
scroll to position [0, 0]
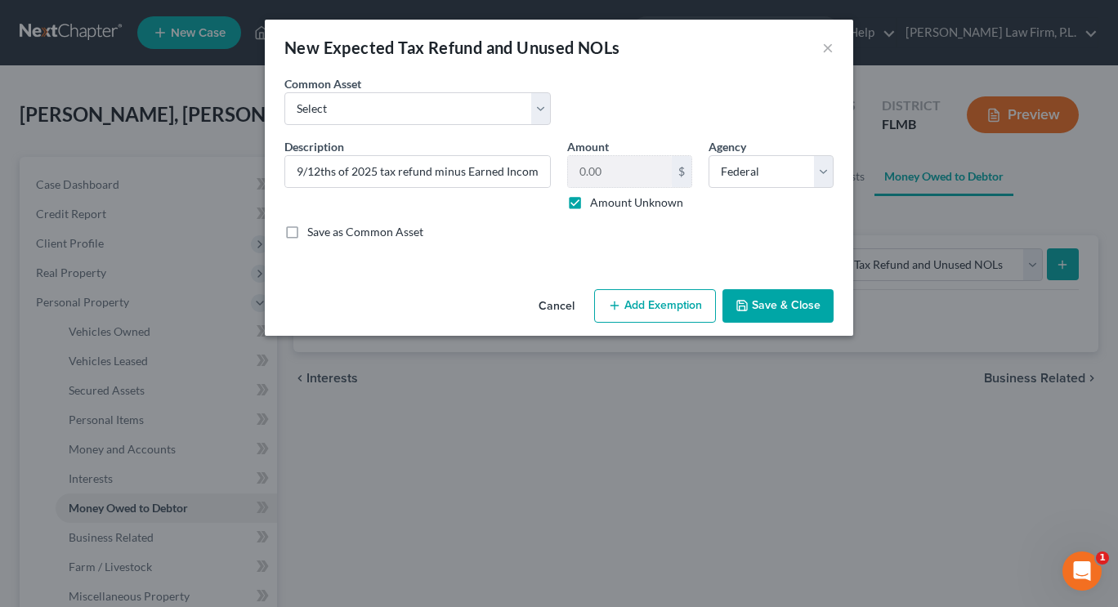
click at [753, 308] on button "Save & Close" at bounding box center [777, 306] width 111 height 34
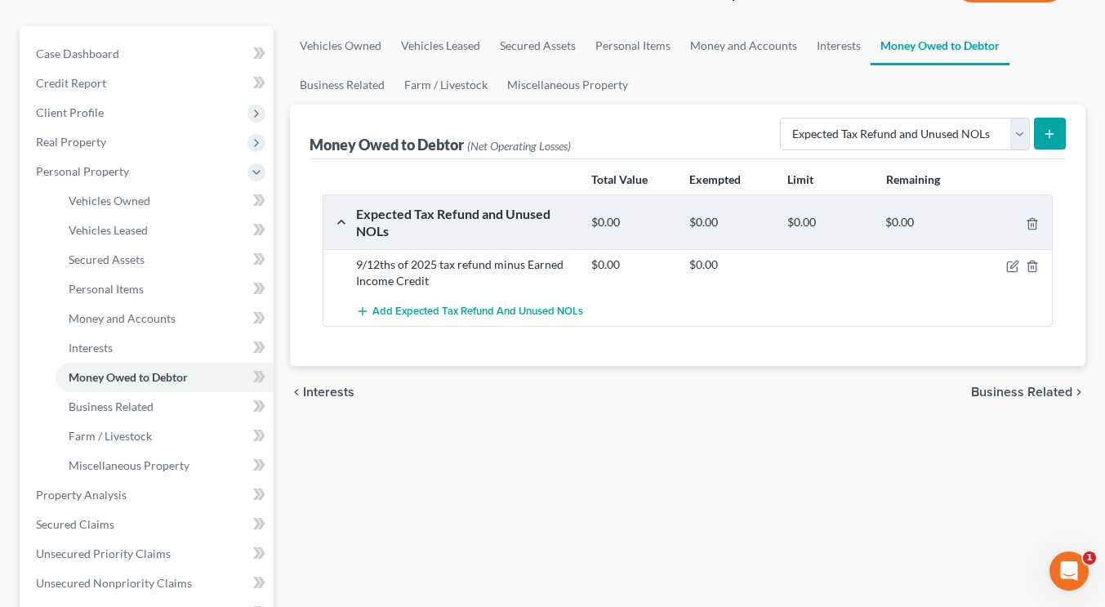
scroll to position [138, 0]
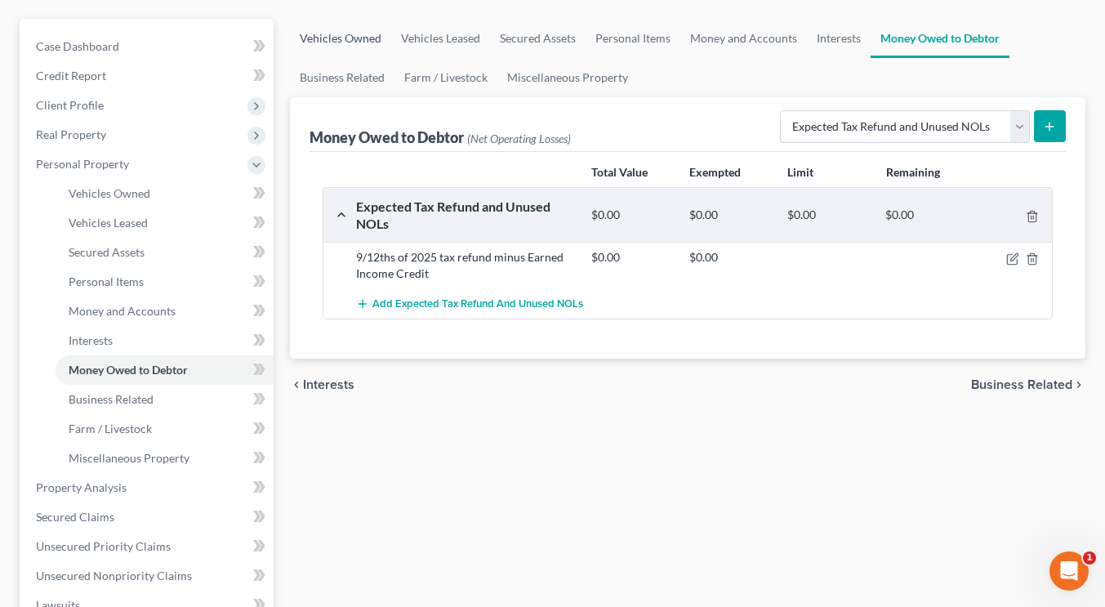
click at [350, 37] on link "Vehicles Owned" at bounding box center [340, 38] width 101 height 39
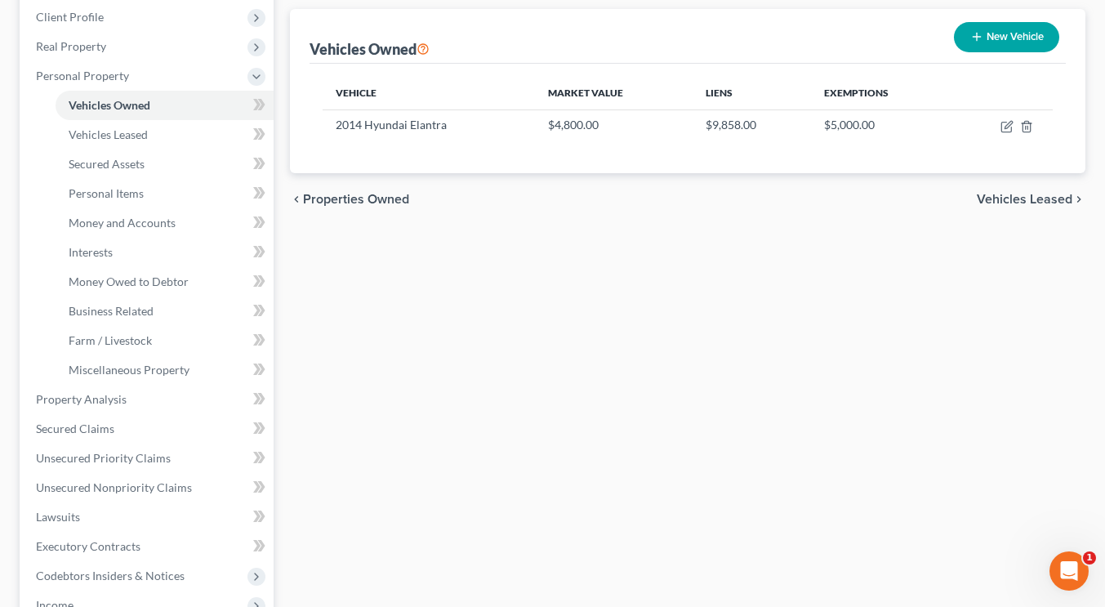
scroll to position [234, 0]
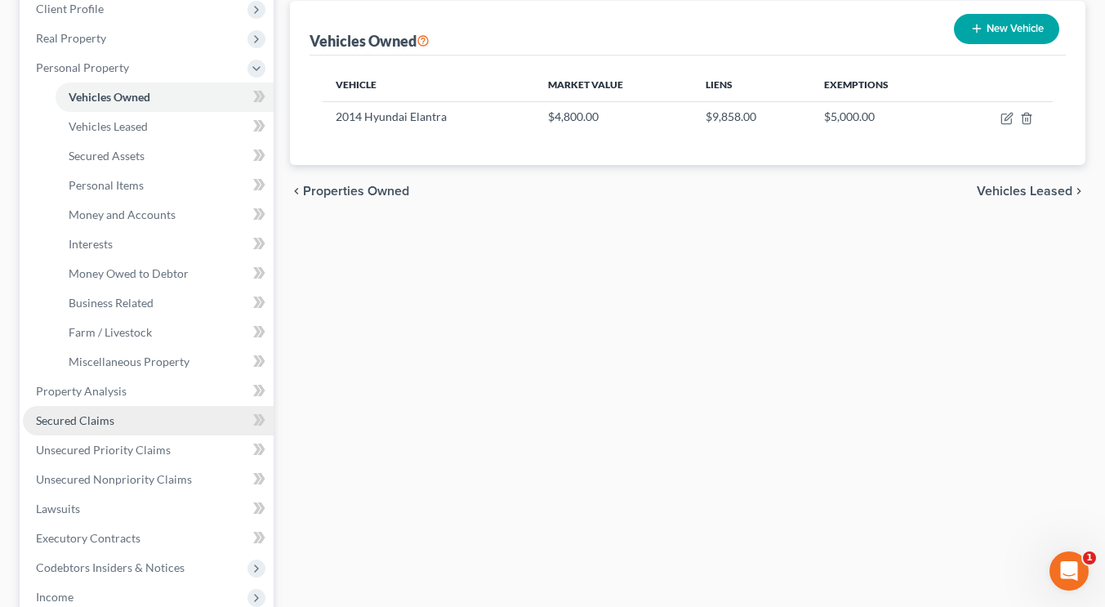
click at [138, 417] on link "Secured Claims" at bounding box center [148, 420] width 251 height 29
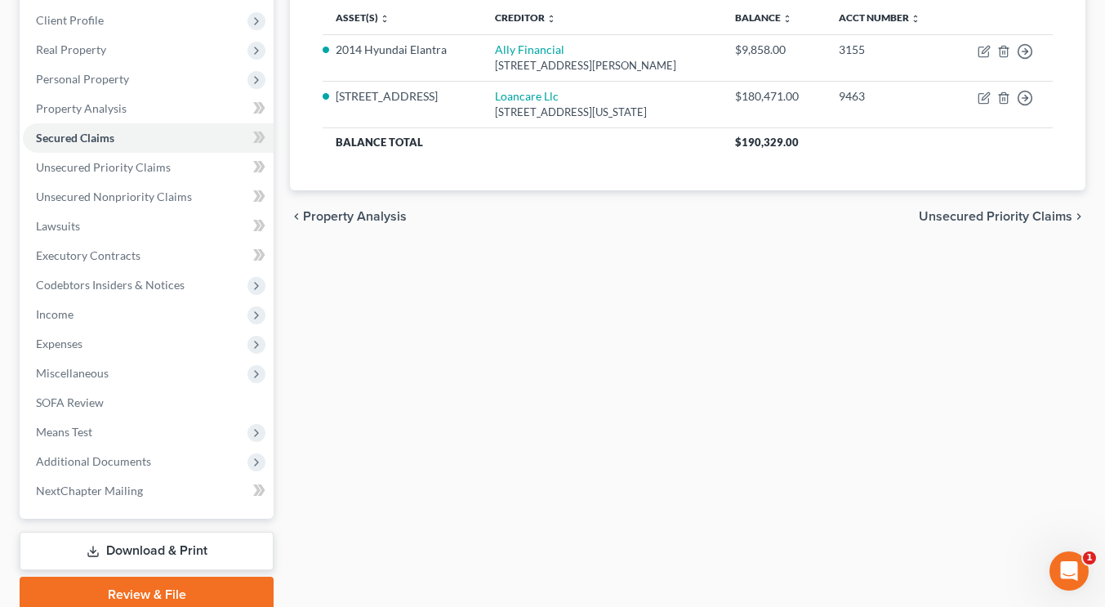
scroll to position [236, 0]
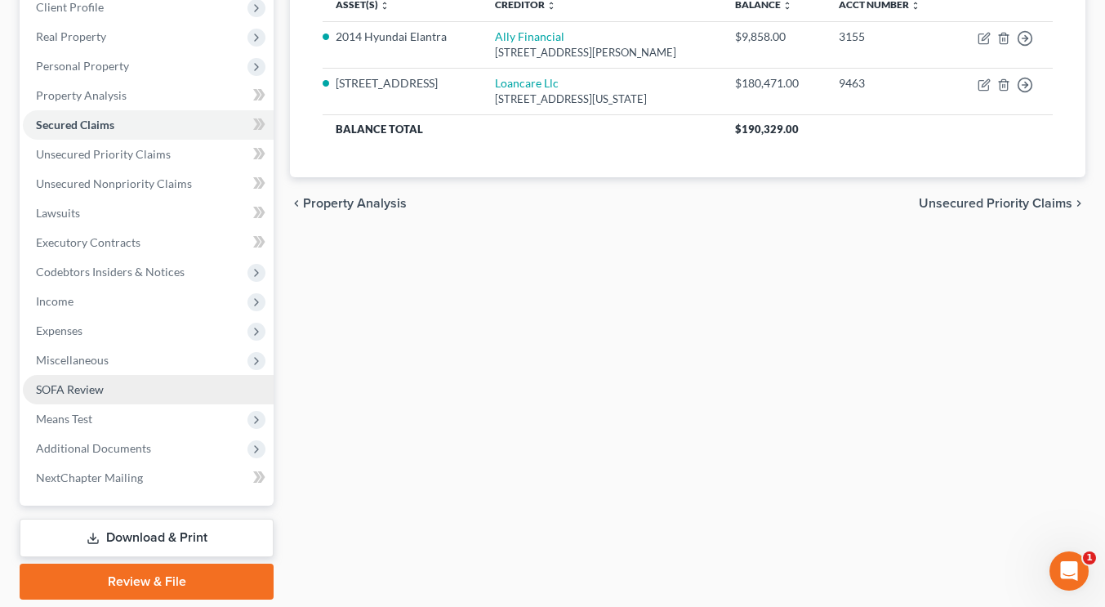
click at [98, 386] on span "SOFA Review" at bounding box center [70, 389] width 68 height 14
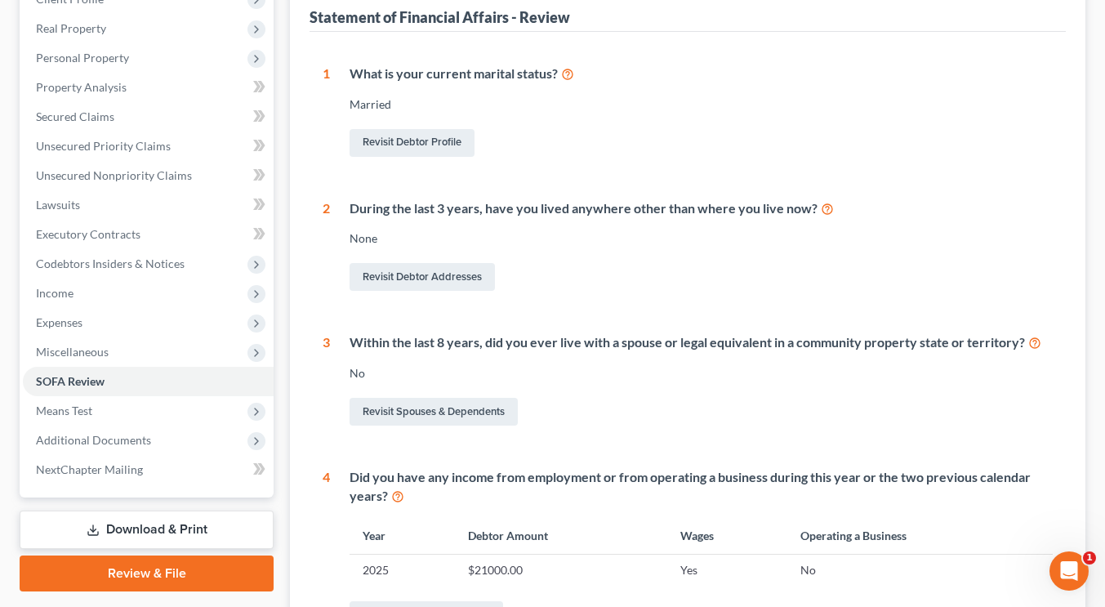
scroll to position [243, 0]
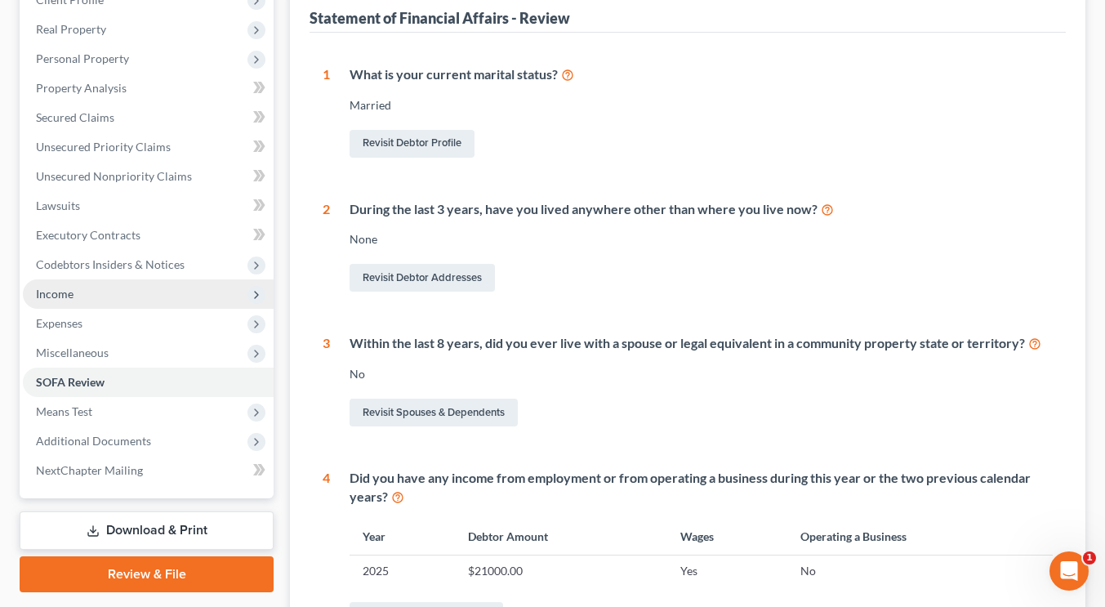
click at [140, 283] on span "Income" at bounding box center [148, 293] width 251 height 29
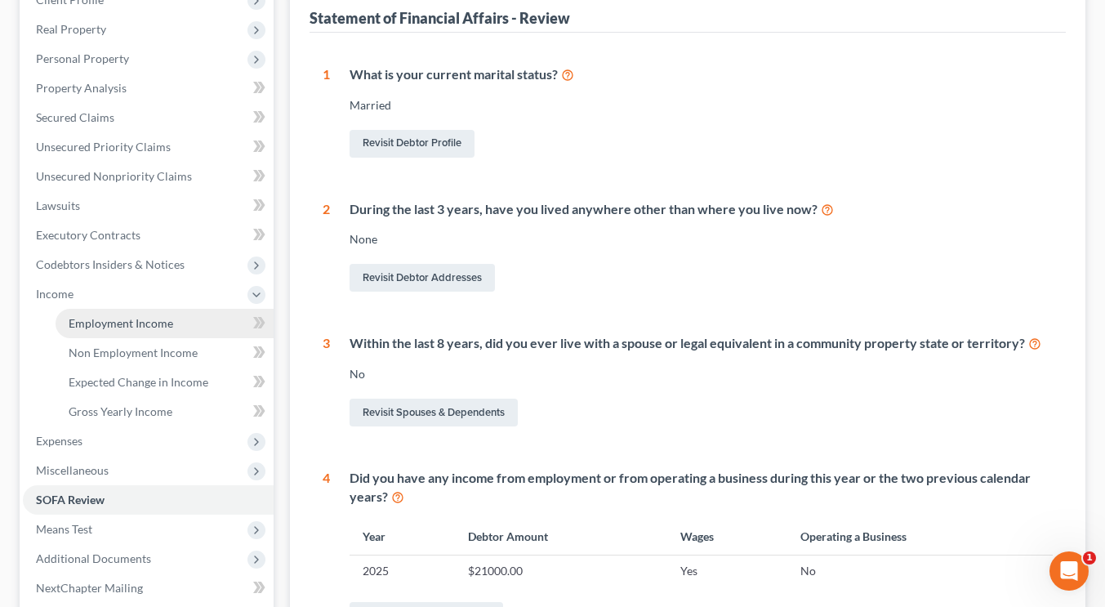
click at [134, 323] on span "Employment Income" at bounding box center [121, 323] width 105 height 14
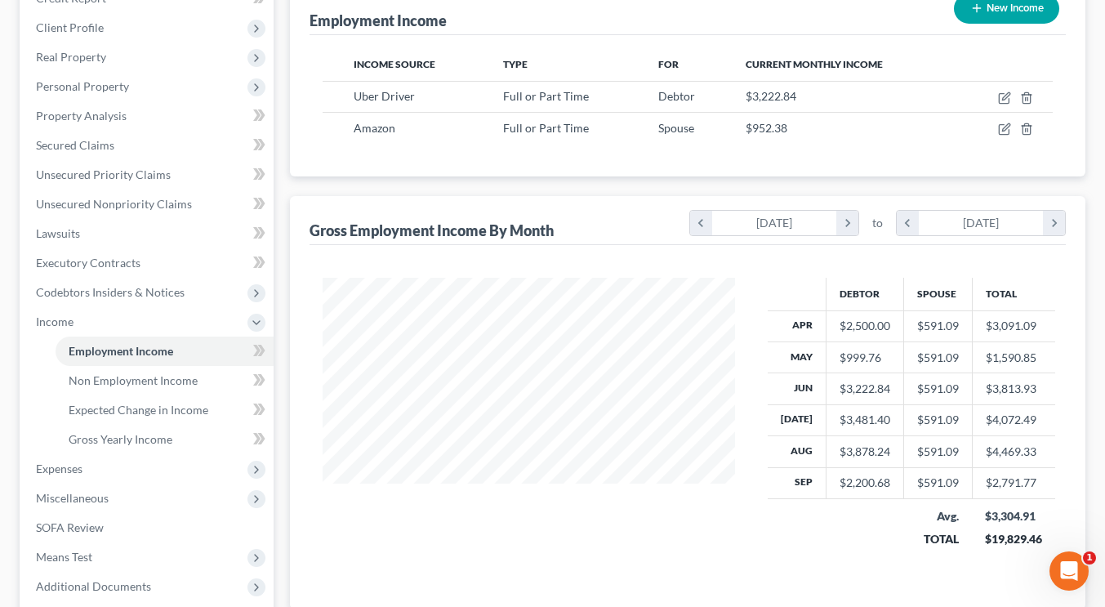
scroll to position [215, 0]
click at [114, 466] on span "Expenses" at bounding box center [148, 469] width 251 height 29
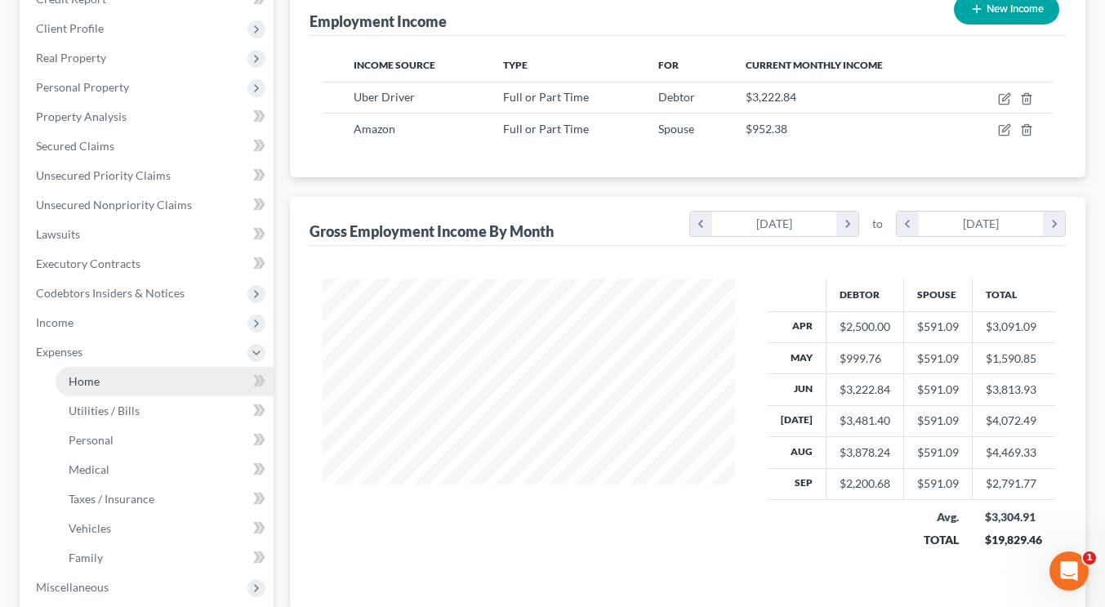
click at [126, 380] on link "Home" at bounding box center [165, 381] width 218 height 29
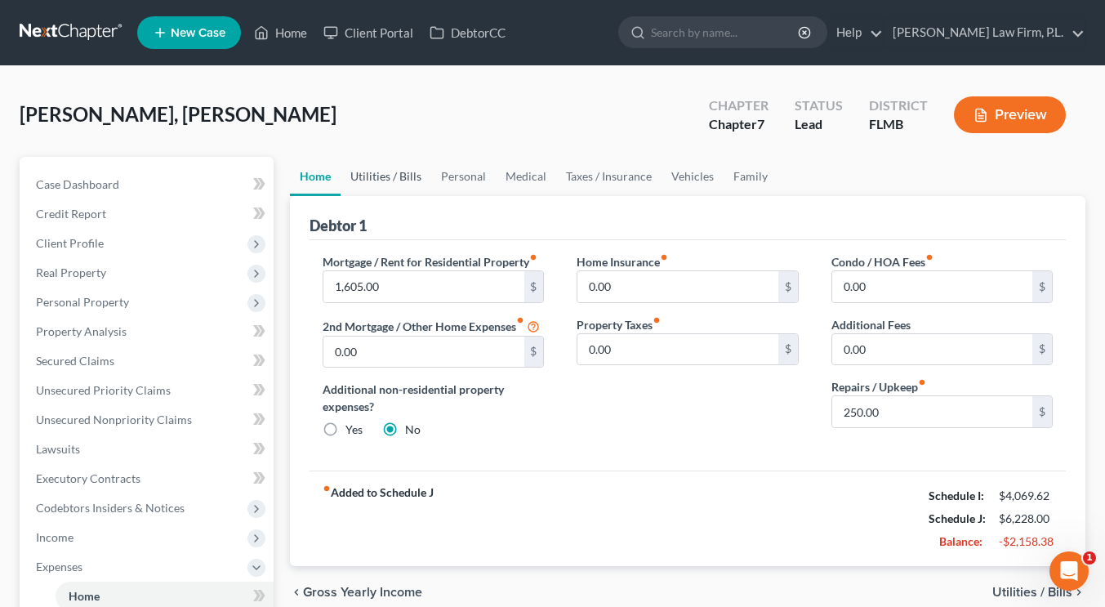
click at [389, 176] on link "Utilities / Bills" at bounding box center [386, 176] width 91 height 39
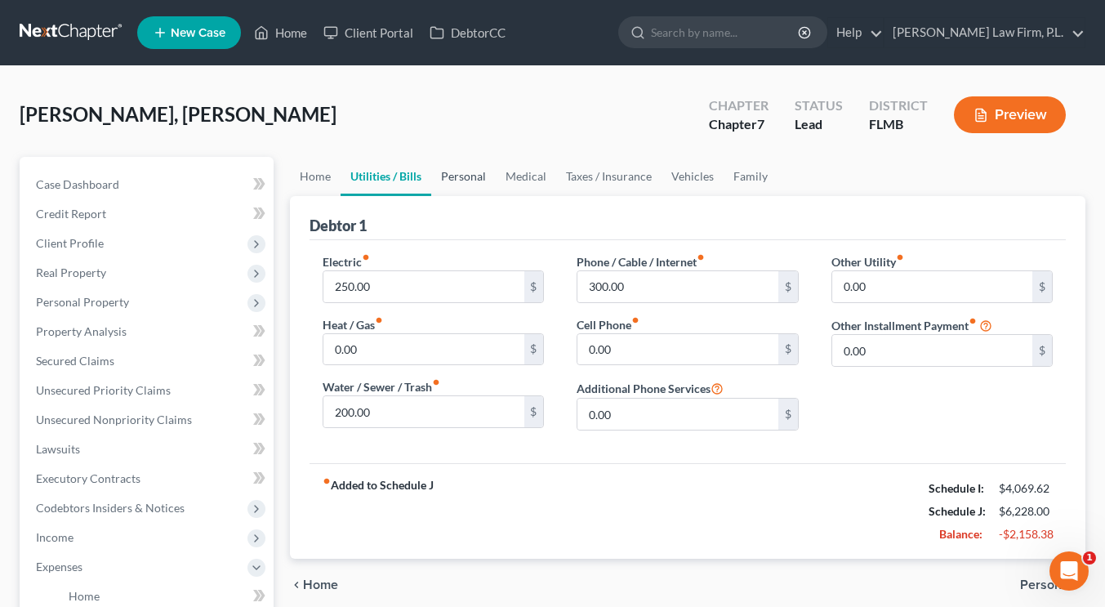
click at [485, 178] on link "Personal" at bounding box center [463, 176] width 65 height 39
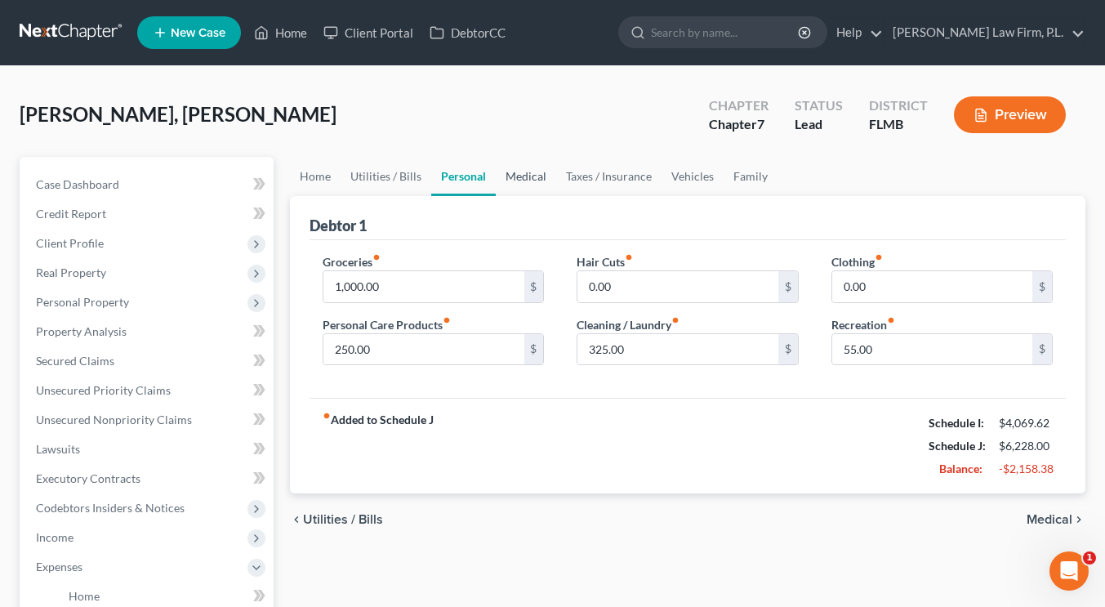
click at [520, 173] on link "Medical" at bounding box center [526, 176] width 60 height 39
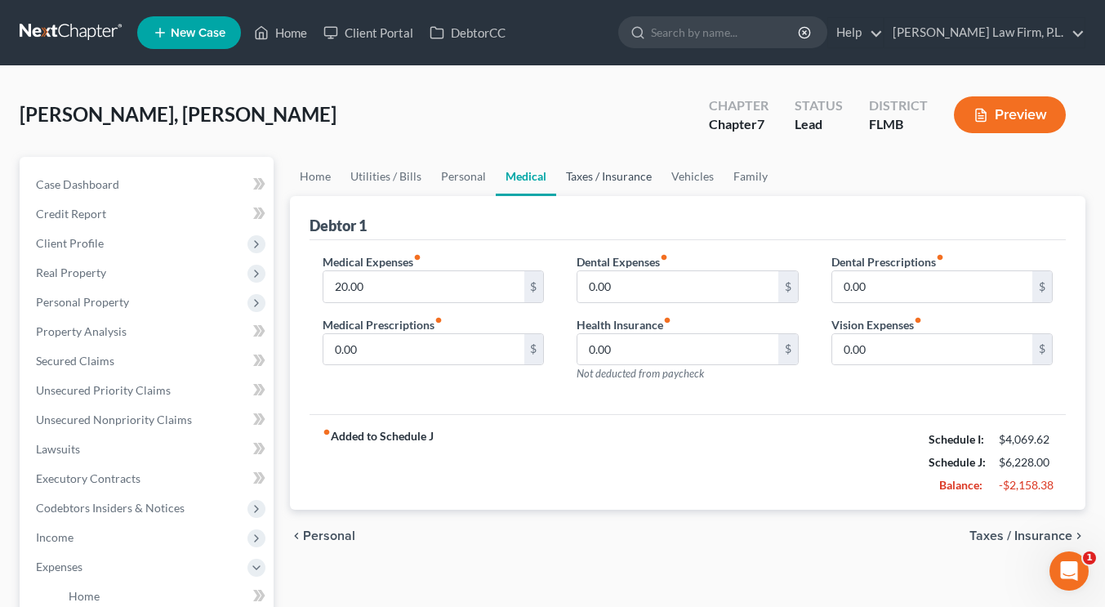
click at [584, 172] on link "Taxes / Insurance" at bounding box center [608, 176] width 105 height 39
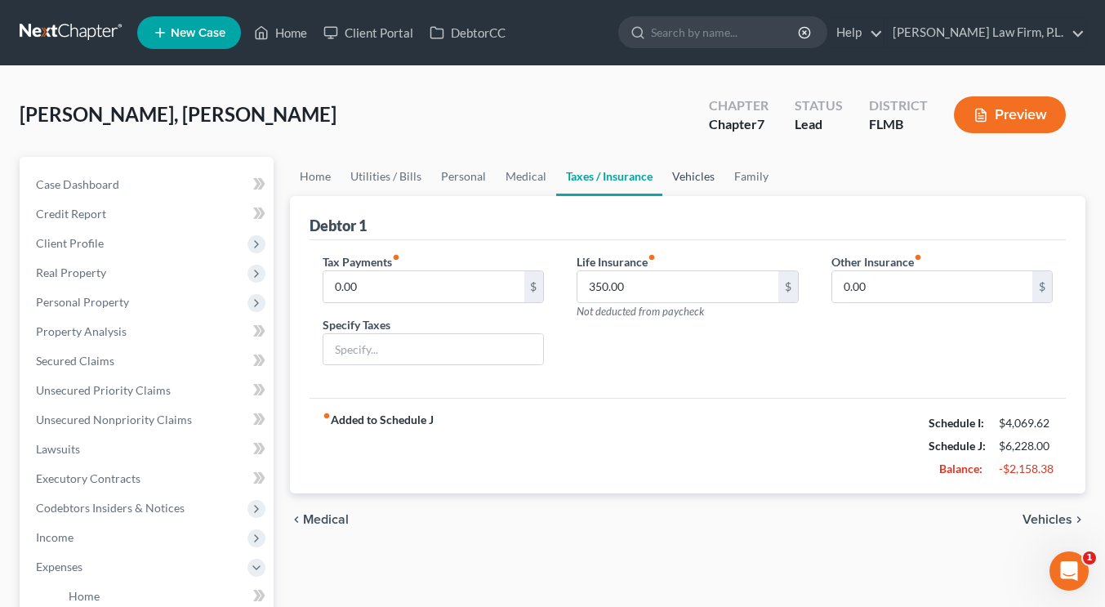
click at [685, 169] on link "Vehicles" at bounding box center [693, 176] width 62 height 39
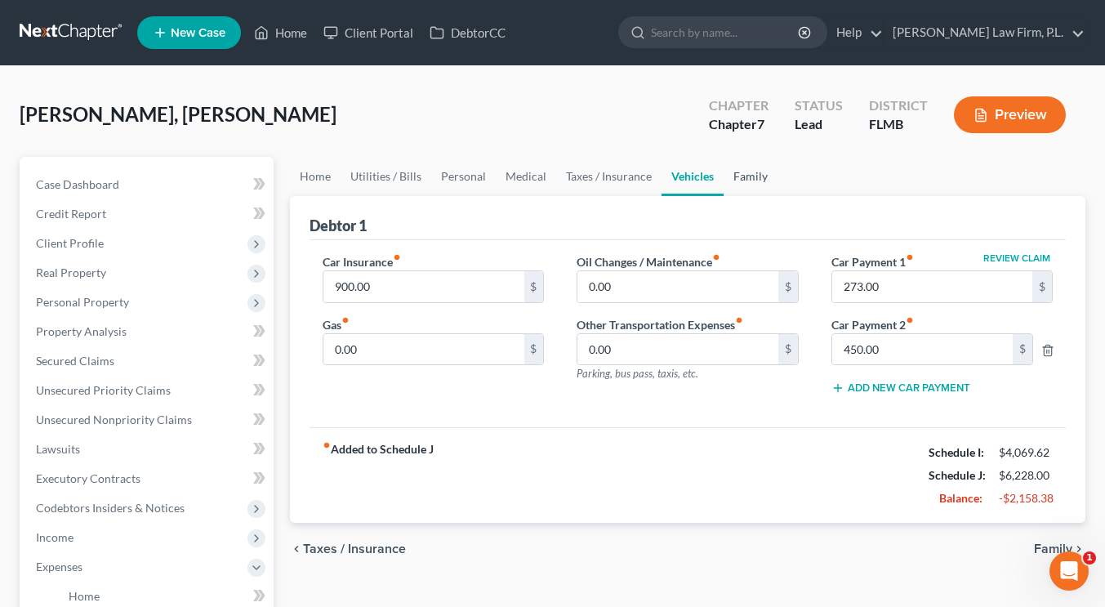
click at [766, 169] on link "Family" at bounding box center [751, 176] width 54 height 39
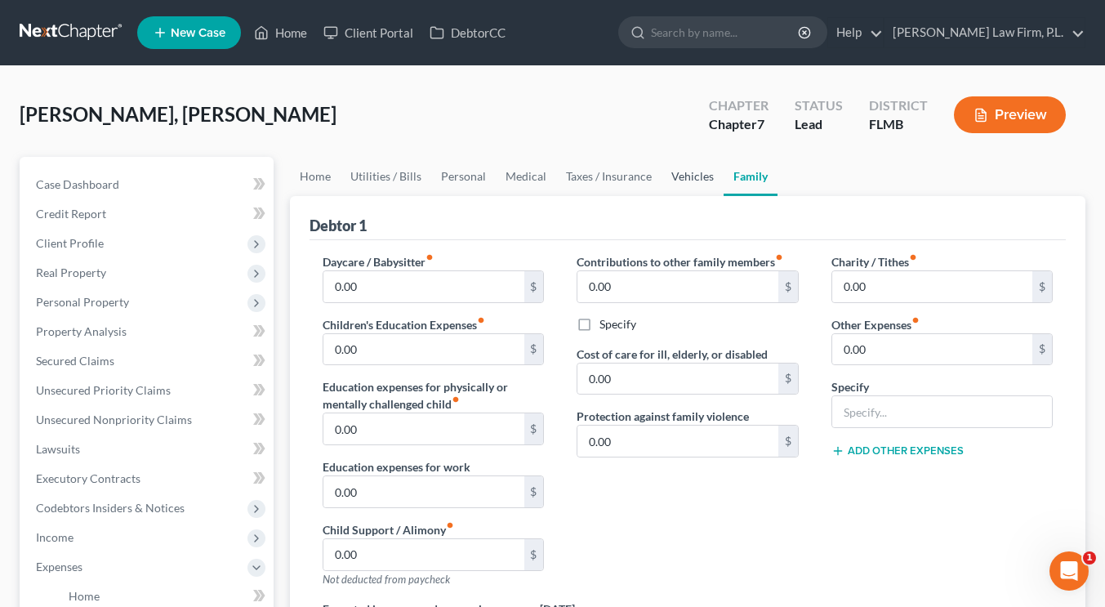
click at [694, 175] on link "Vehicles" at bounding box center [693, 176] width 62 height 39
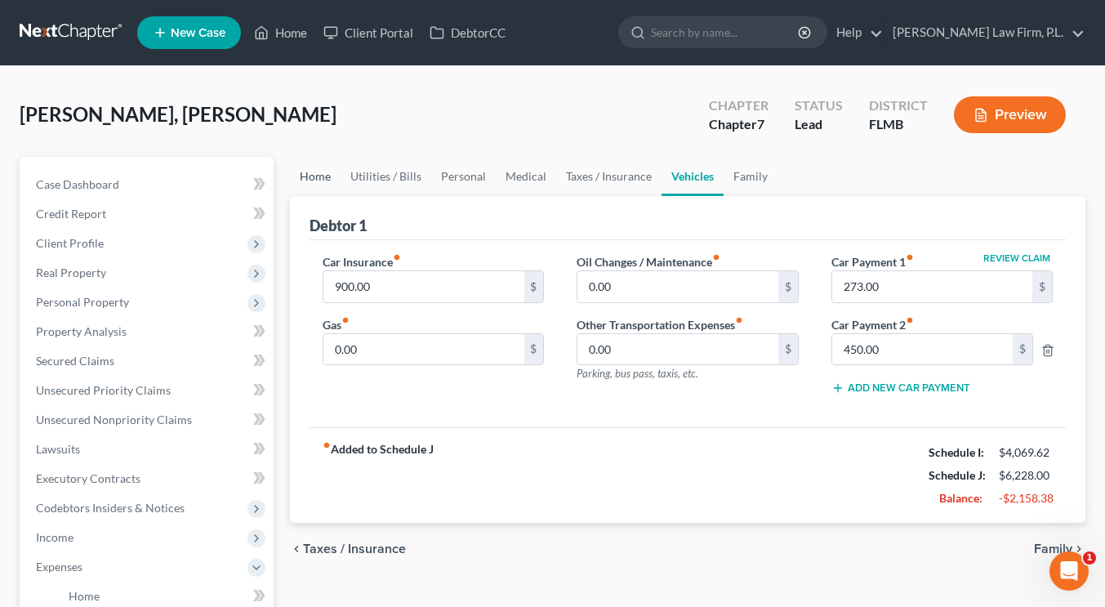
click at [324, 177] on link "Home" at bounding box center [315, 176] width 51 height 39
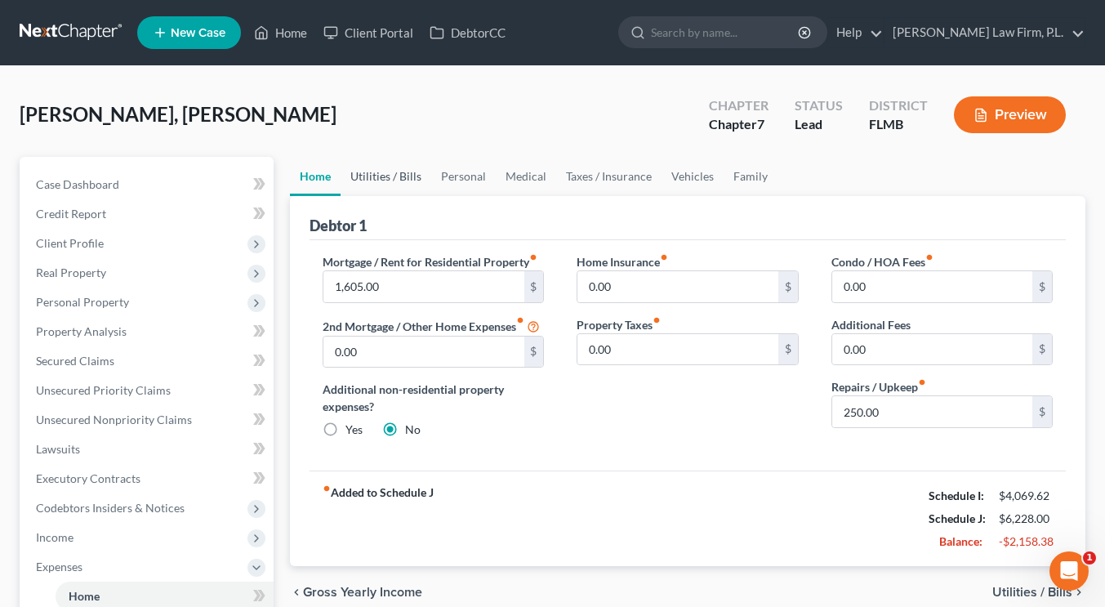
click at [405, 179] on link "Utilities / Bills" at bounding box center [386, 176] width 91 height 39
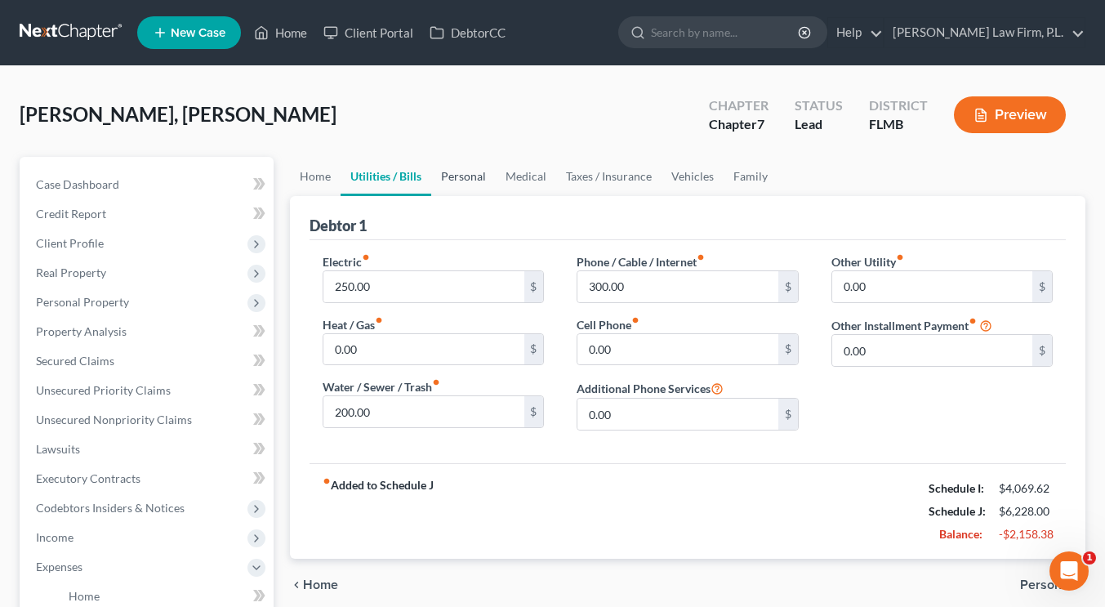
click at [462, 181] on link "Personal" at bounding box center [463, 176] width 65 height 39
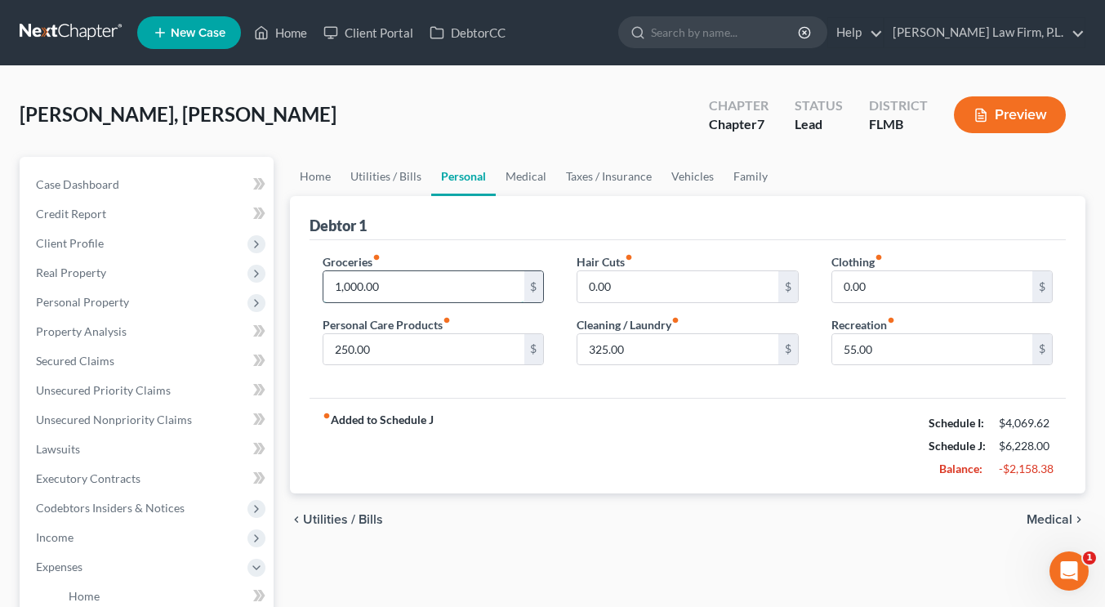
click at [413, 277] on input "1,000.00" at bounding box center [423, 286] width 200 height 31
type input "950"
type input "175"
click at [609, 349] on input "2,015" at bounding box center [678, 349] width 200 height 31
type input "205"
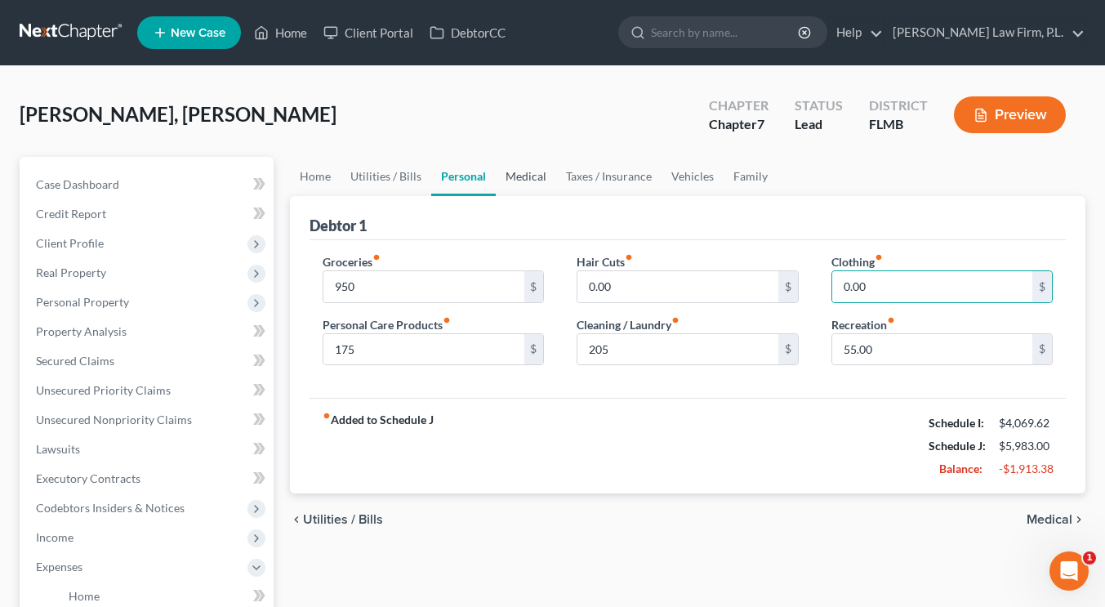
click at [521, 175] on link "Medical" at bounding box center [526, 176] width 60 height 39
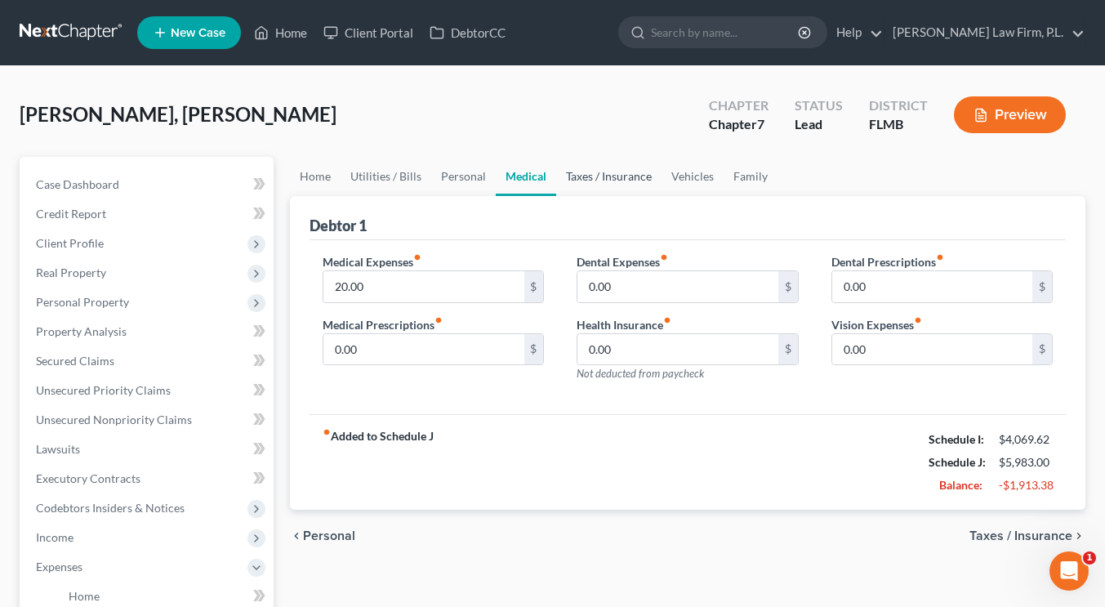
click at [604, 171] on link "Taxes / Insurance" at bounding box center [608, 176] width 105 height 39
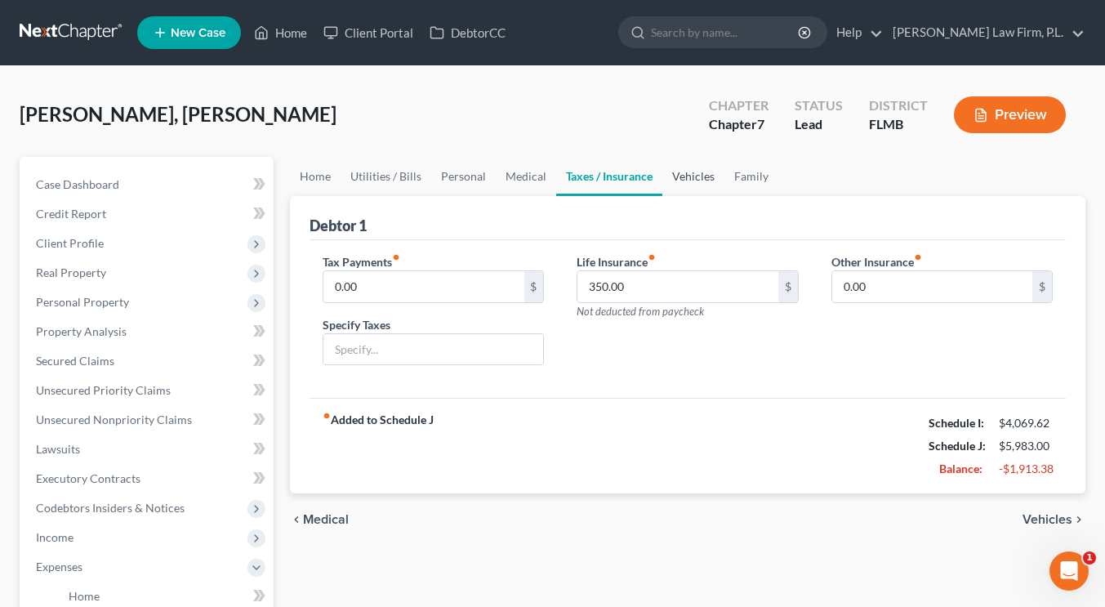
click at [686, 176] on link "Vehicles" at bounding box center [693, 176] width 62 height 39
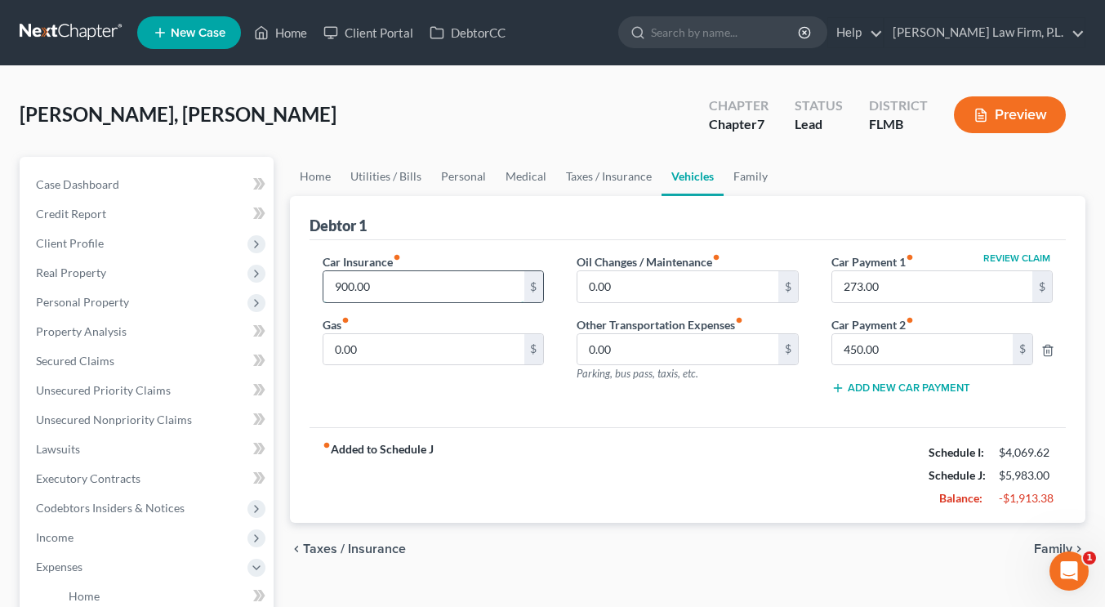
click at [420, 286] on input "900.00" at bounding box center [423, 286] width 200 height 31
type input "400"
click at [734, 181] on link "Family" at bounding box center [751, 176] width 54 height 39
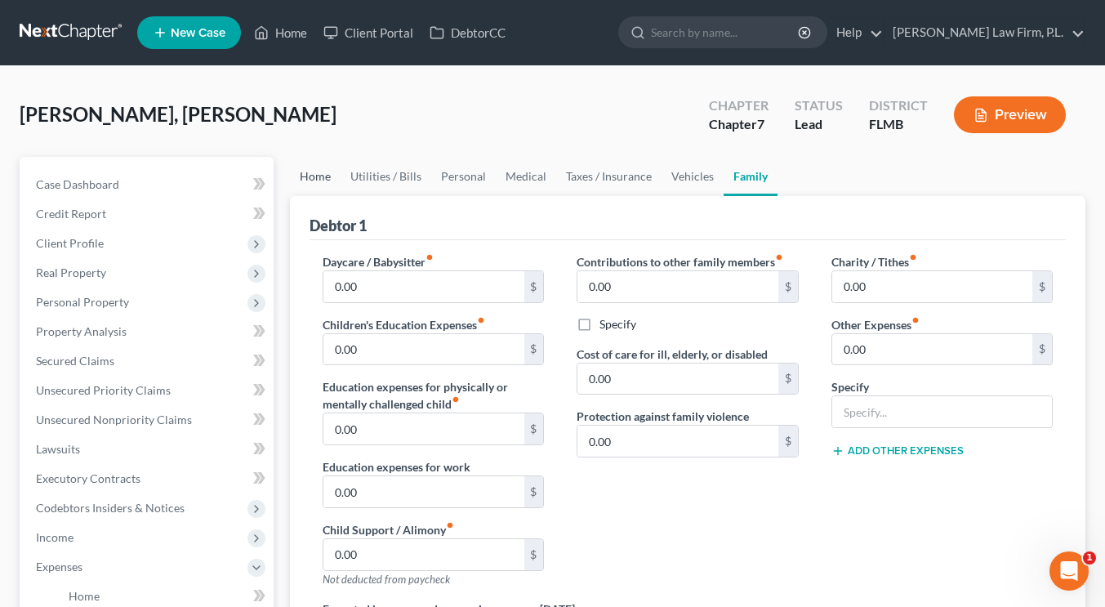
click at [305, 180] on link "Home" at bounding box center [315, 176] width 51 height 39
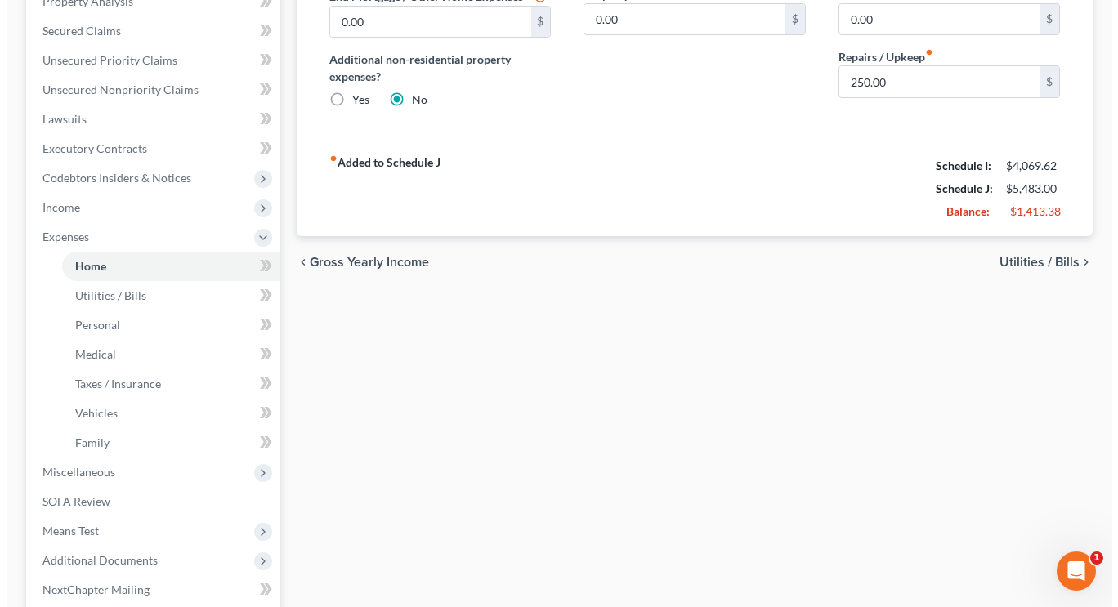
scroll to position [306, 0]
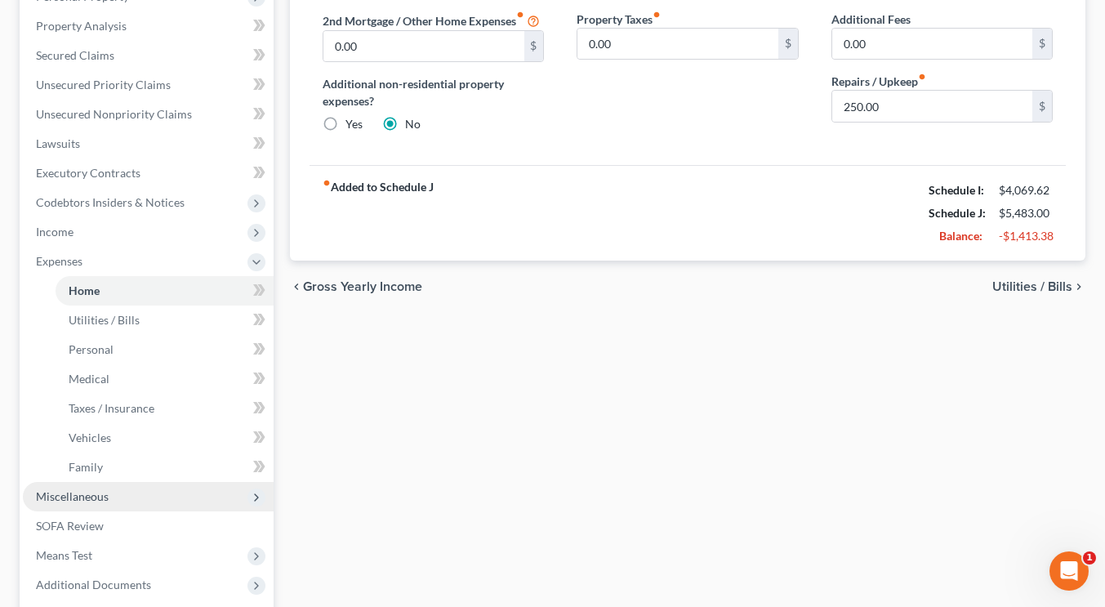
click at [123, 497] on span "Miscellaneous" at bounding box center [148, 496] width 251 height 29
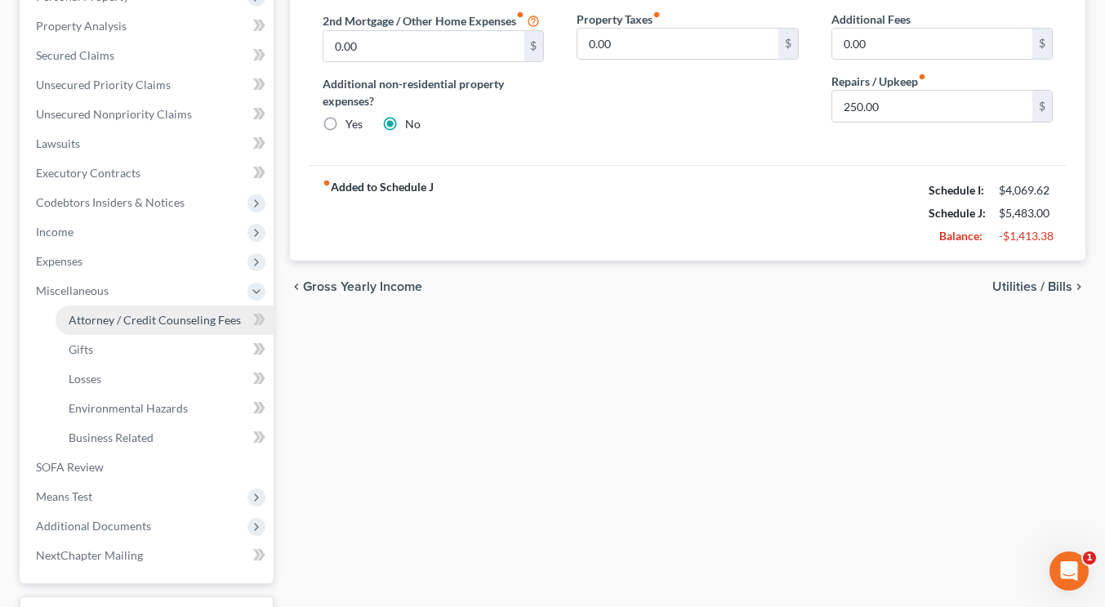
click at [170, 316] on span "Attorney / Credit Counseling Fees" at bounding box center [155, 320] width 172 height 14
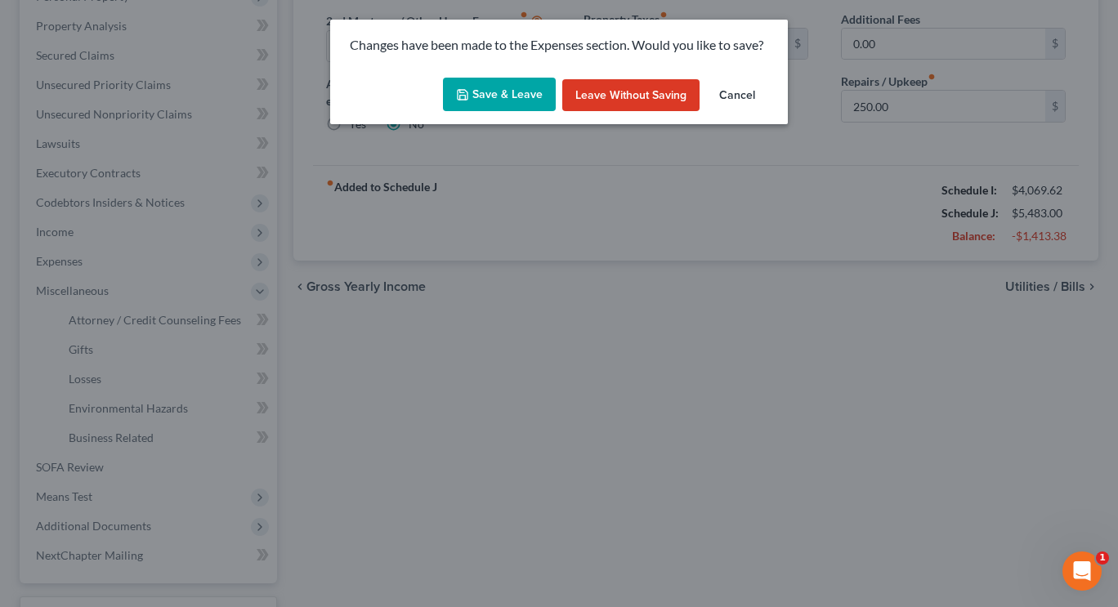
click at [493, 93] on button "Save & Leave" at bounding box center [499, 95] width 113 height 34
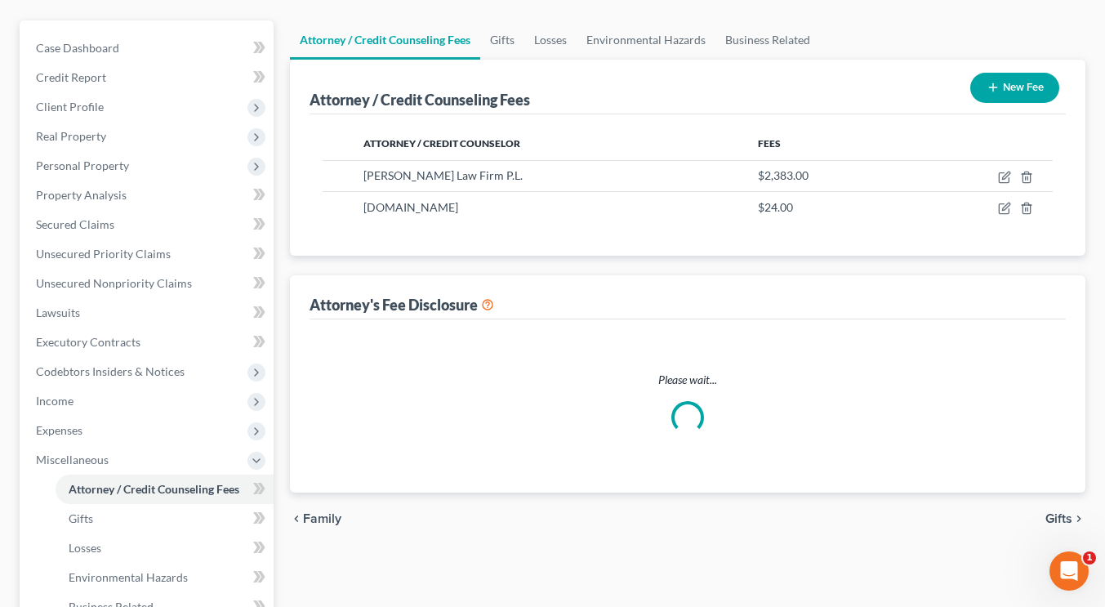
select select "0"
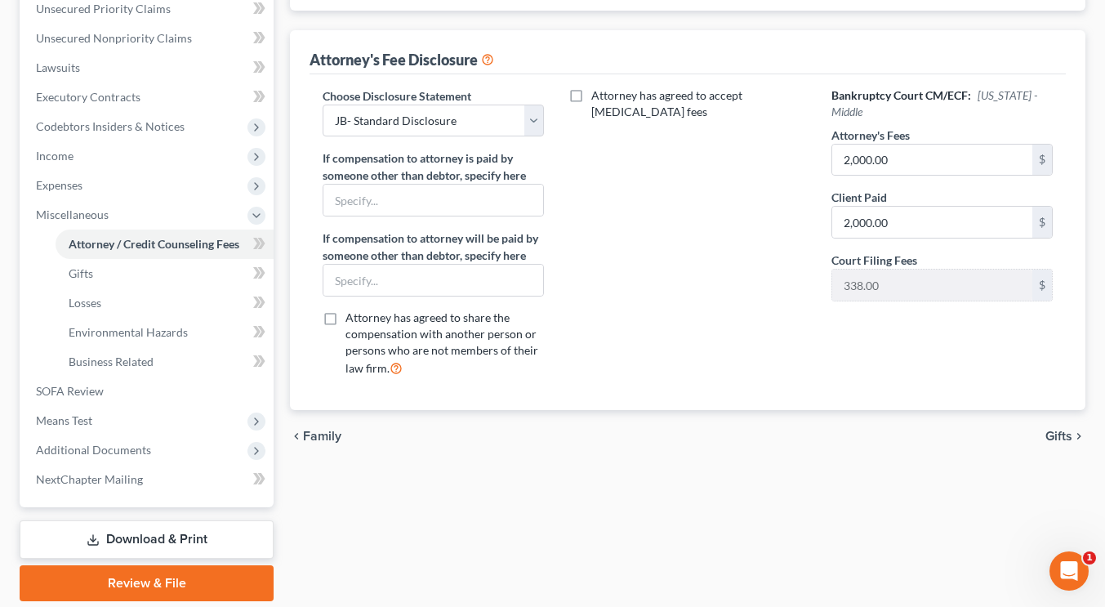
scroll to position [381, 0]
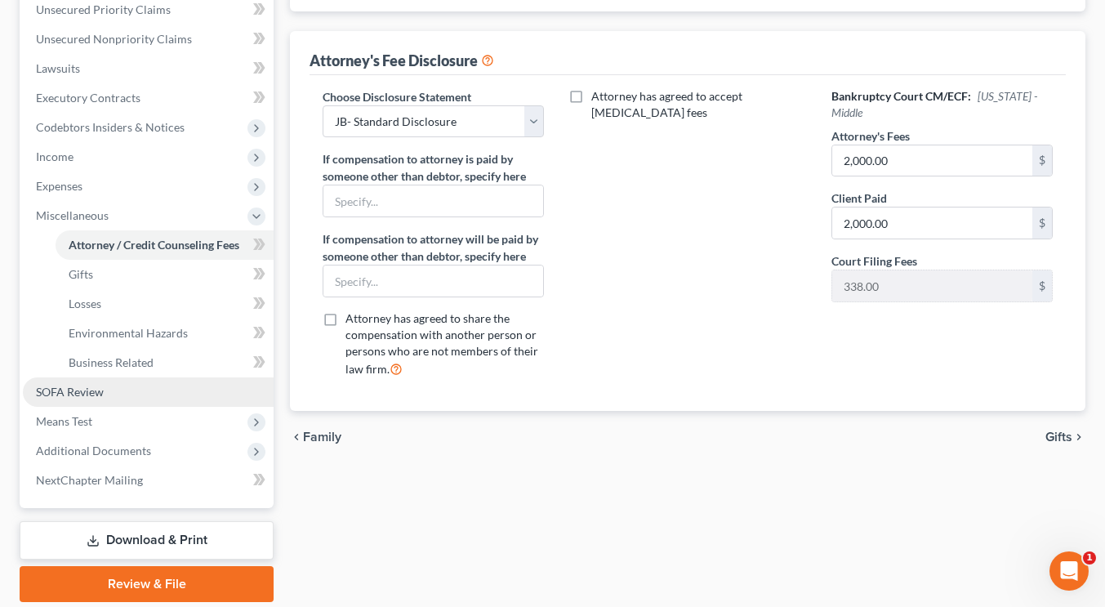
click at [109, 392] on link "SOFA Review" at bounding box center [148, 391] width 251 height 29
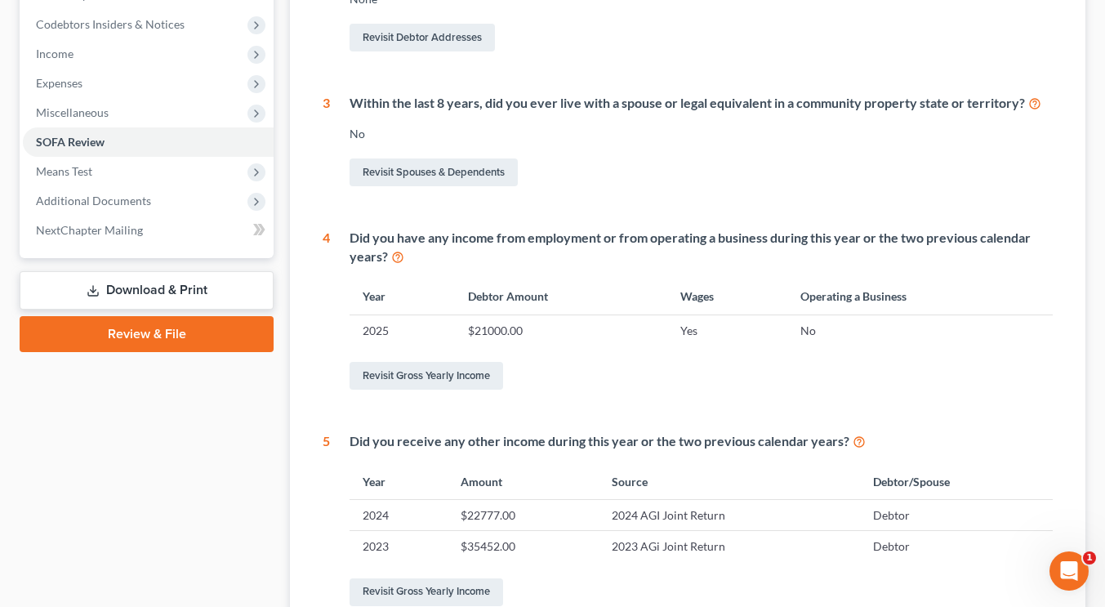
scroll to position [426, 0]
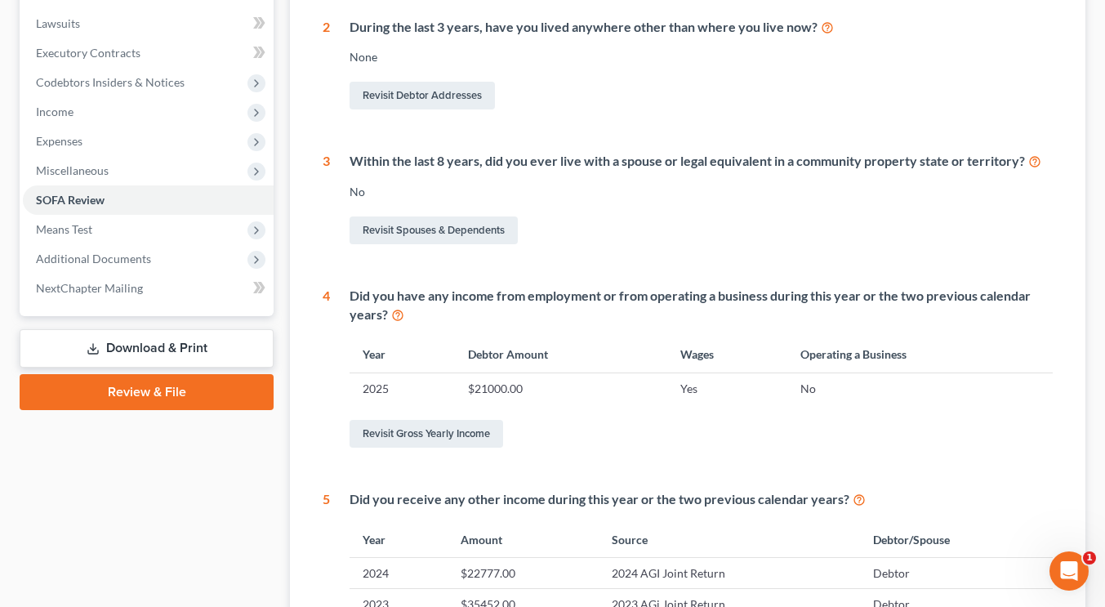
click at [197, 349] on link "Download & Print" at bounding box center [147, 348] width 254 height 38
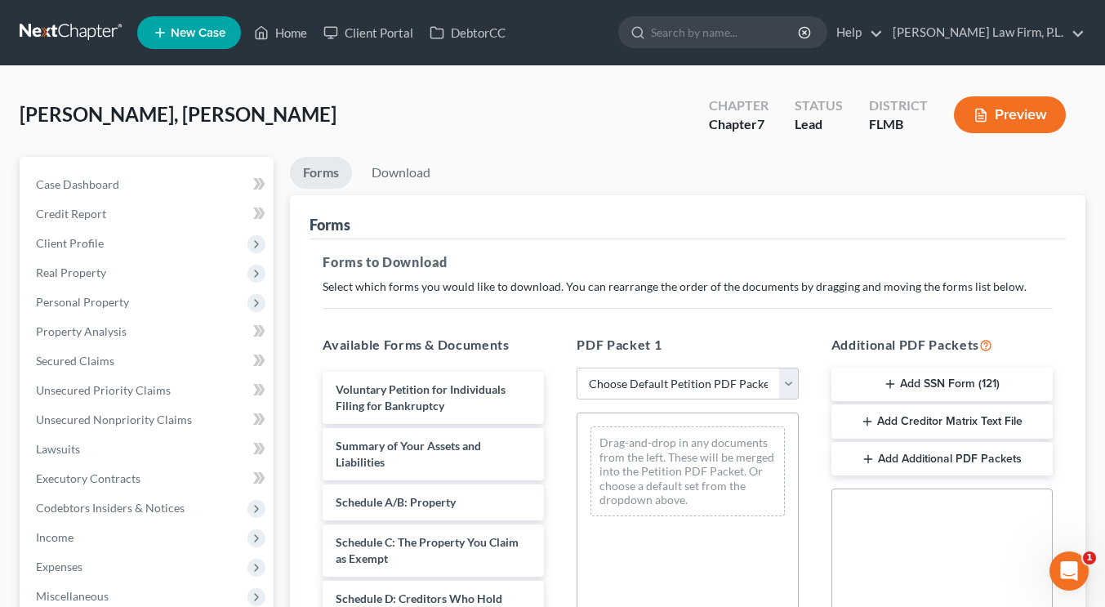
click at [930, 384] on button "Add SSN Form (121)" at bounding box center [942, 385] width 221 height 34
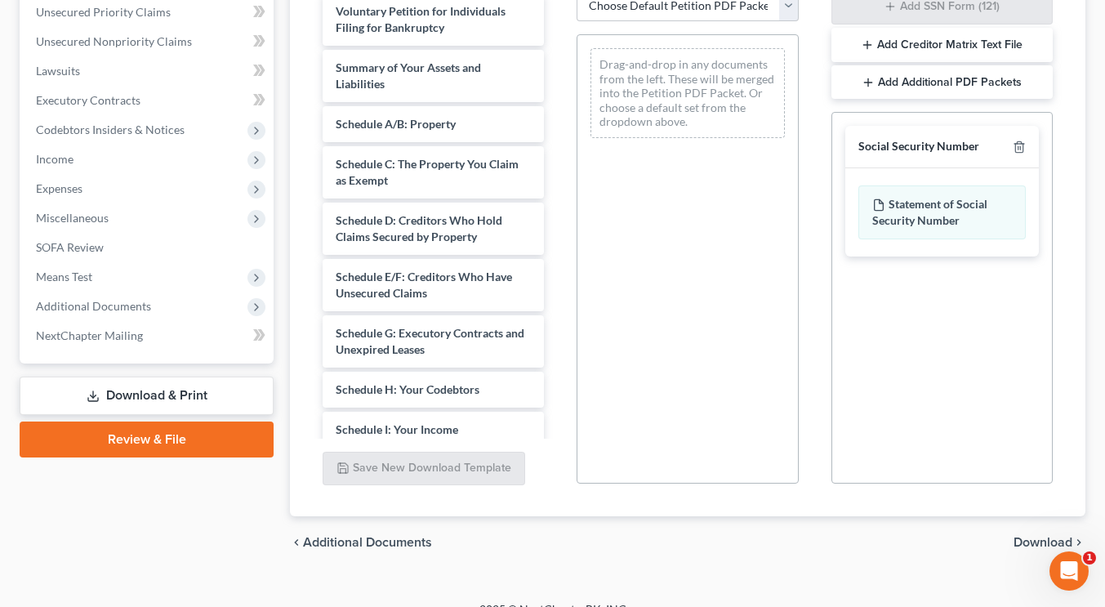
scroll to position [401, 0]
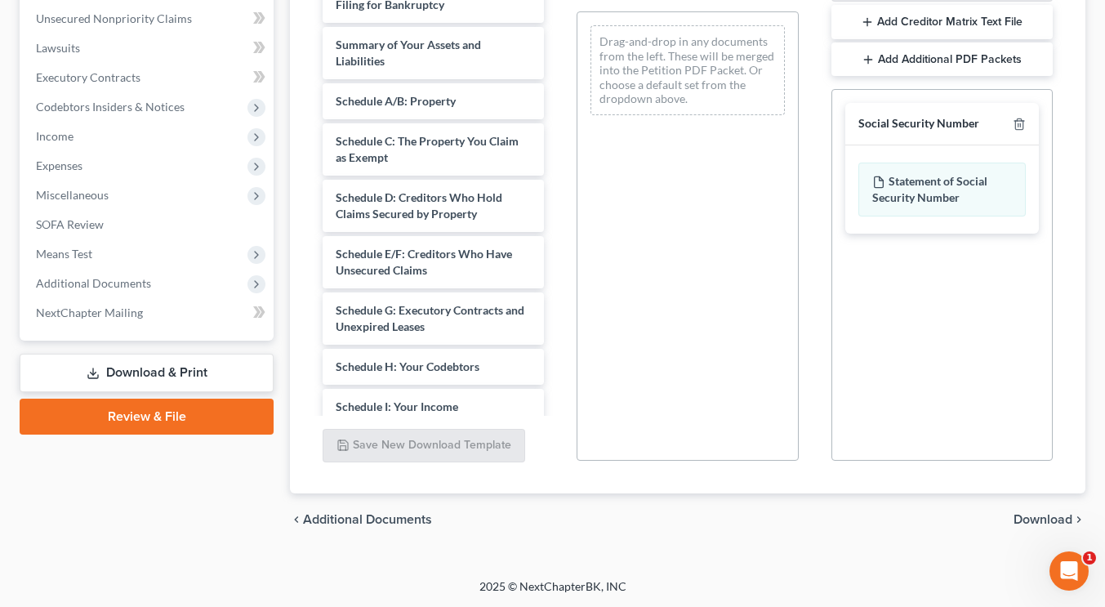
click at [1029, 518] on span "Download" at bounding box center [1043, 519] width 59 height 13
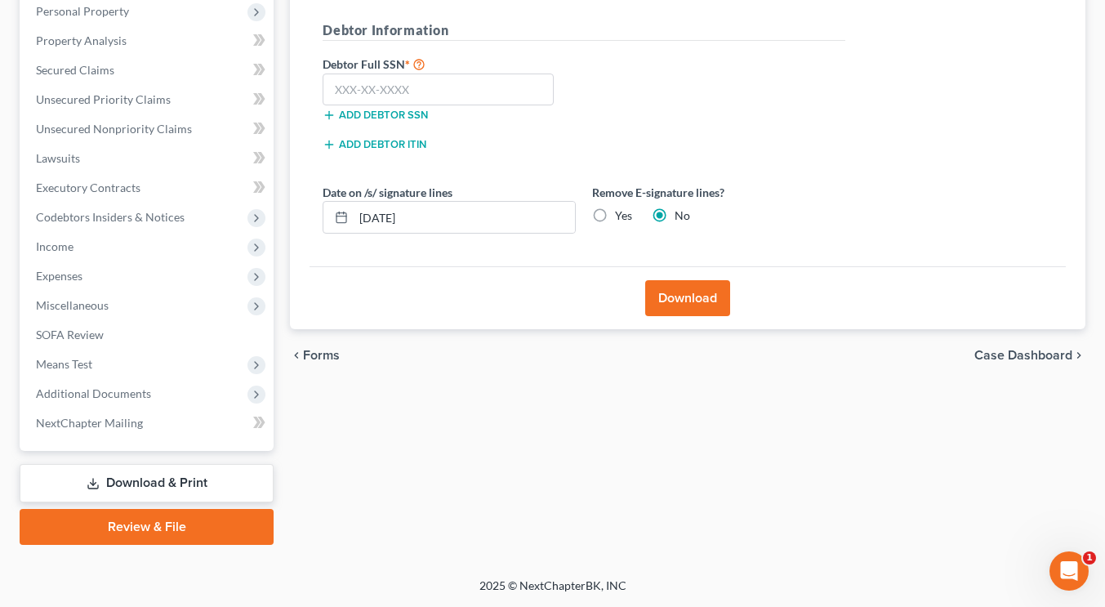
scroll to position [289, 0]
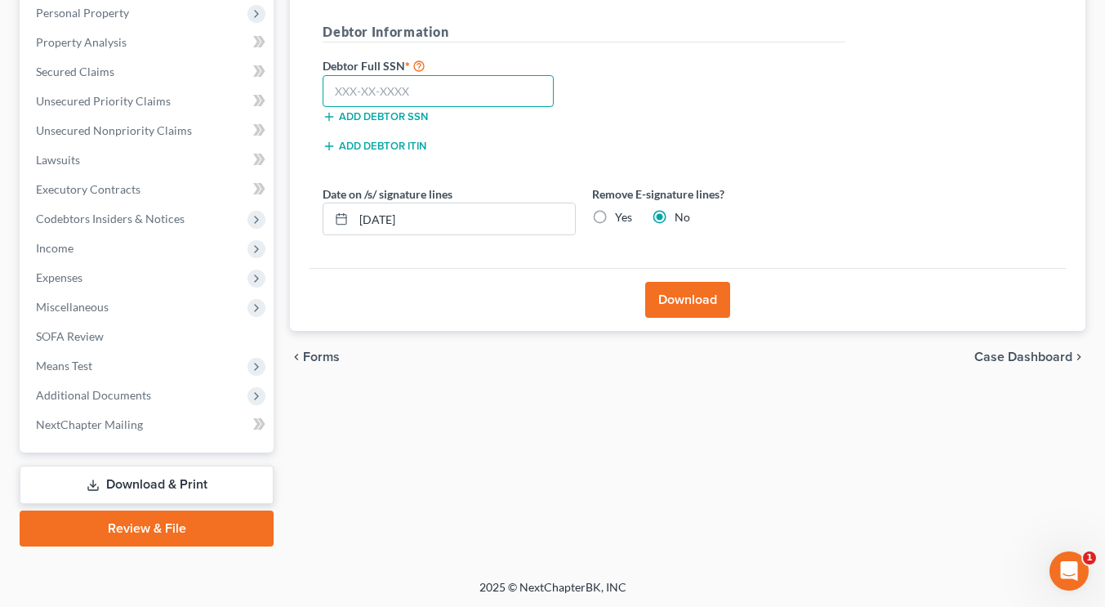
click at [372, 88] on input "text" at bounding box center [438, 91] width 231 height 33
type input "592-97-9533"
click at [689, 288] on button "Download" at bounding box center [687, 300] width 85 height 36
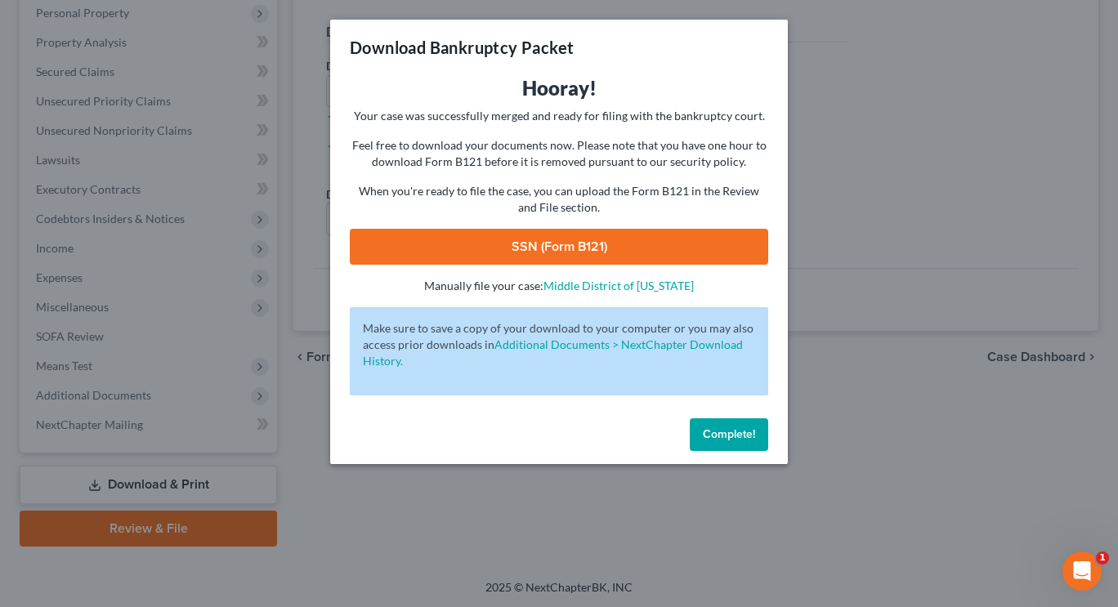
click at [591, 238] on link "SSN (Form B121)" at bounding box center [559, 247] width 418 height 36
click at [726, 425] on button "Complete!" at bounding box center [728, 434] width 78 height 33
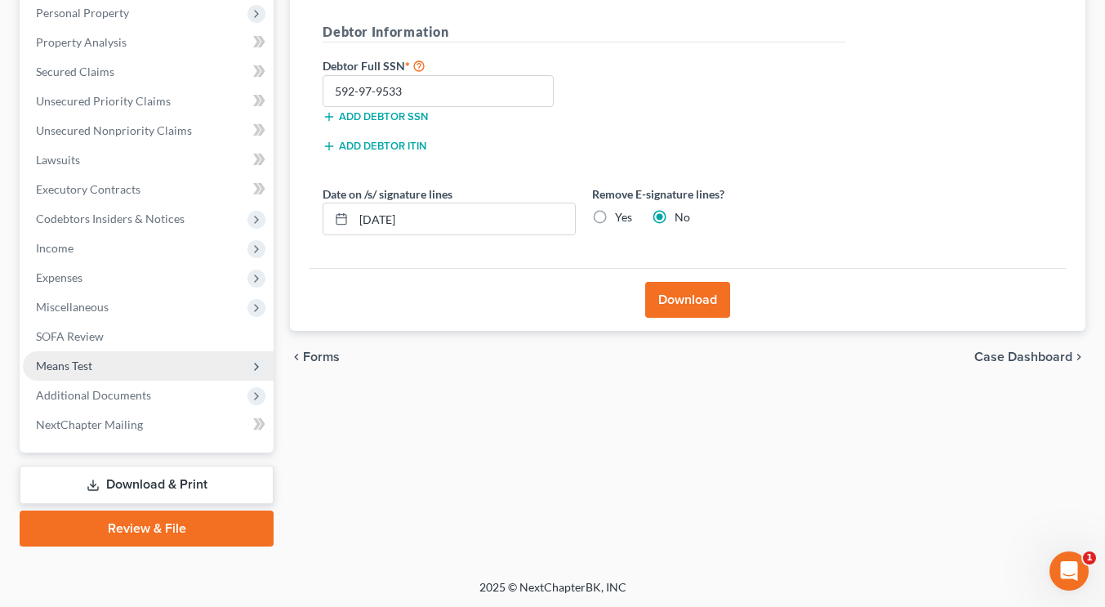
click at [88, 354] on span "Means Test" at bounding box center [148, 365] width 251 height 29
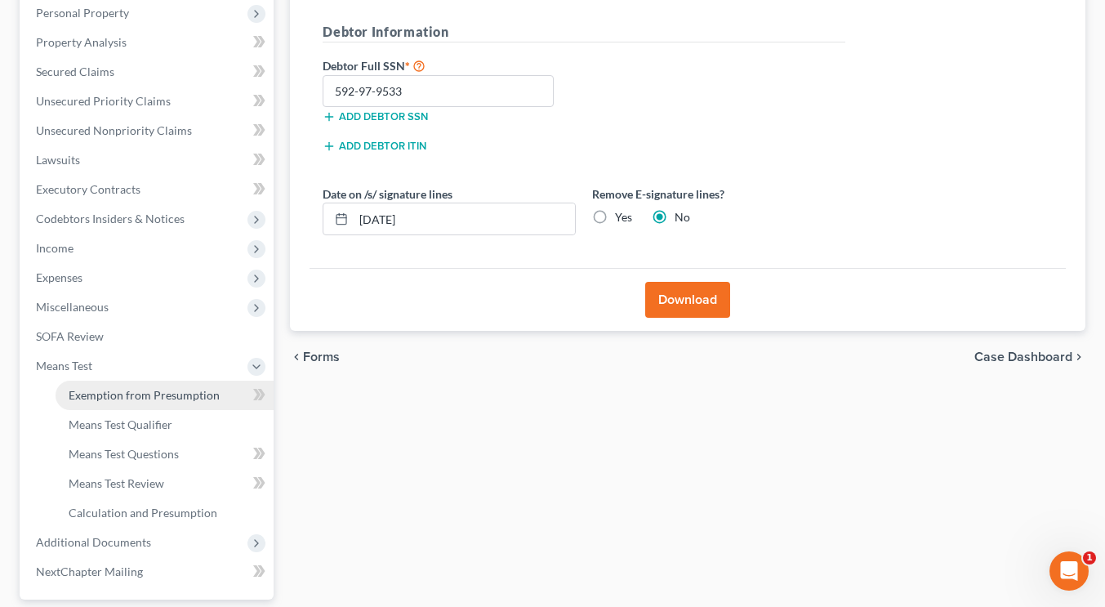
click at [102, 391] on span "Exemption from Presumption" at bounding box center [144, 395] width 151 height 14
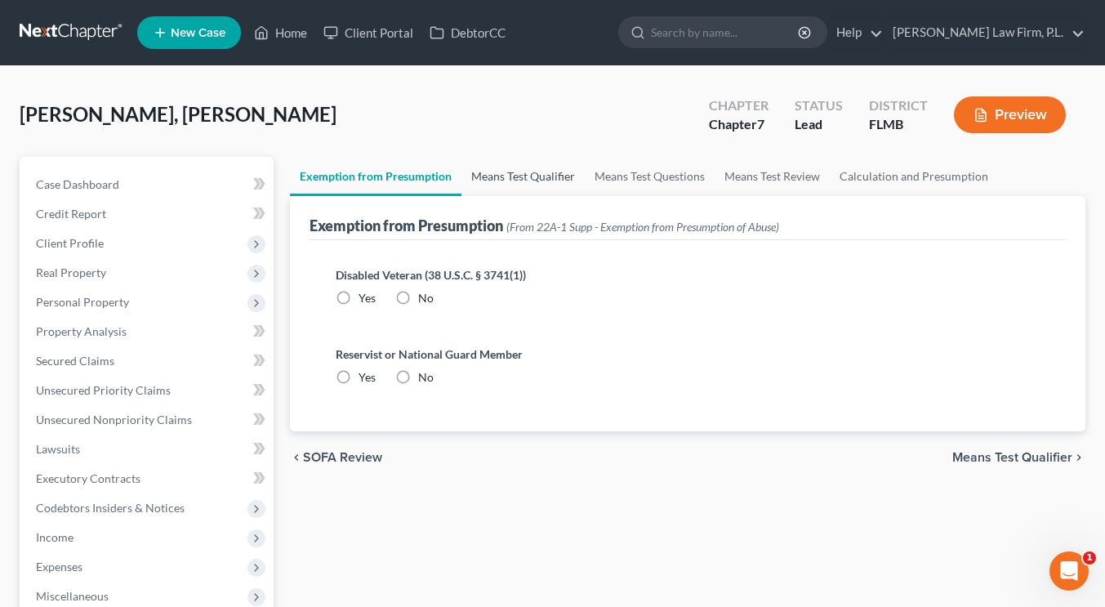
click at [567, 174] on link "Means Test Qualifier" at bounding box center [523, 176] width 123 height 39
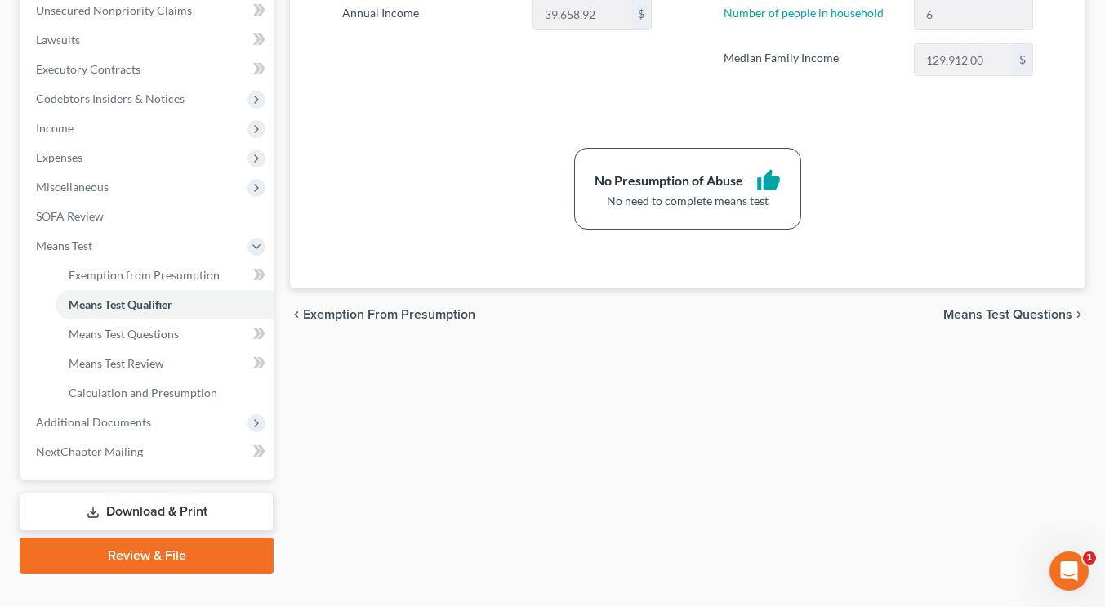
scroll to position [436, 0]
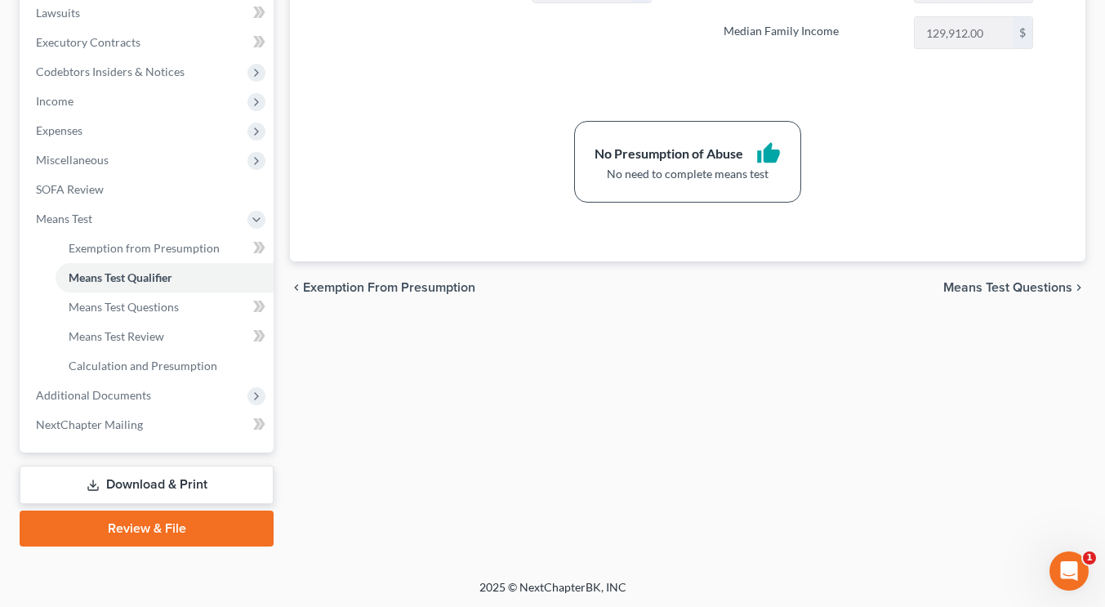
click at [186, 522] on link "Review & File" at bounding box center [147, 529] width 254 height 36
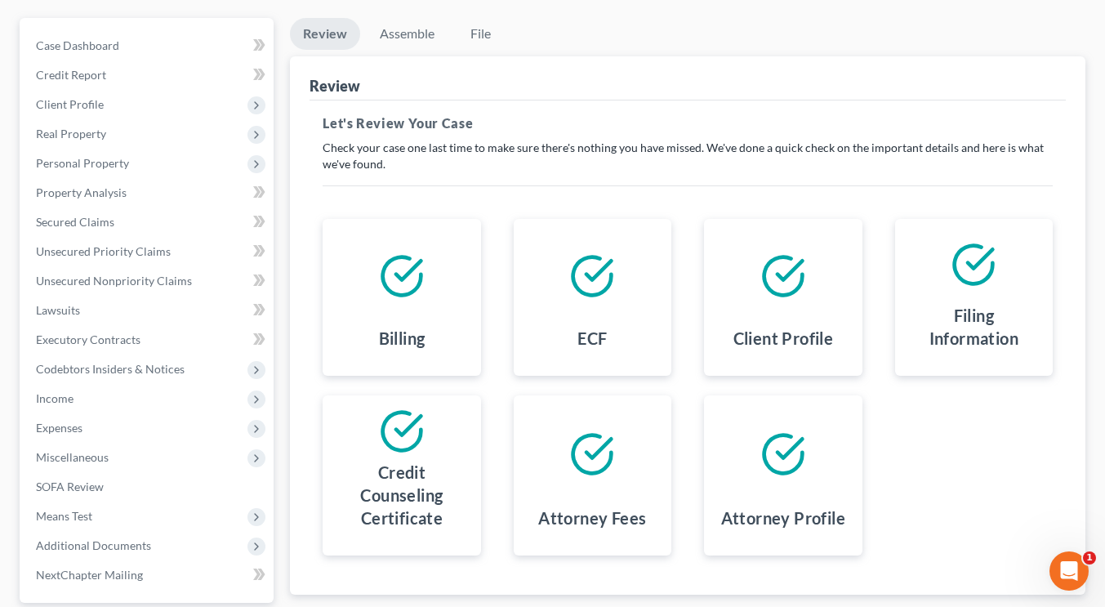
scroll to position [289, 0]
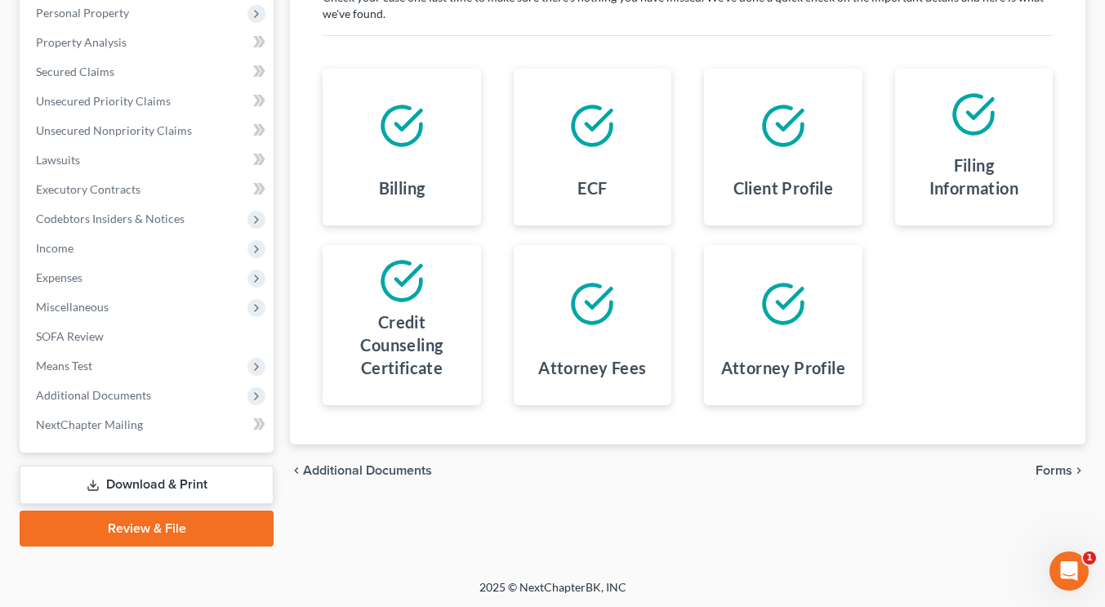
click at [1059, 471] on span "Forms" at bounding box center [1054, 470] width 37 height 13
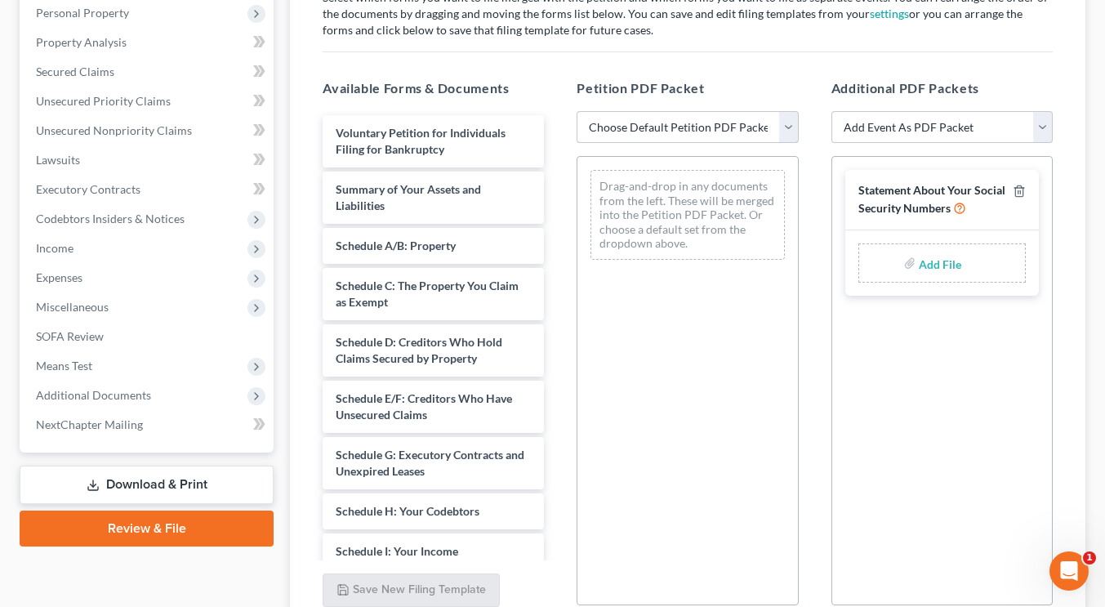
click at [787, 119] on select "Choose Default Petition PDF Packet Complete Bankruptcy Petition (all forms and …" at bounding box center [687, 127] width 221 height 33
select select "0"
click at [577, 111] on select "Choose Default Petition PDF Packet Complete Bankruptcy Petition (all forms and …" at bounding box center [687, 127] width 221 height 33
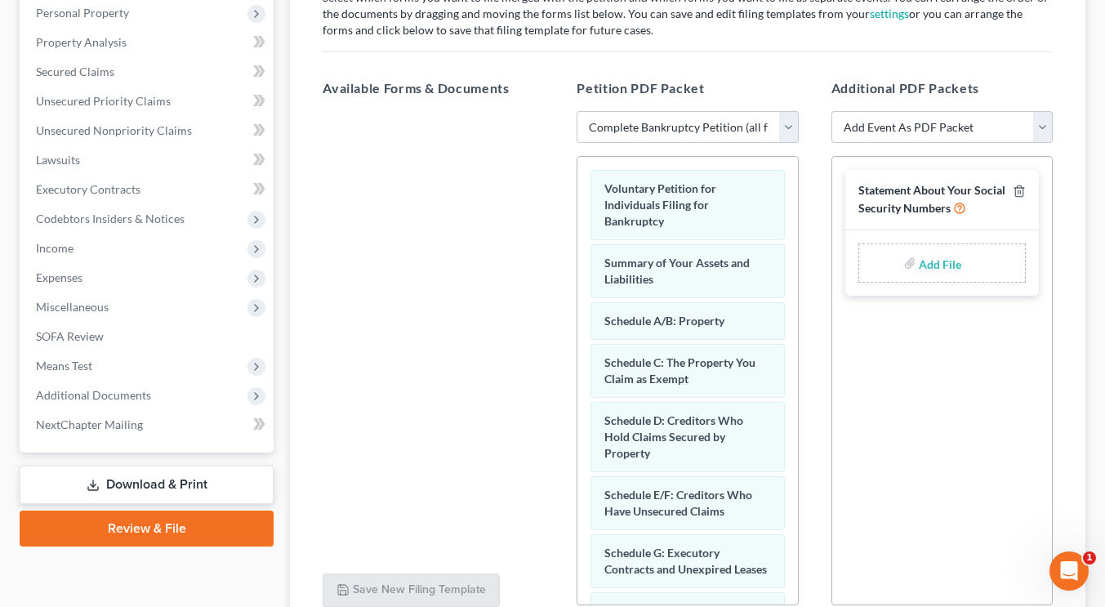
click at [944, 257] on input "file" at bounding box center [938, 262] width 39 height 29
type input "C:\fakepath\[PERSON_NAME] - Statement of SS.pdf"
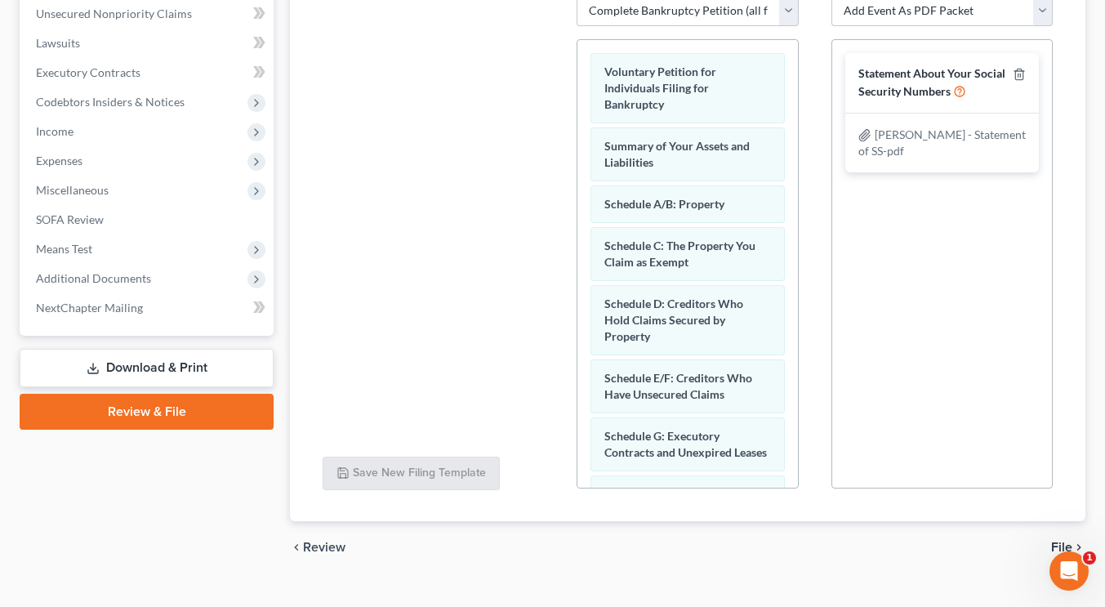
scroll to position [434, 0]
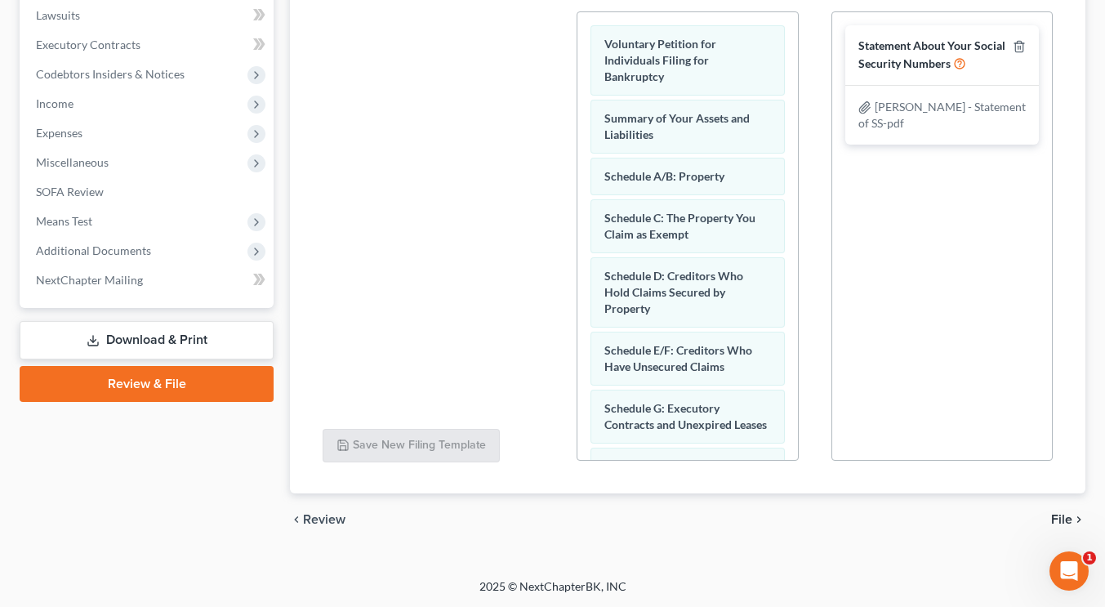
click at [1064, 514] on span "File" at bounding box center [1061, 519] width 21 height 13
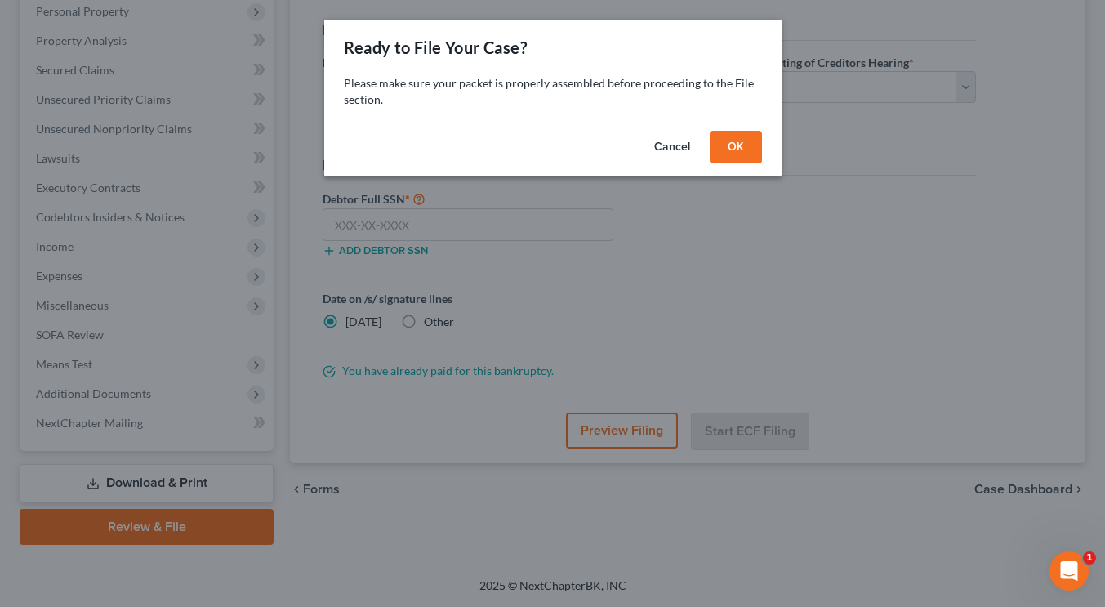
scroll to position [289, 0]
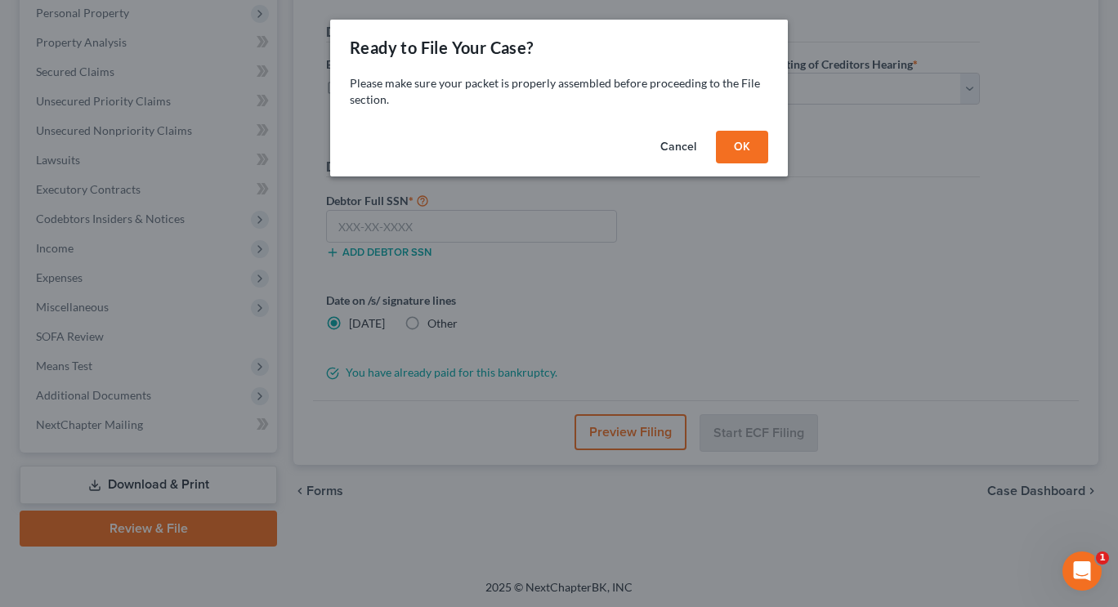
click at [738, 149] on button "OK" at bounding box center [742, 147] width 52 height 33
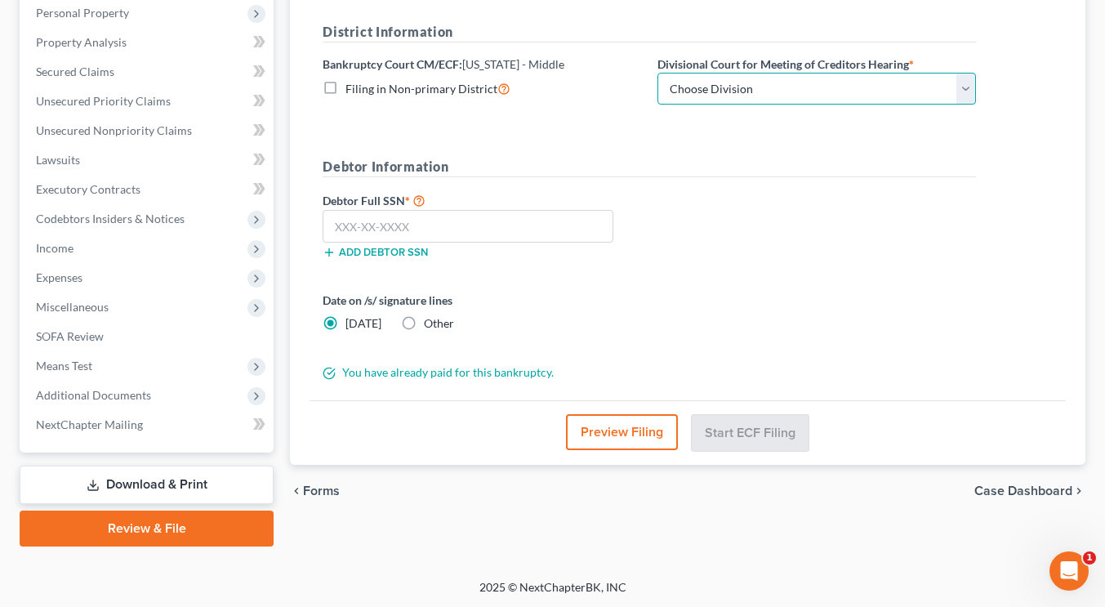
click at [730, 85] on select "Choose Division [GEOGRAPHIC_DATA][PERSON_NAME] [GEOGRAPHIC_DATA] [GEOGRAPHIC_DA…" at bounding box center [817, 89] width 319 height 33
select select "0"
click at [658, 73] on select "Choose Division [GEOGRAPHIC_DATA][PERSON_NAME] [GEOGRAPHIC_DATA] [GEOGRAPHIC_DA…" at bounding box center [817, 89] width 319 height 33
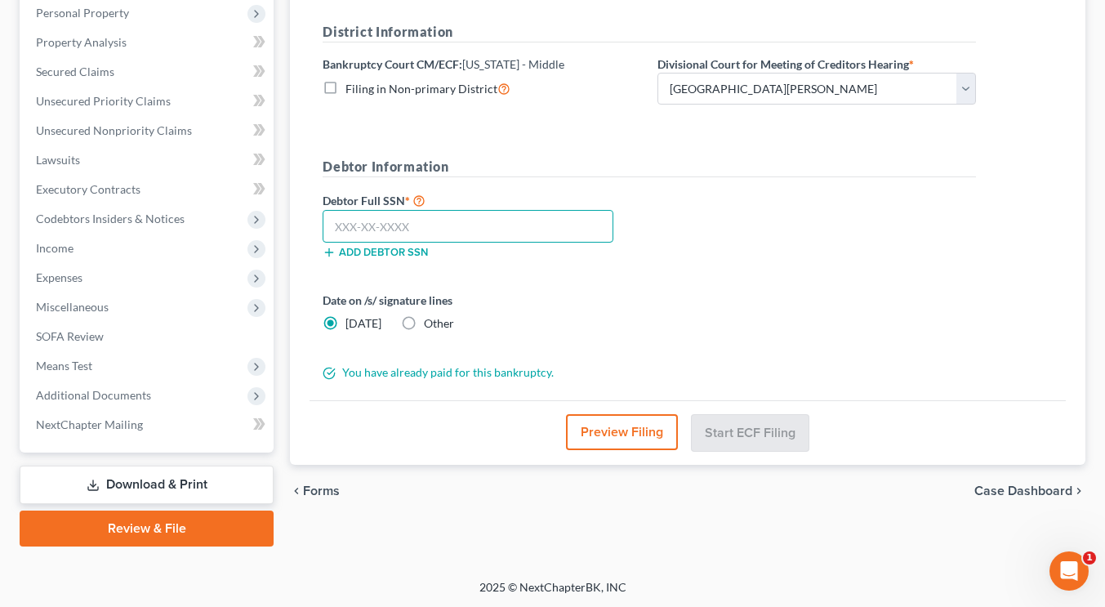
click at [411, 223] on input "text" at bounding box center [468, 226] width 291 height 33
type input "592-97-9533"
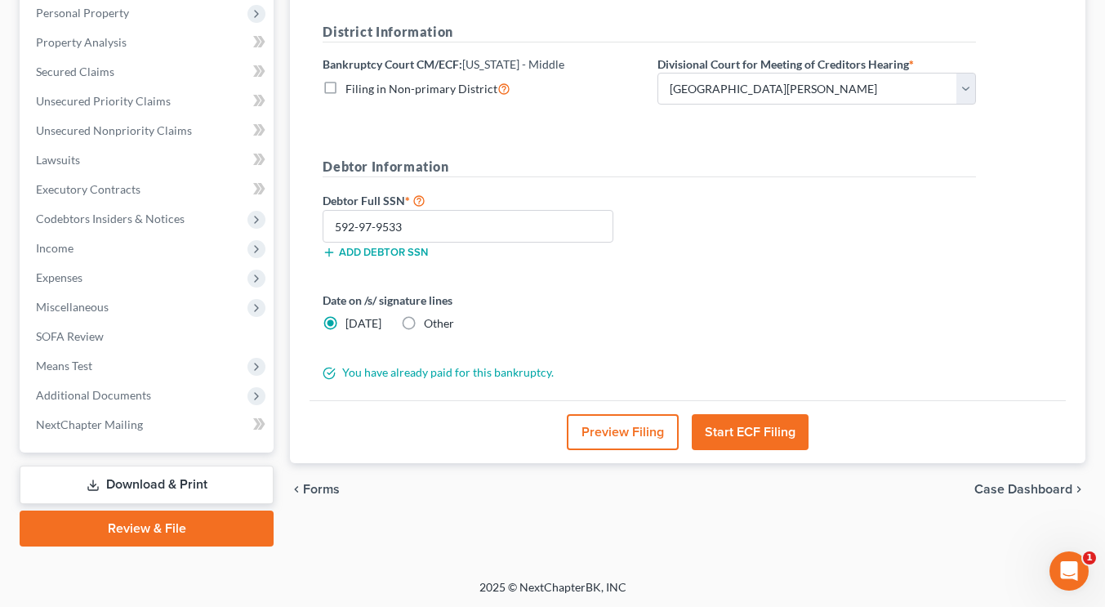
click at [739, 421] on button "Start ECF Filing" at bounding box center [750, 432] width 117 height 36
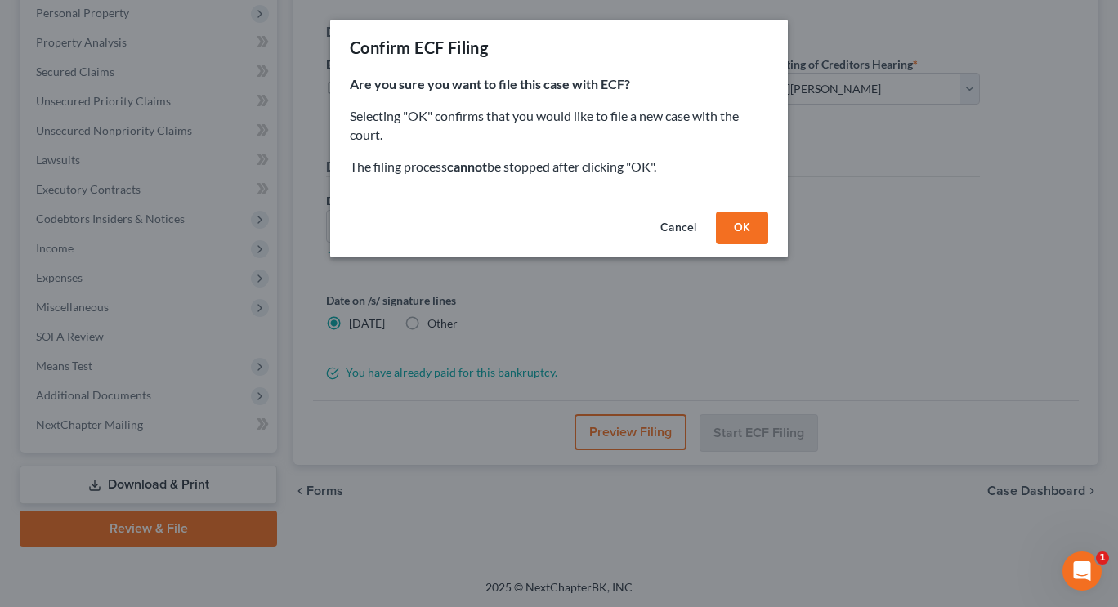
click at [735, 237] on button "OK" at bounding box center [742, 228] width 52 height 33
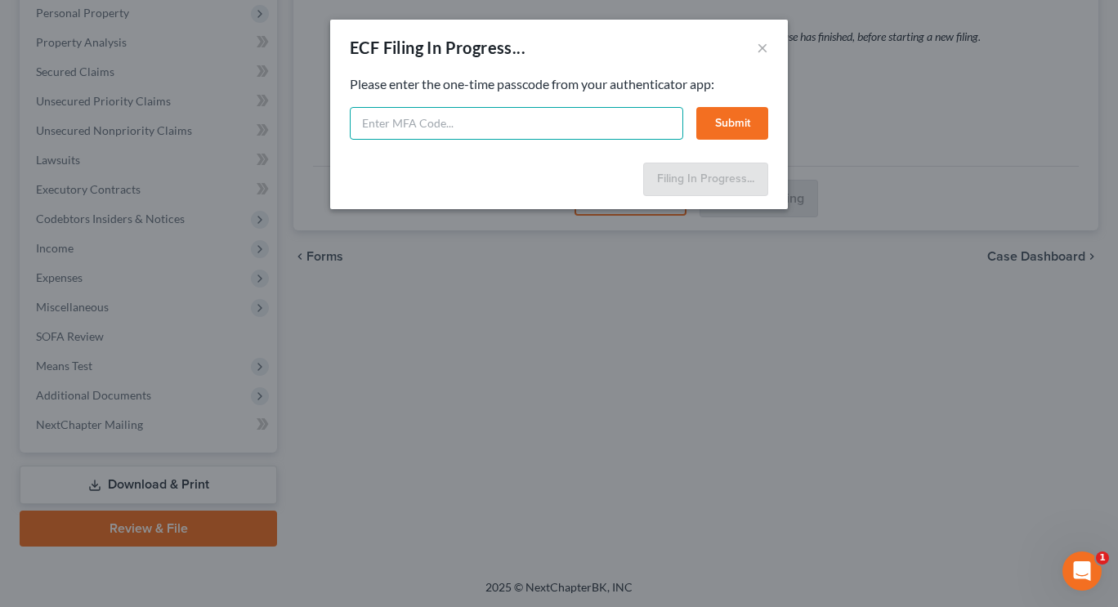
click at [599, 136] on input "text" at bounding box center [516, 123] width 333 height 33
type input "773919"
click at [729, 125] on button "Submit" at bounding box center [732, 123] width 72 height 33
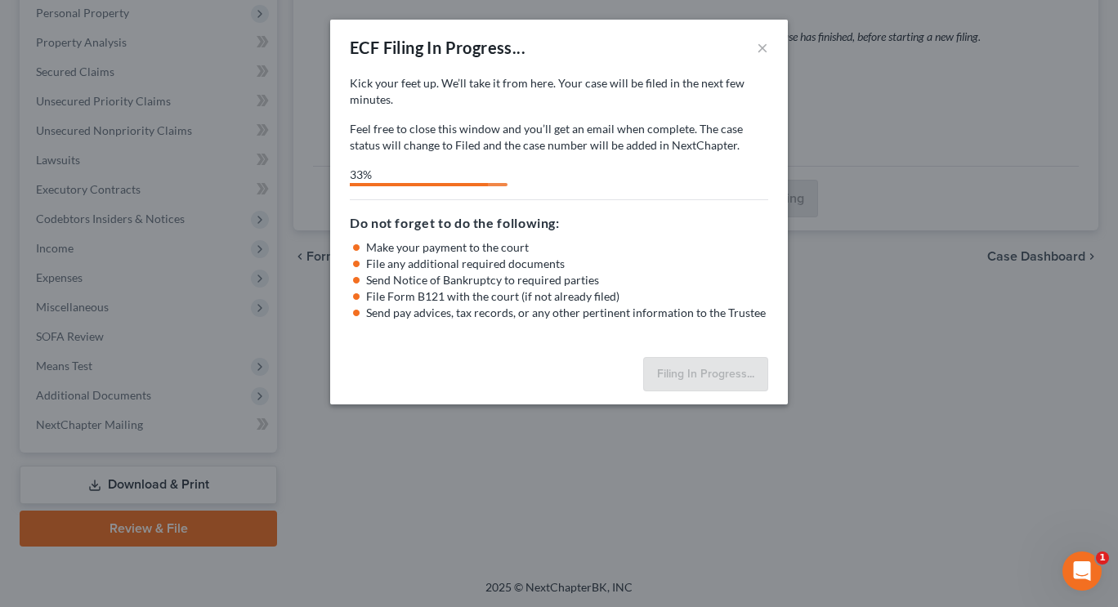
select select "0"
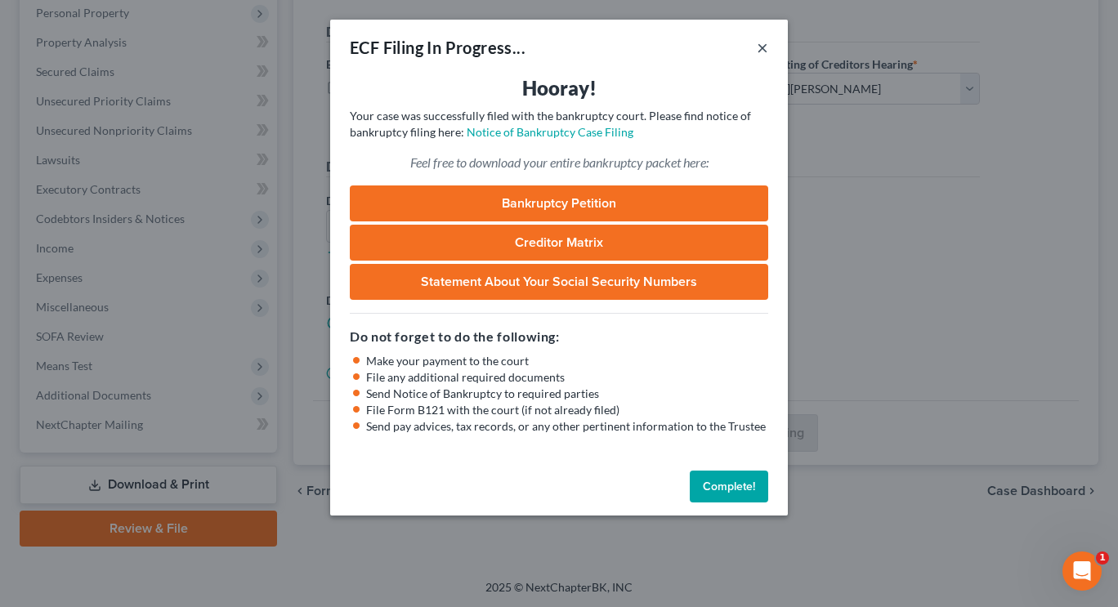
click at [757, 46] on button "×" at bounding box center [761, 48] width 11 height 20
